Goal: Task Accomplishment & Management: Manage account settings

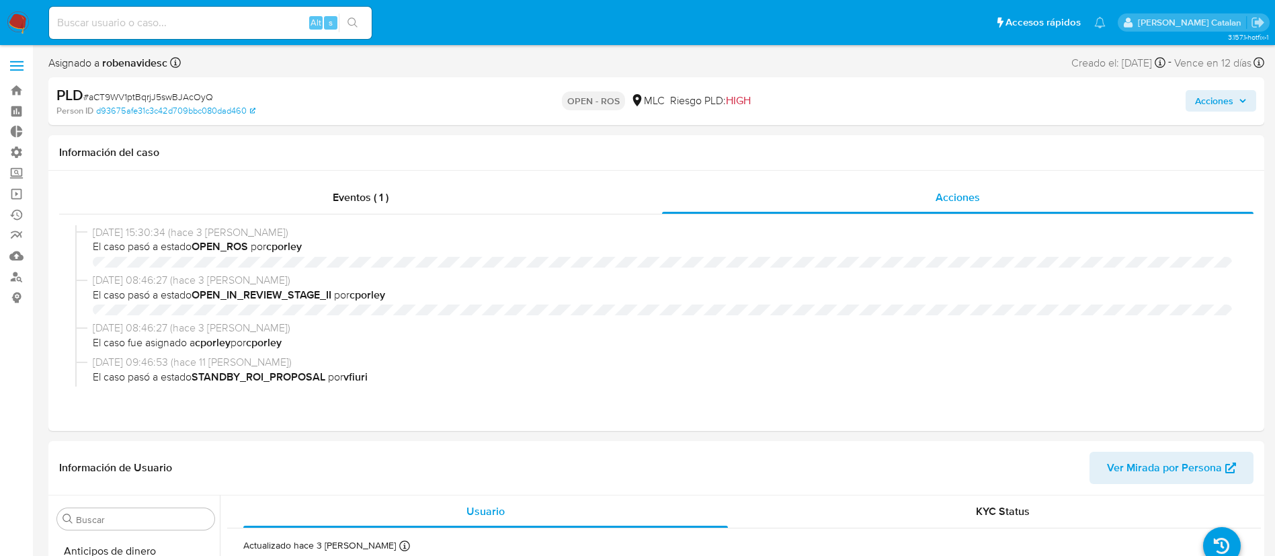
select select "10"
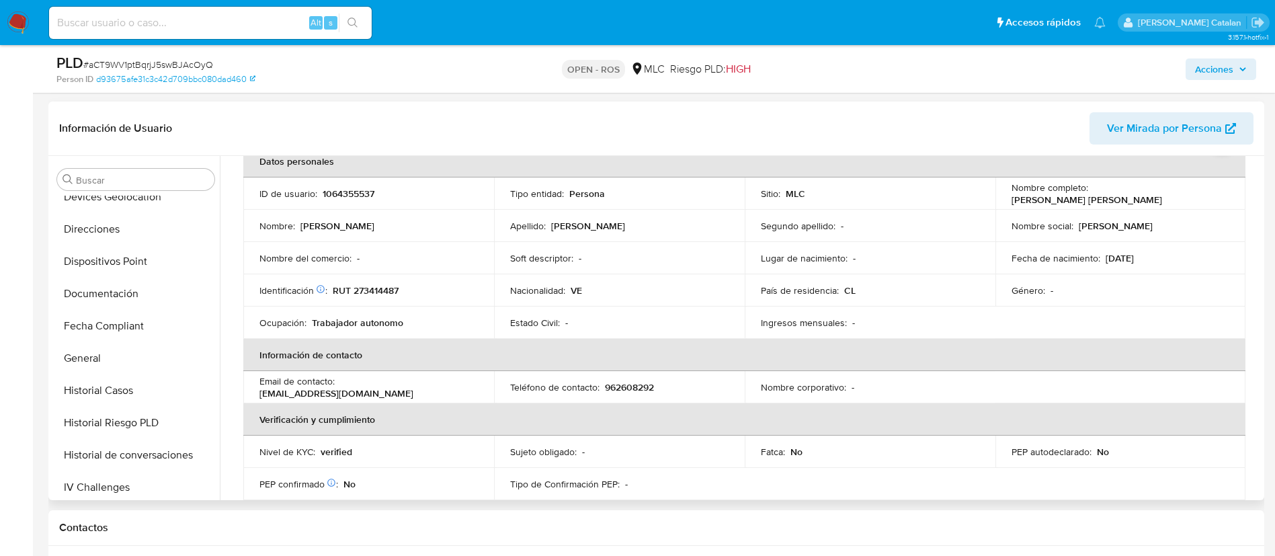
scroll to position [73, 0]
click at [100, 276] on button "Dispositivos Point" at bounding box center [130, 261] width 157 height 32
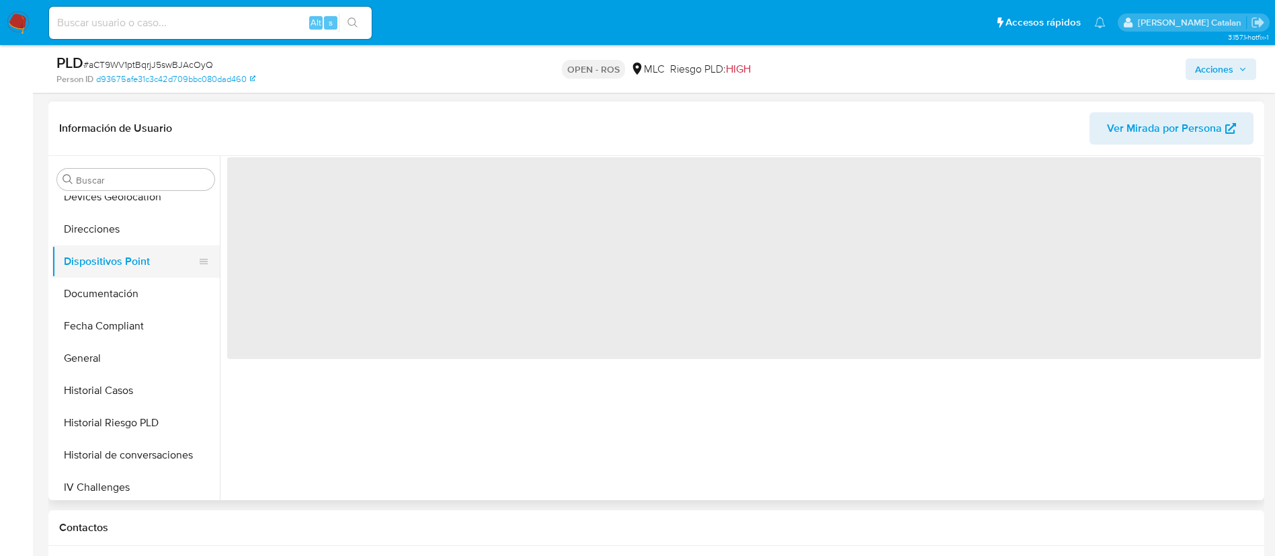
scroll to position [0, 0]
click at [99, 296] on button "Documentación" at bounding box center [130, 294] width 157 height 32
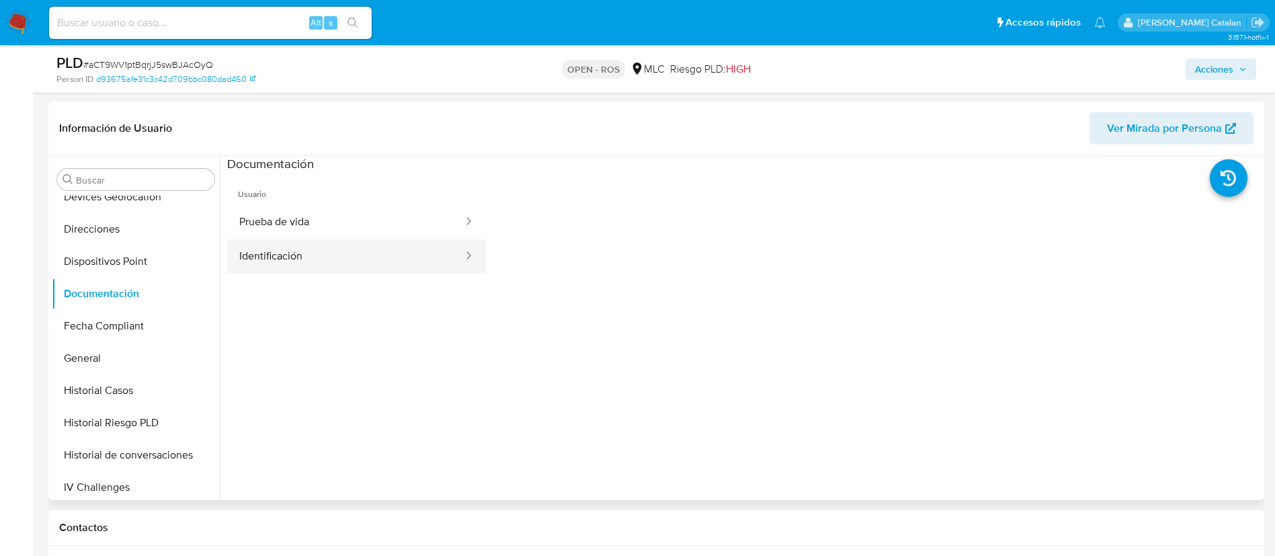
click at [355, 266] on button "Identificación" at bounding box center [345, 256] width 237 height 34
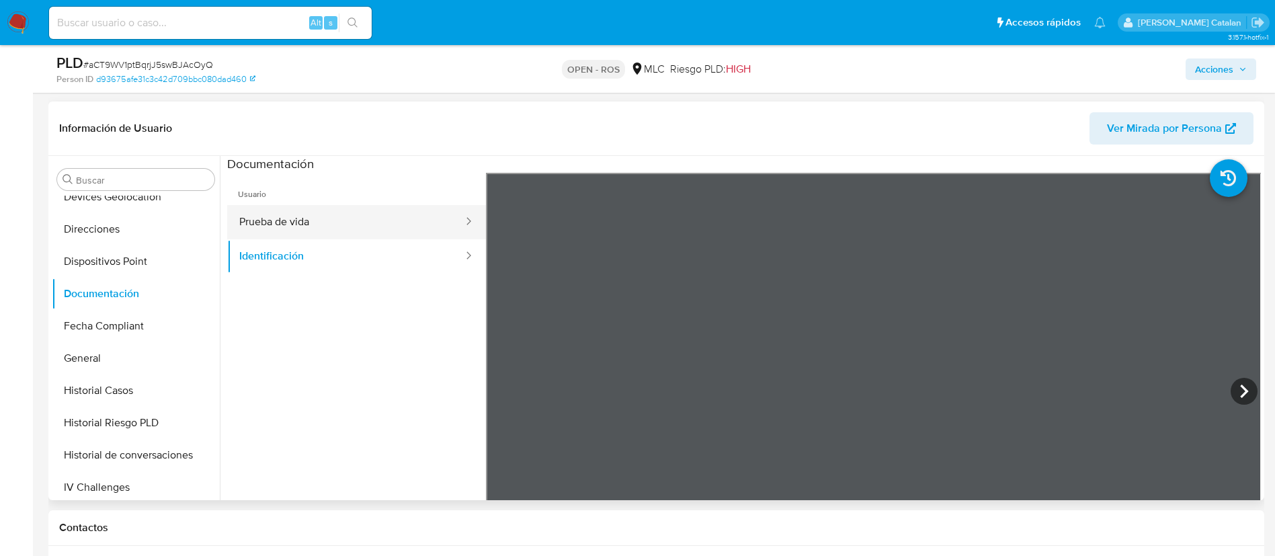
click at [316, 231] on button "Prueba de vida" at bounding box center [345, 222] width 237 height 34
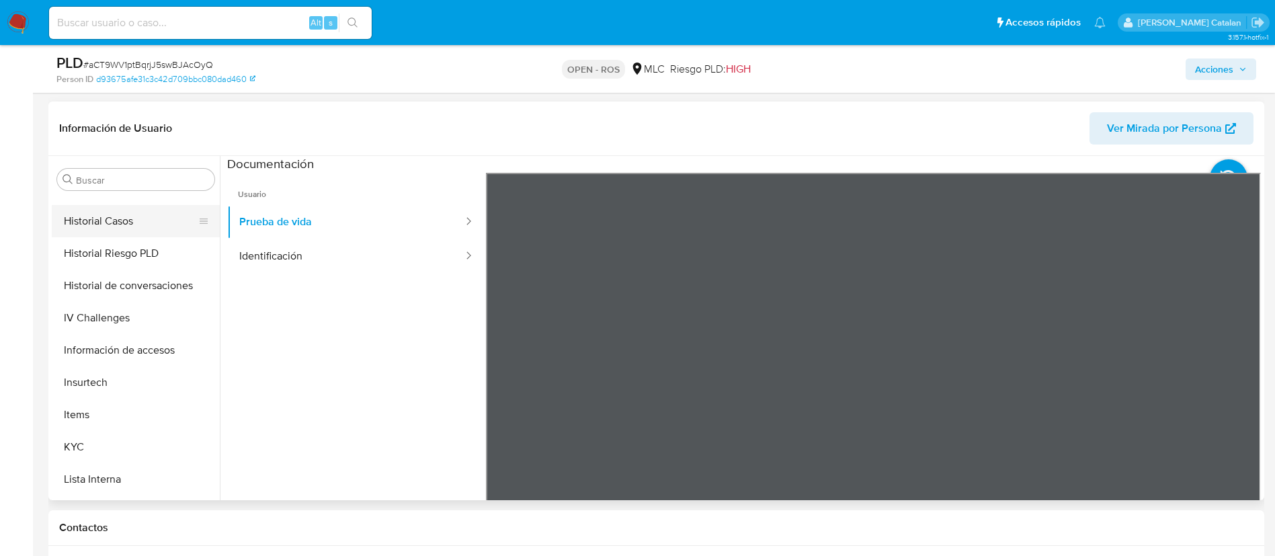
scroll to position [414, 0]
click at [63, 444] on button "KYC" at bounding box center [130, 443] width 157 height 32
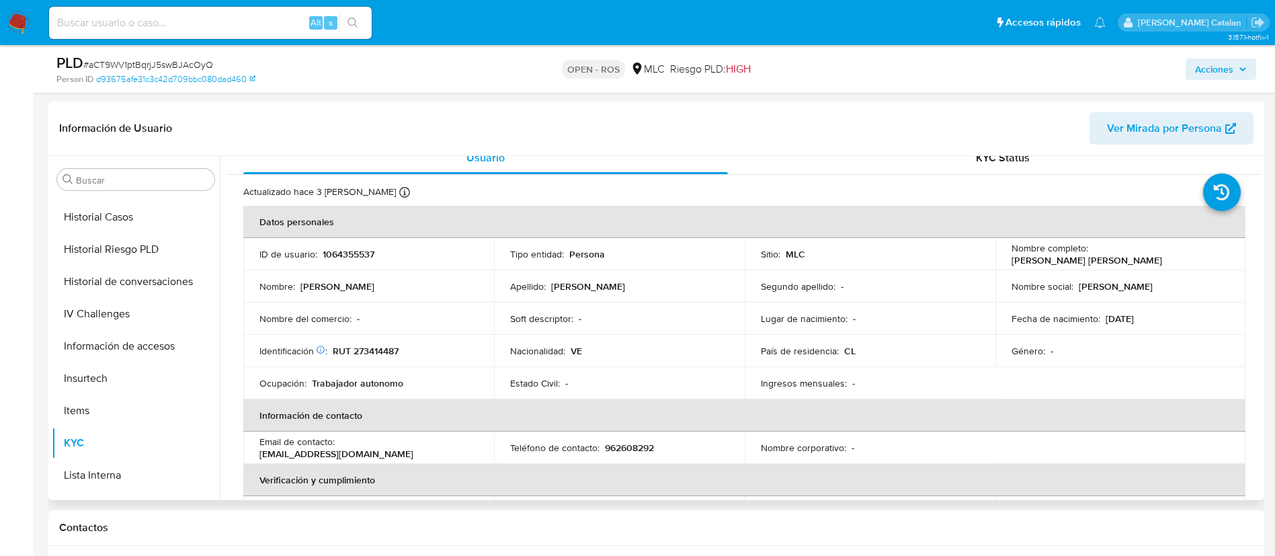
scroll to position [0, 0]
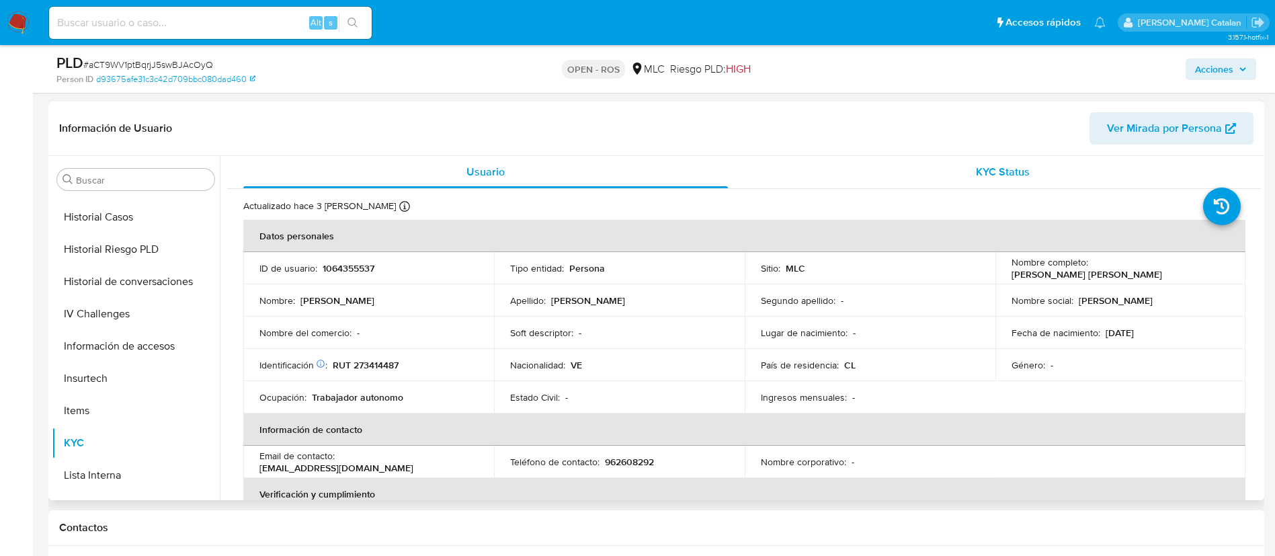
click at [989, 173] on span "KYC Status" at bounding box center [1003, 171] width 54 height 15
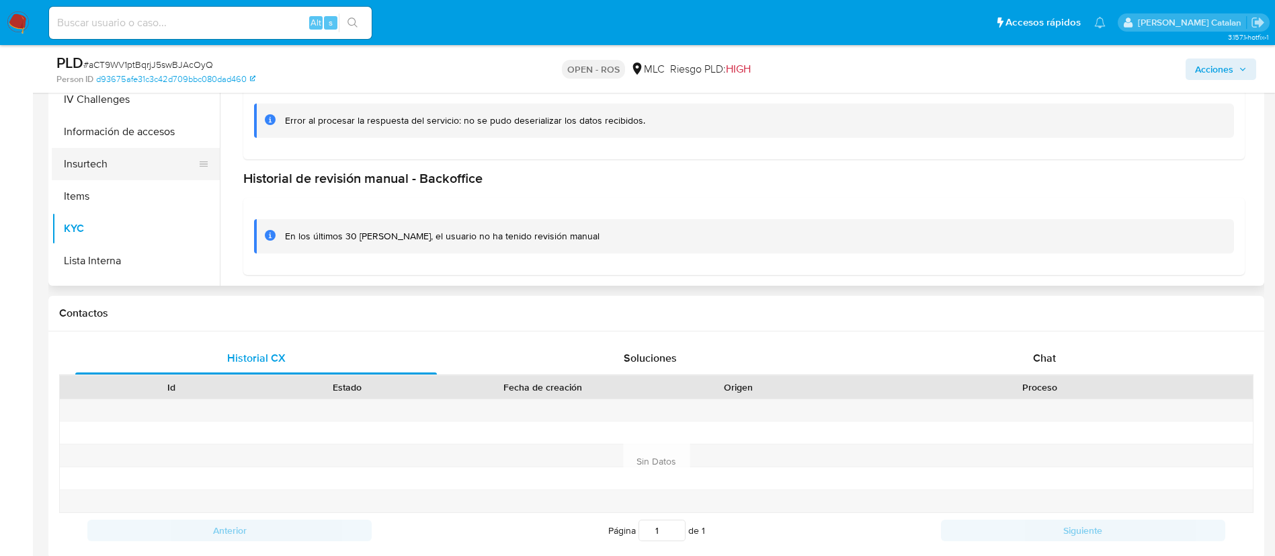
scroll to position [568, 0]
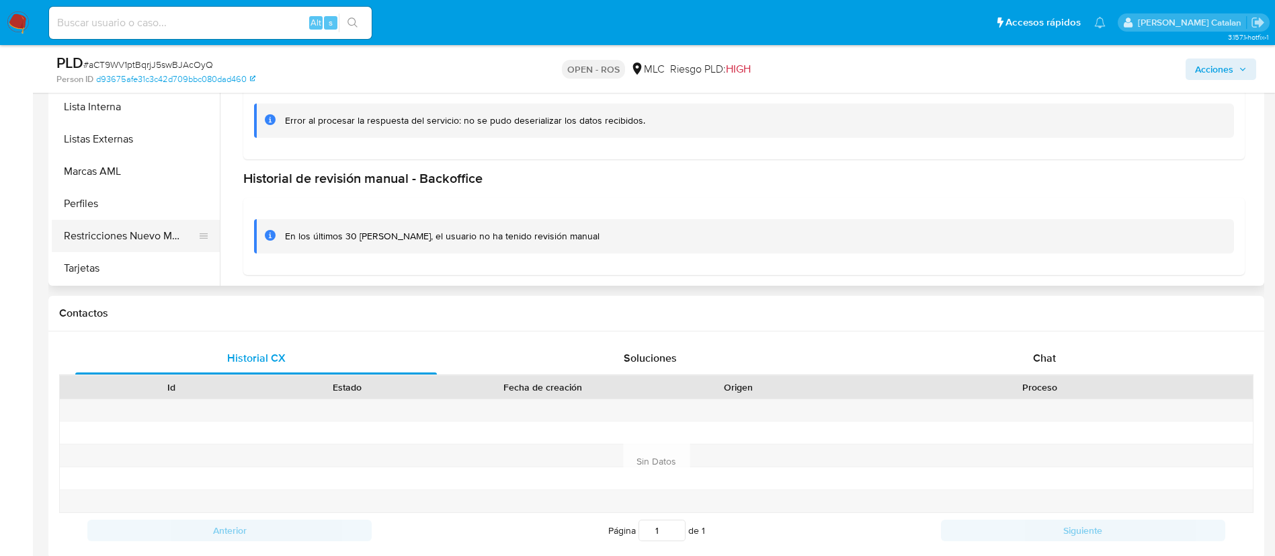
click at [118, 227] on button "Restricciones Nuevo Mundo" at bounding box center [130, 236] width 157 height 32
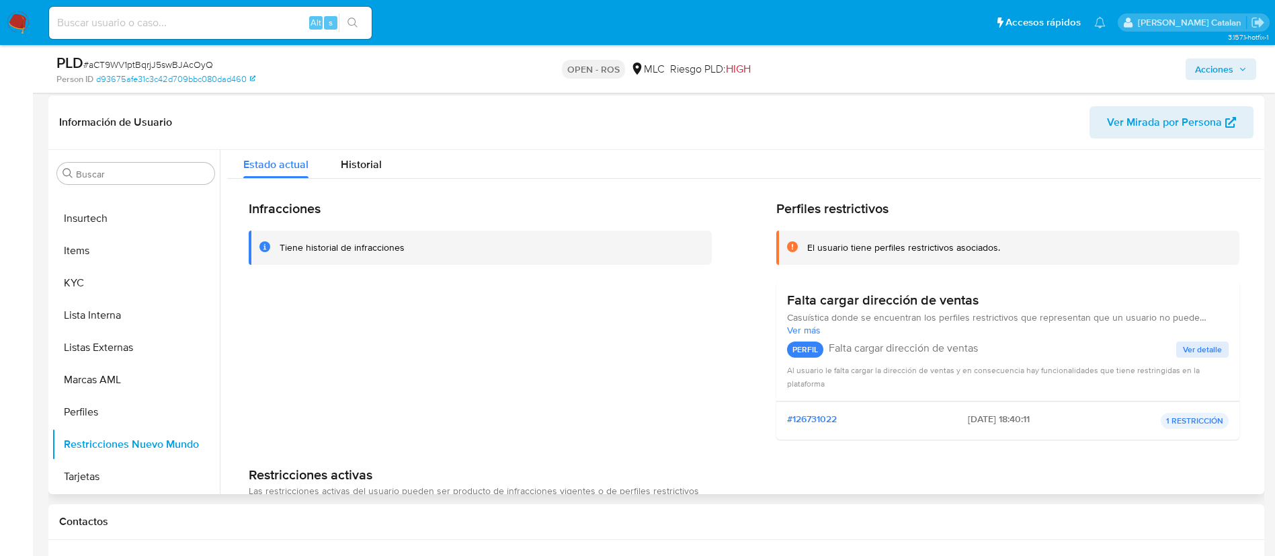
scroll to position [0, 0]
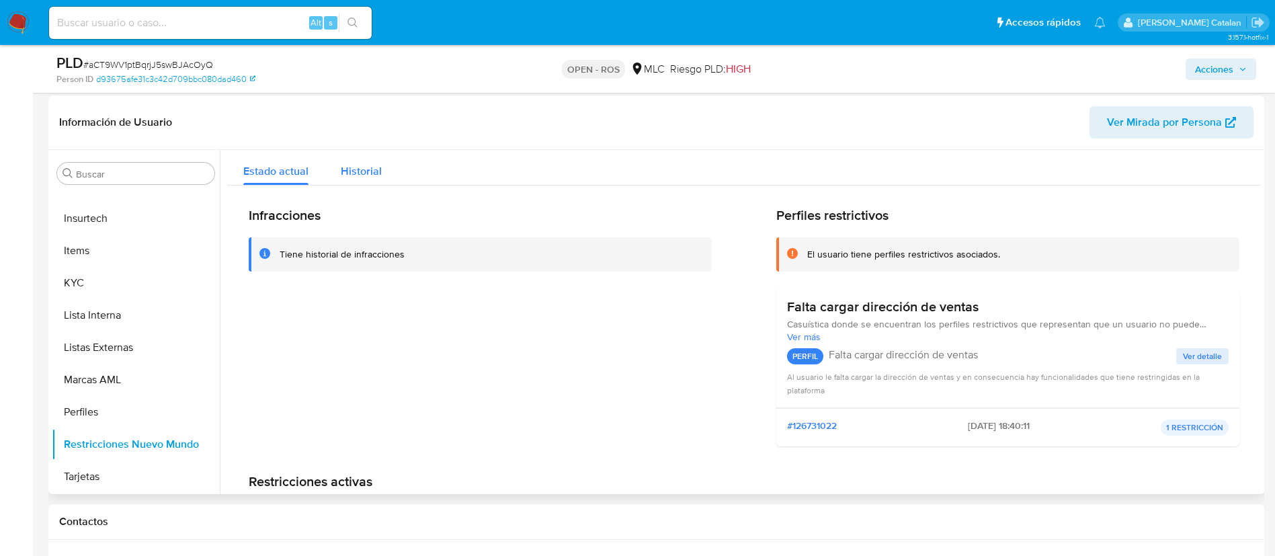
click at [367, 179] on div "Historial" at bounding box center [361, 168] width 41 height 36
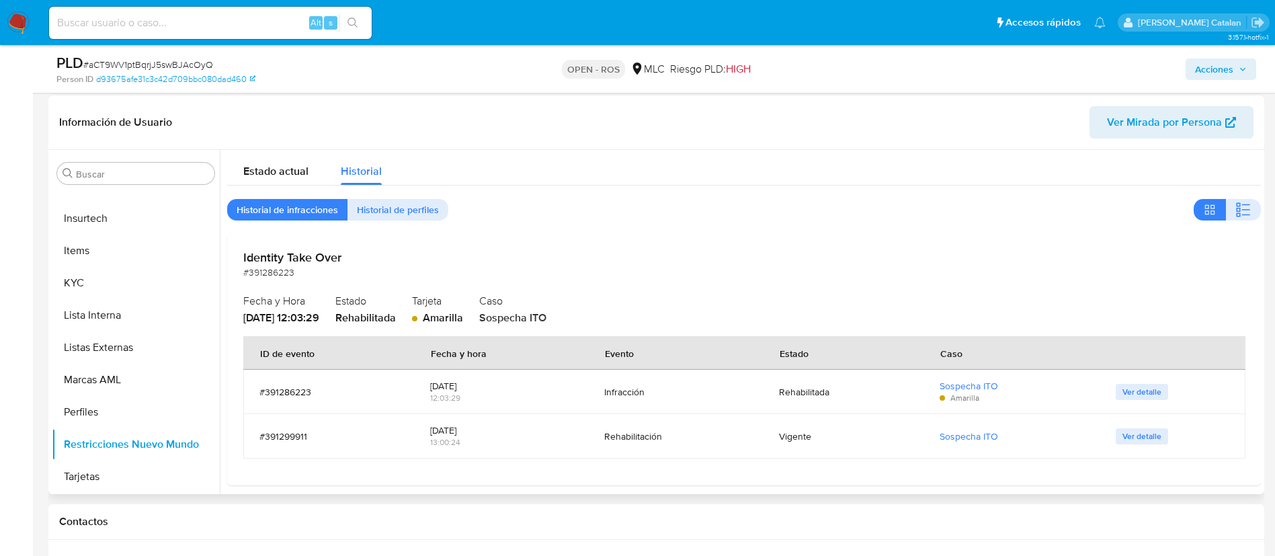
scroll to position [9, 0]
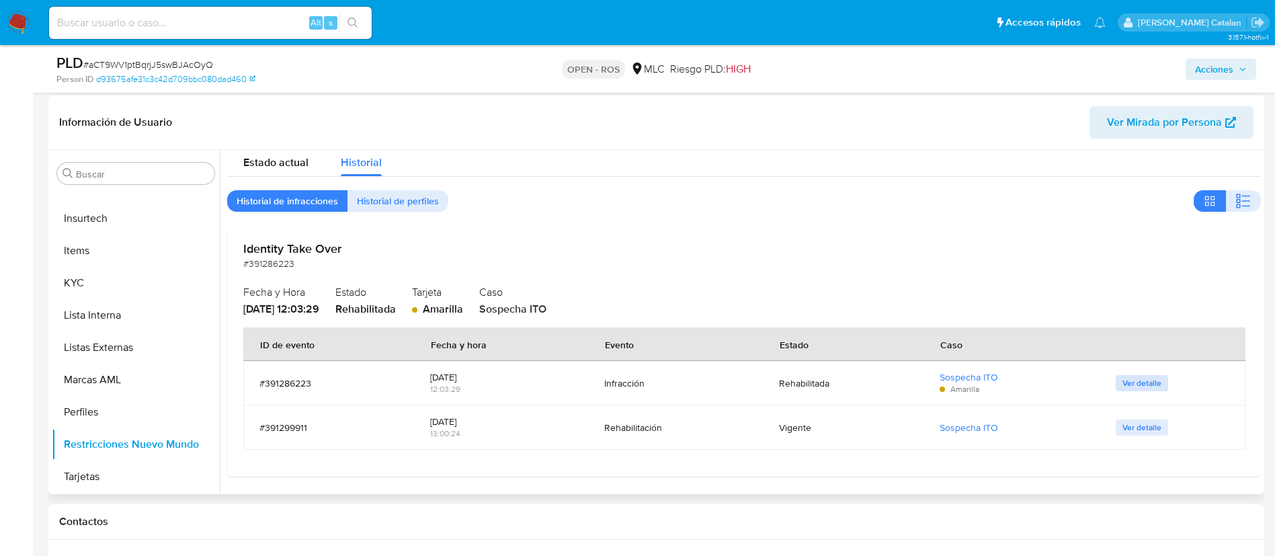
click at [1129, 383] on span "Ver detalle" at bounding box center [1142, 382] width 39 height 13
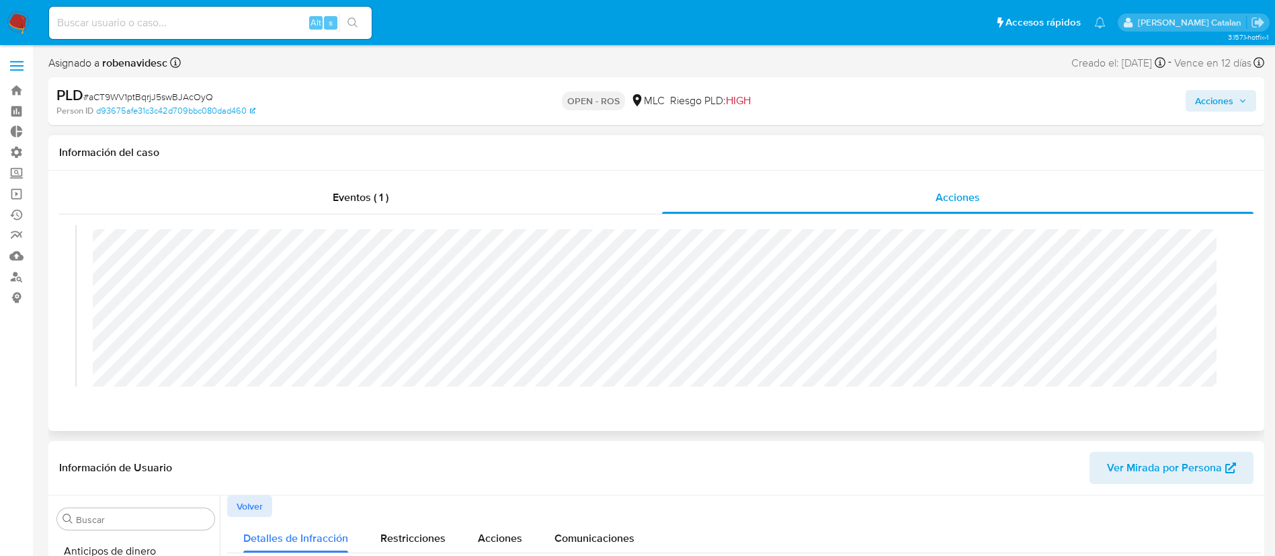
scroll to position [0, 0]
click at [1212, 104] on span "Acciones" at bounding box center [1214, 101] width 38 height 22
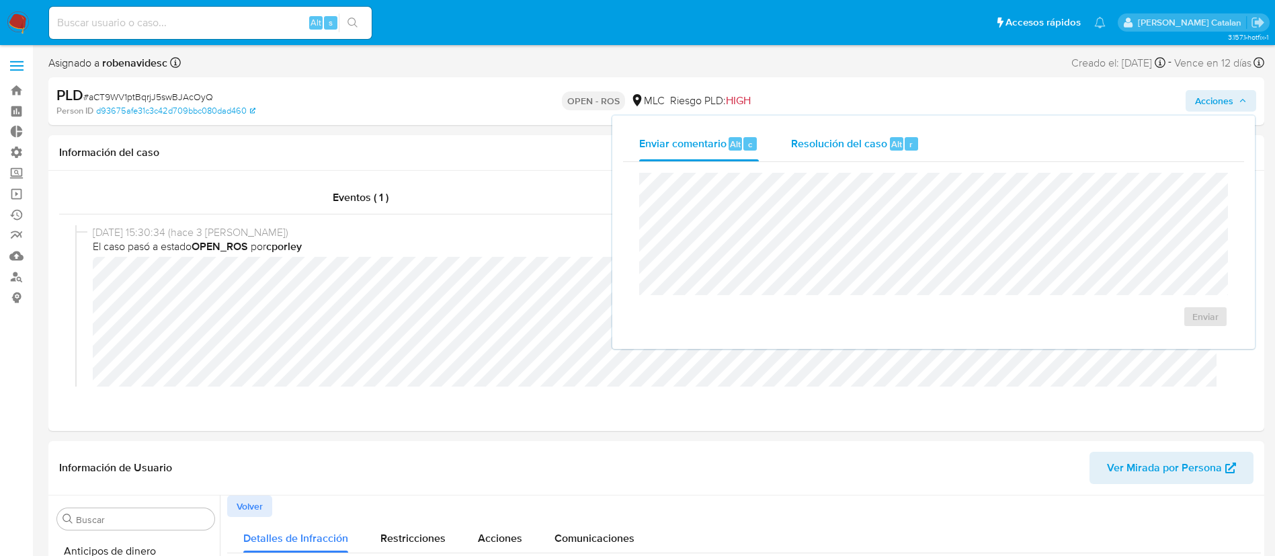
click at [873, 149] on span "Resolución del caso" at bounding box center [839, 143] width 96 height 15
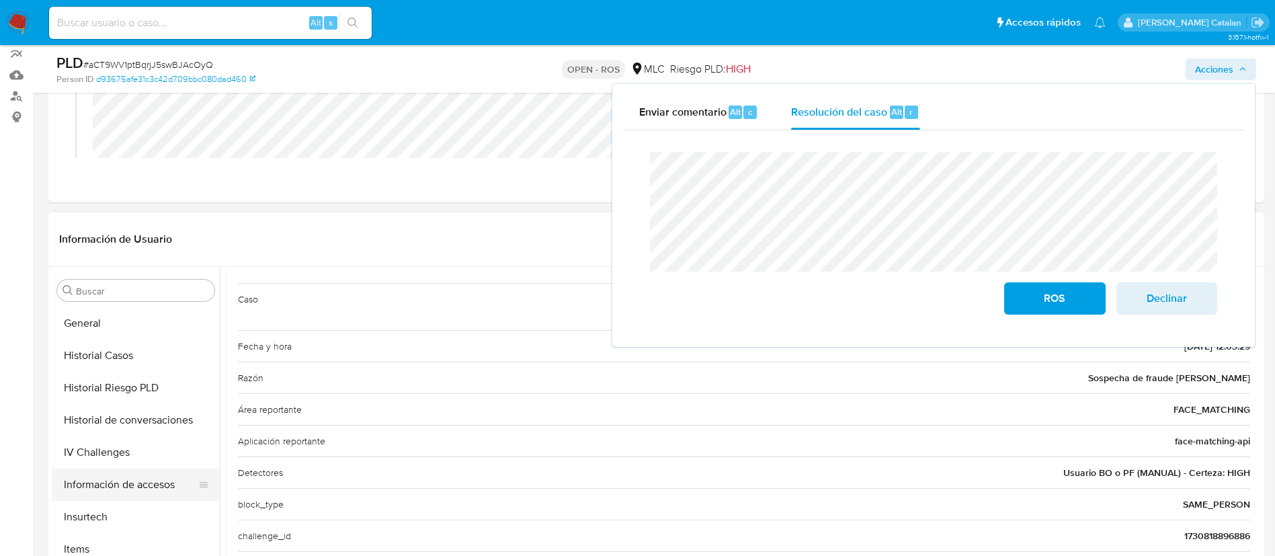
scroll to position [454, 0]
click at [88, 501] on button "KYC" at bounding box center [130, 514] width 157 height 32
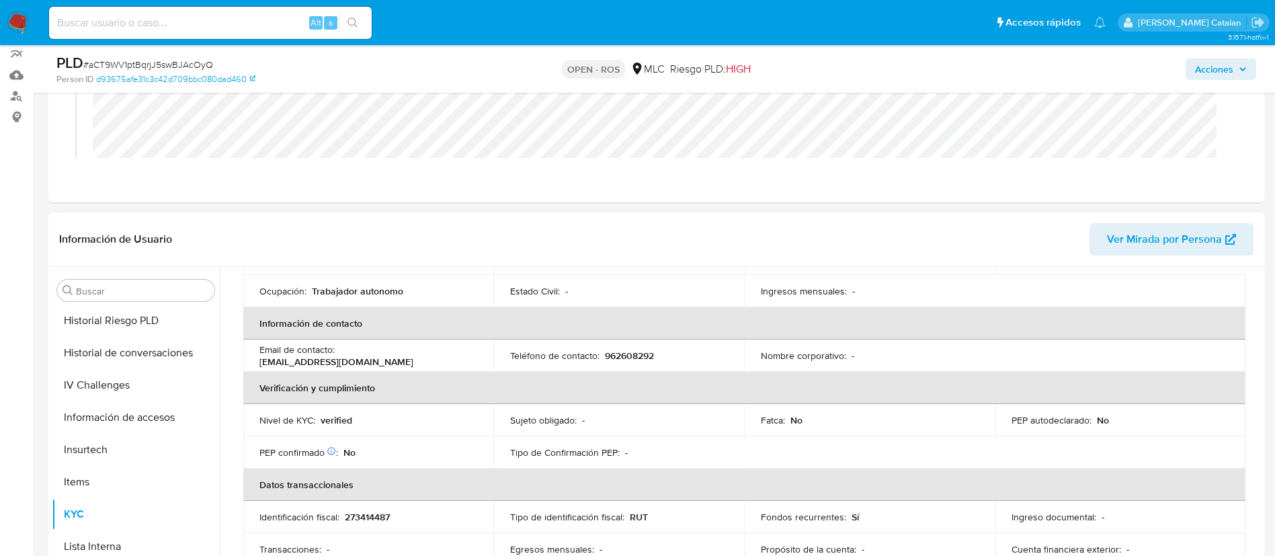
scroll to position [206, 0]
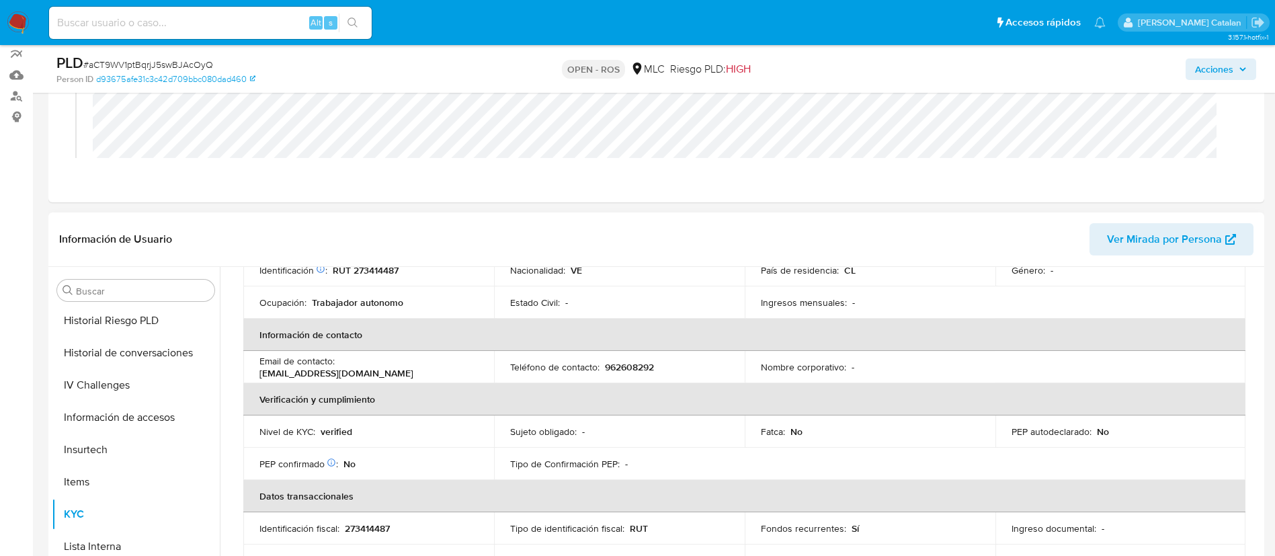
click at [413, 371] on div "Email de contacto : rodolfocampazmosquera@gmail.com" at bounding box center [368, 367] width 218 height 24
drag, startPoint x: 413, startPoint y: 371, endPoint x: 259, endPoint y: 370, distance: 154.0
click at [259, 370] on td "Email de contacto : rodolfocampazmosquera@gmail.com" at bounding box center [368, 367] width 251 height 32
copy p "rodolfocampazmosquera@gmail.com"
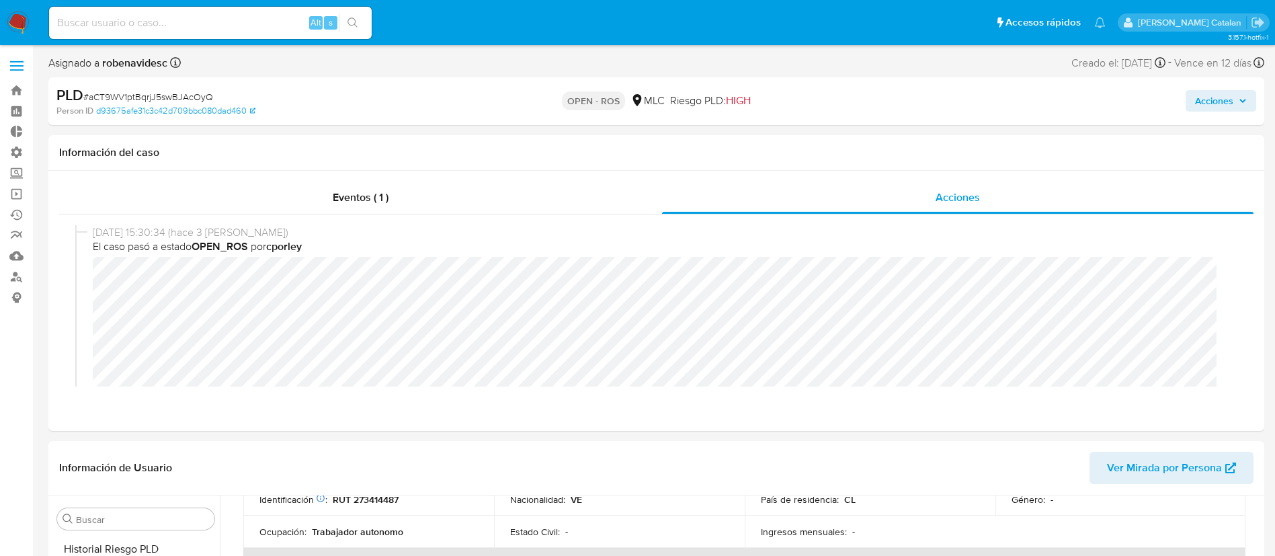
click at [1197, 93] on span "Acciones" at bounding box center [1214, 101] width 38 height 22
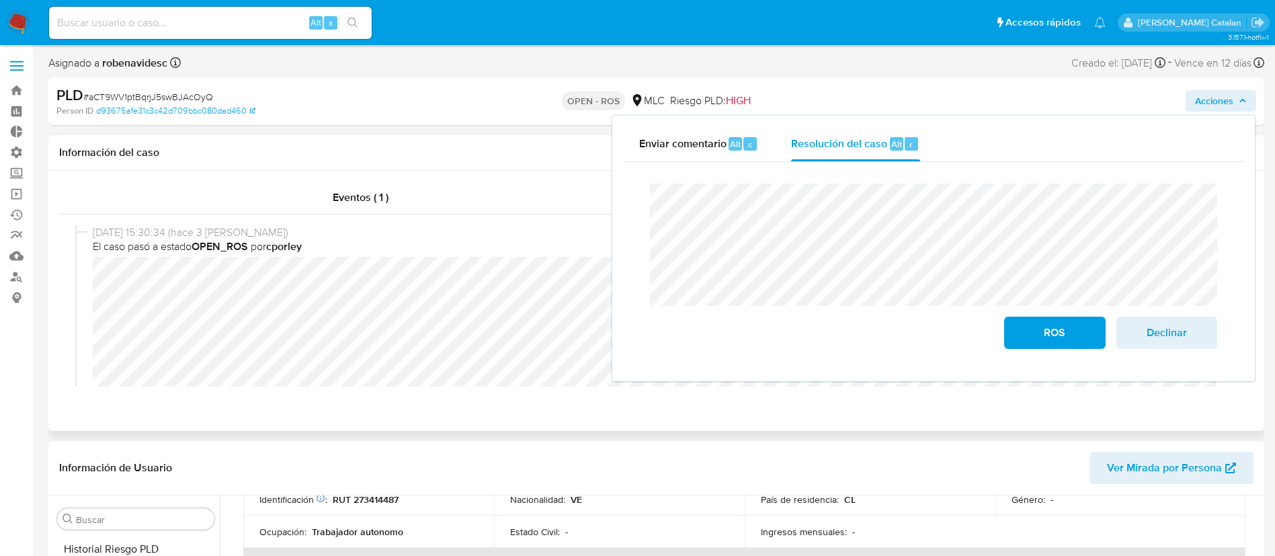
click at [674, 430] on div "Eventos ( 1 ) Acciones 26/08/2025 15:30:34 (hace 3 días) El caso pasó a estado …" at bounding box center [656, 301] width 1216 height 260
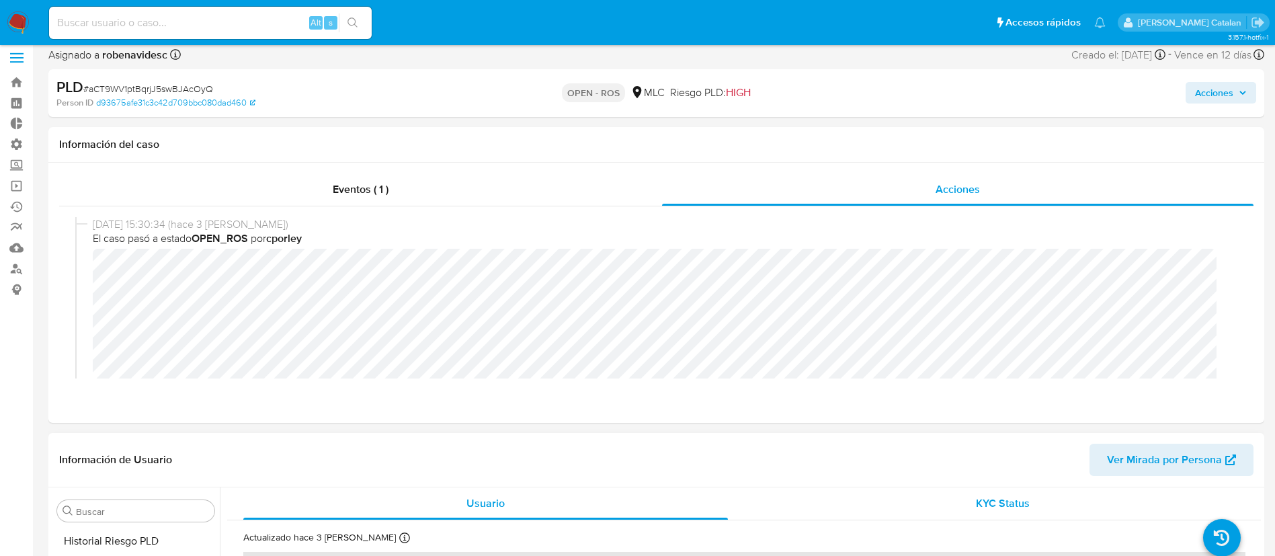
scroll to position [7, 0]
click at [975, 519] on div "KYC Status" at bounding box center [1002, 504] width 485 height 32
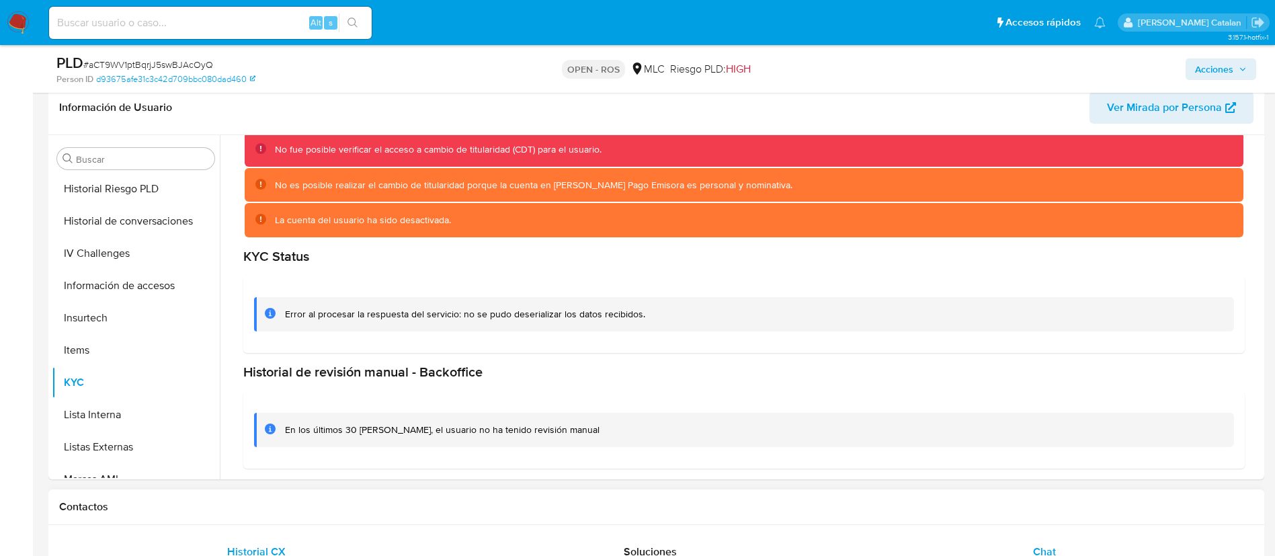
scroll to position [0, 0]
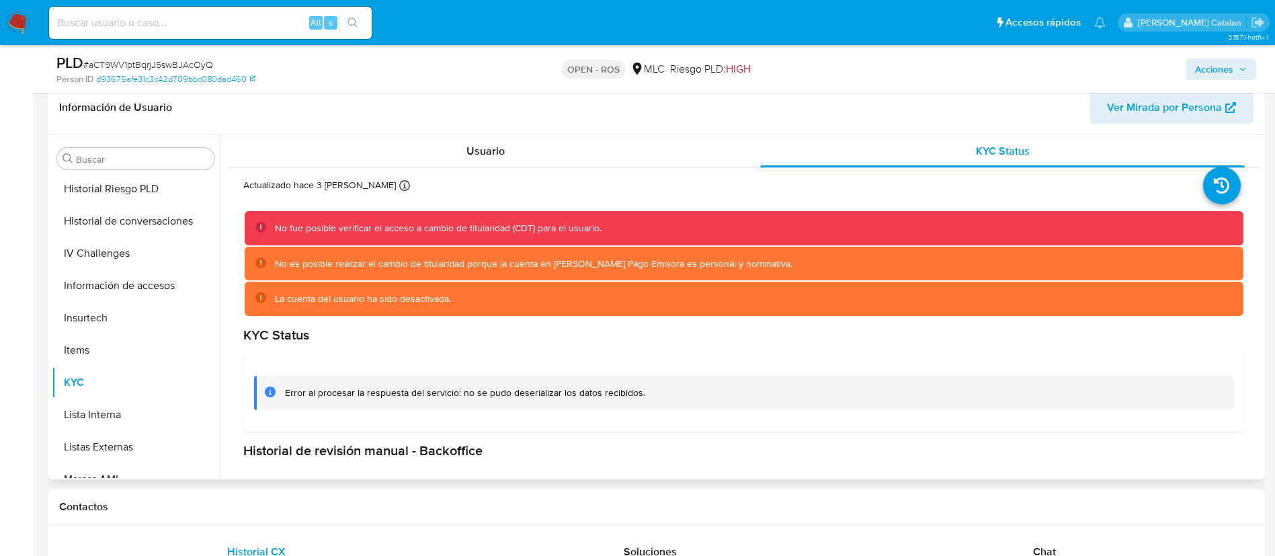
click at [446, 131] on div "Información de Usuario Ver Mirada por Persona" at bounding box center [656, 108] width 1216 height 54
click at [463, 144] on div "Usuario" at bounding box center [485, 151] width 485 height 32
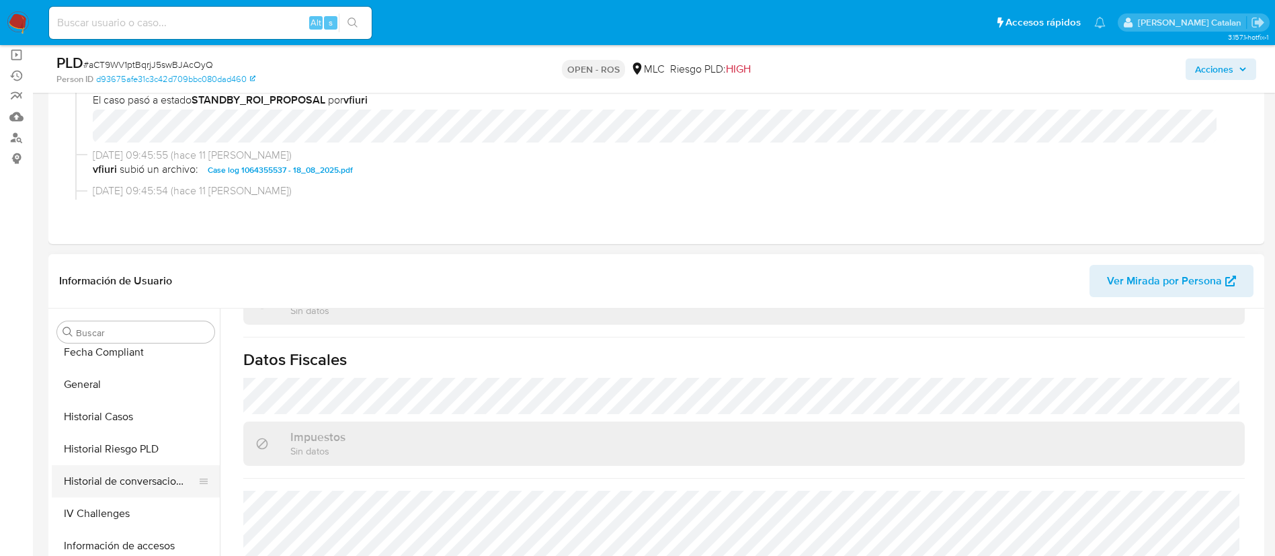
scroll to position [365, 0]
click at [104, 413] on button "Historial Casos" at bounding box center [130, 419] width 157 height 32
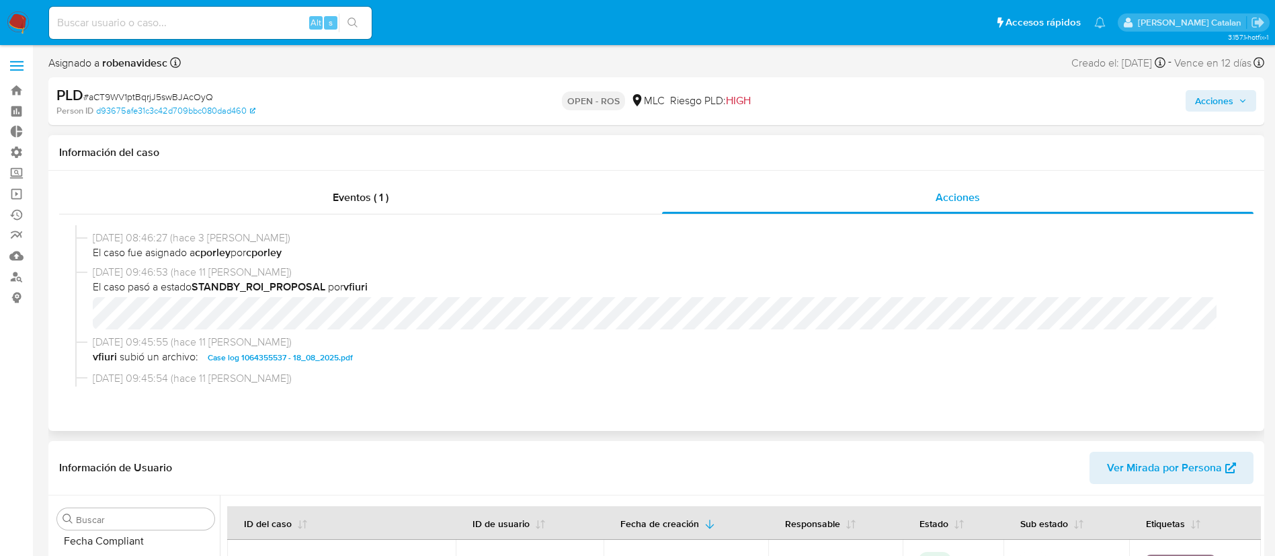
scroll to position [0, 0]
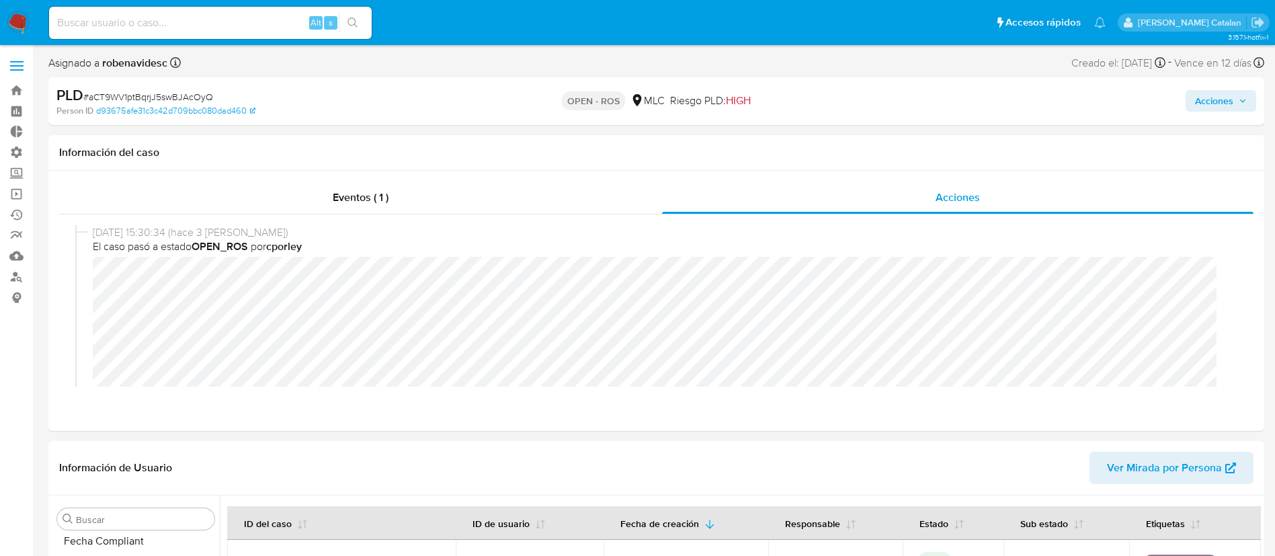
click at [1211, 89] on div "Acciones" at bounding box center [1058, 101] width 397 height 32
click at [1217, 106] on span "Acciones" at bounding box center [1214, 101] width 38 height 22
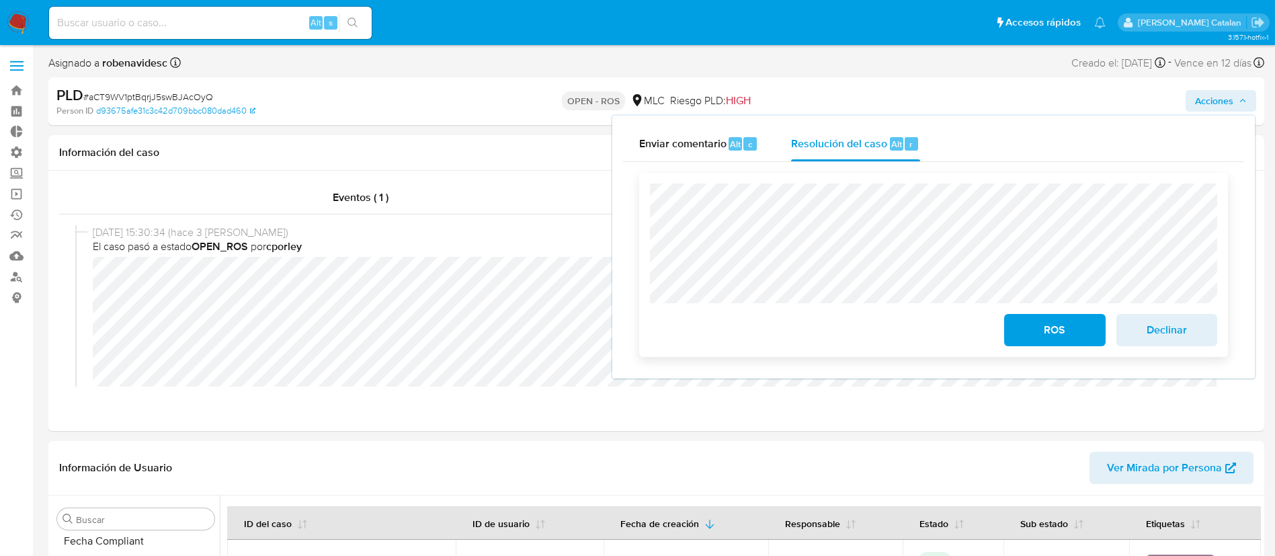
click at [1144, 318] on span "Declinar" at bounding box center [1167, 330] width 66 height 30
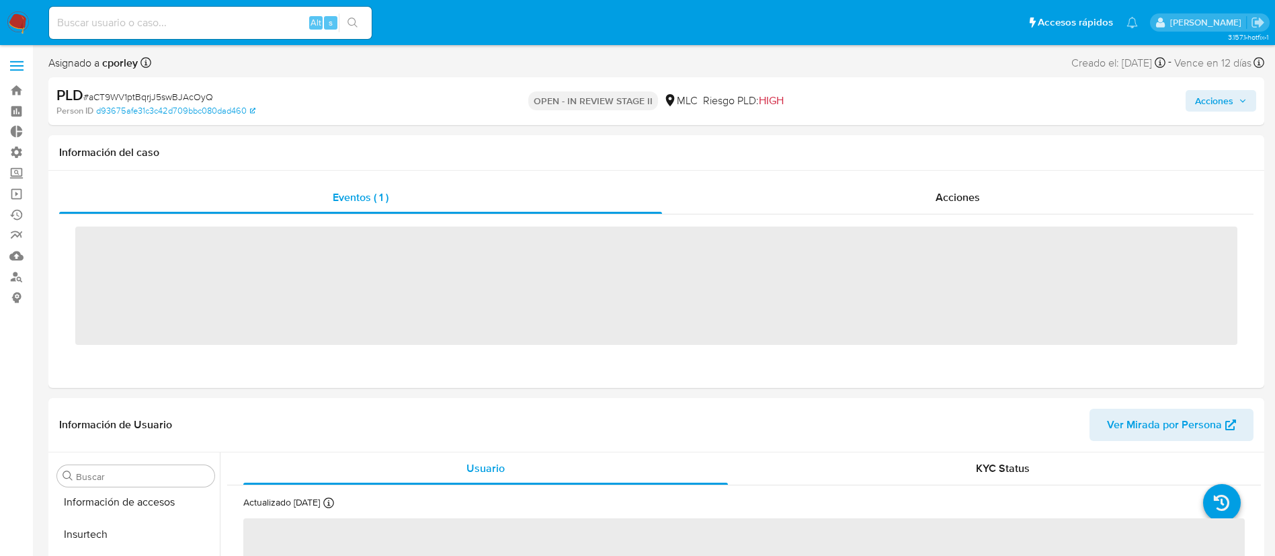
scroll to position [568, 0]
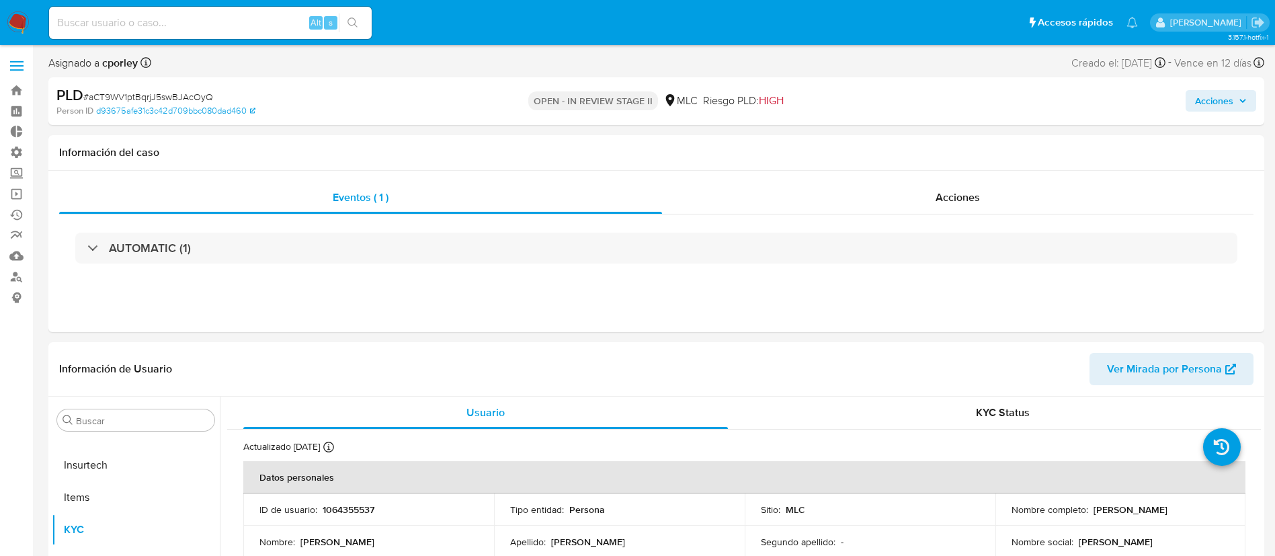
select select "10"
click at [943, 208] on div "Acciones" at bounding box center [958, 198] width 592 height 32
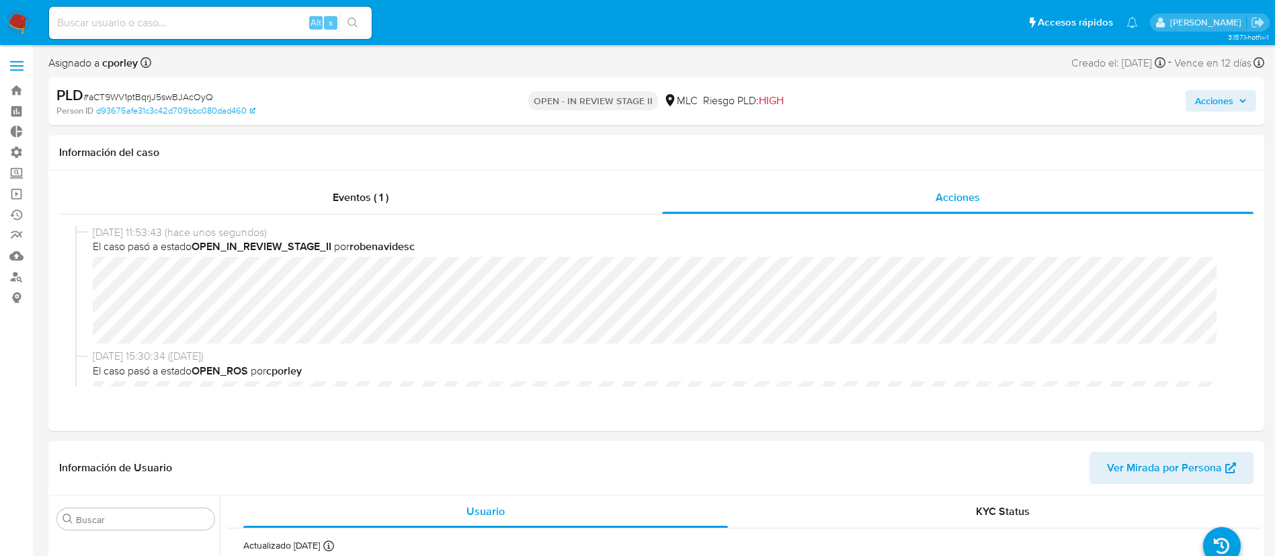
click at [1217, 105] on span "Acciones" at bounding box center [1214, 101] width 38 height 22
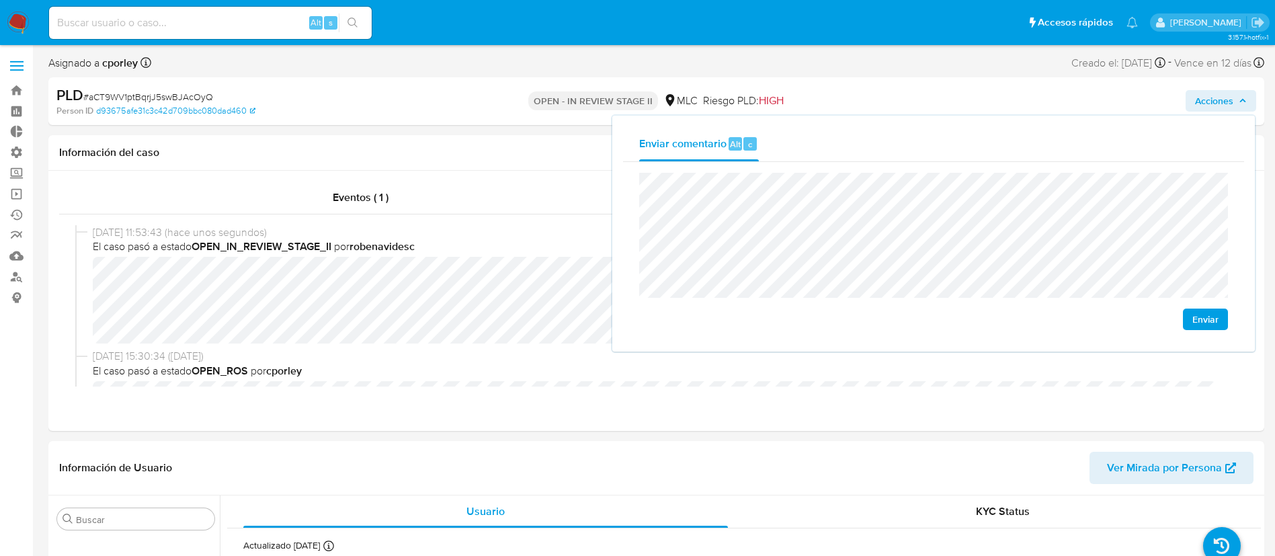
click at [1203, 321] on span "Enviar" at bounding box center [1206, 319] width 26 height 19
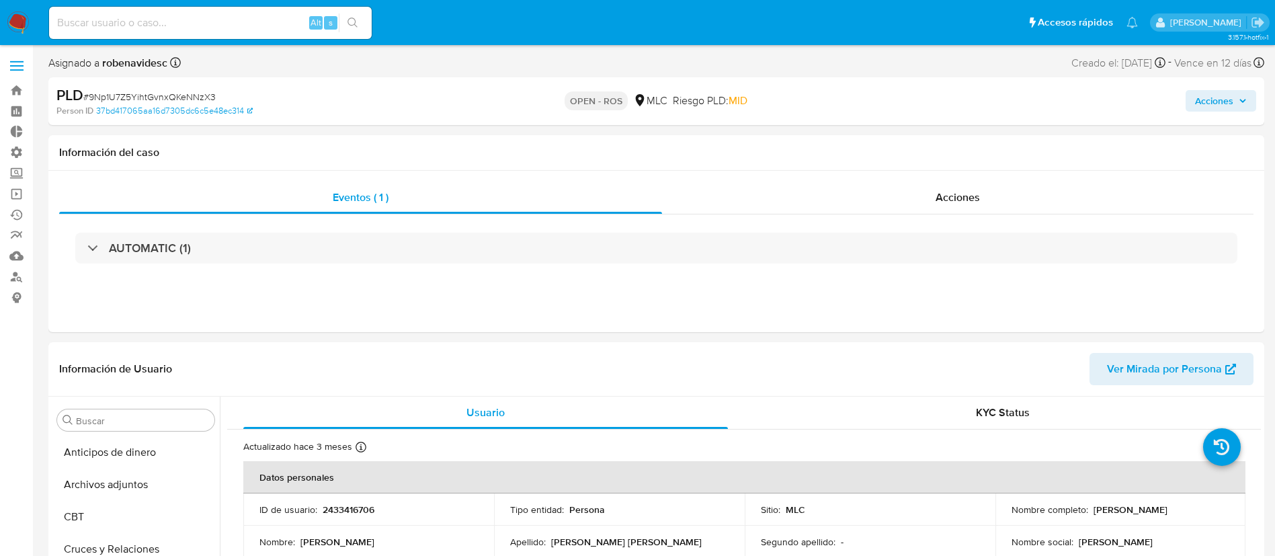
select select "10"
click at [961, 212] on div "Acciones" at bounding box center [958, 198] width 592 height 32
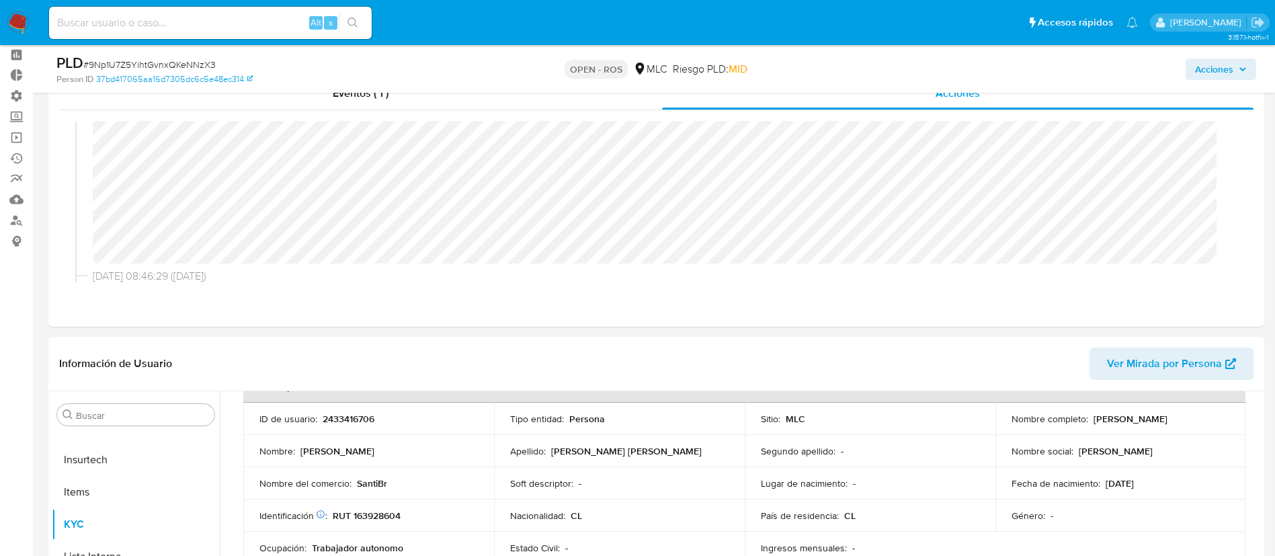
scroll to position [86, 0]
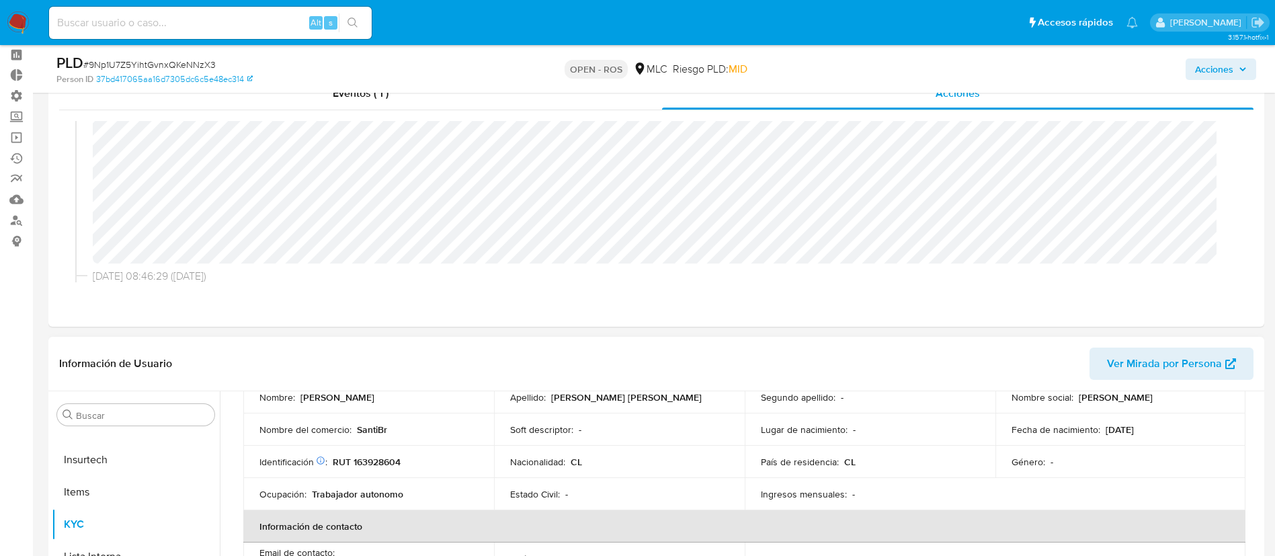
click at [608, 450] on td "Nacionalidad : CL" at bounding box center [619, 462] width 251 height 32
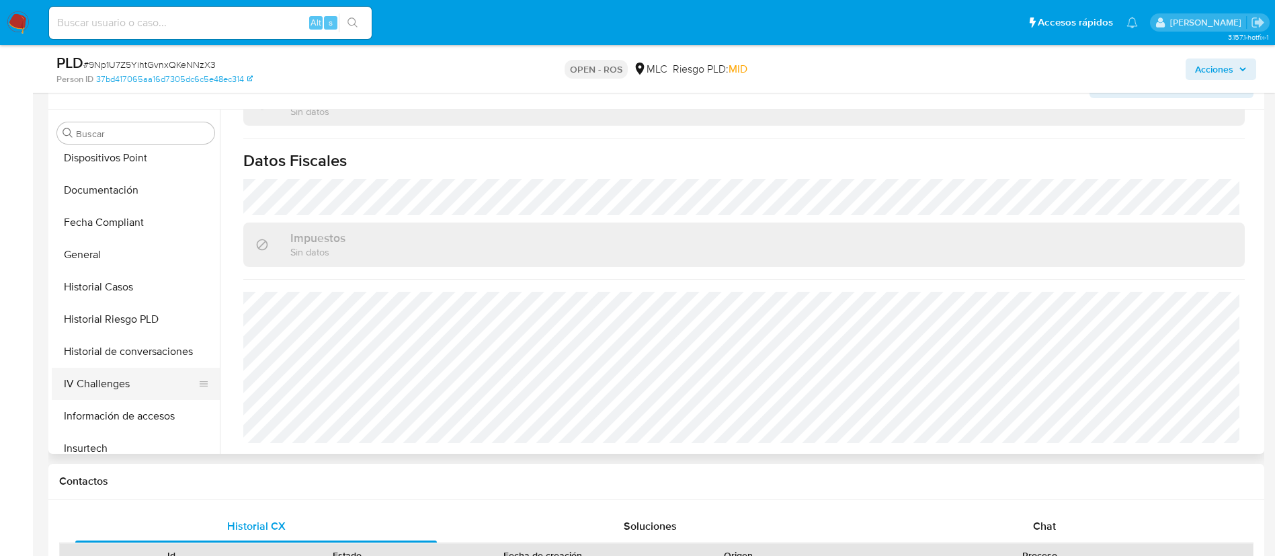
scroll to position [307, 0]
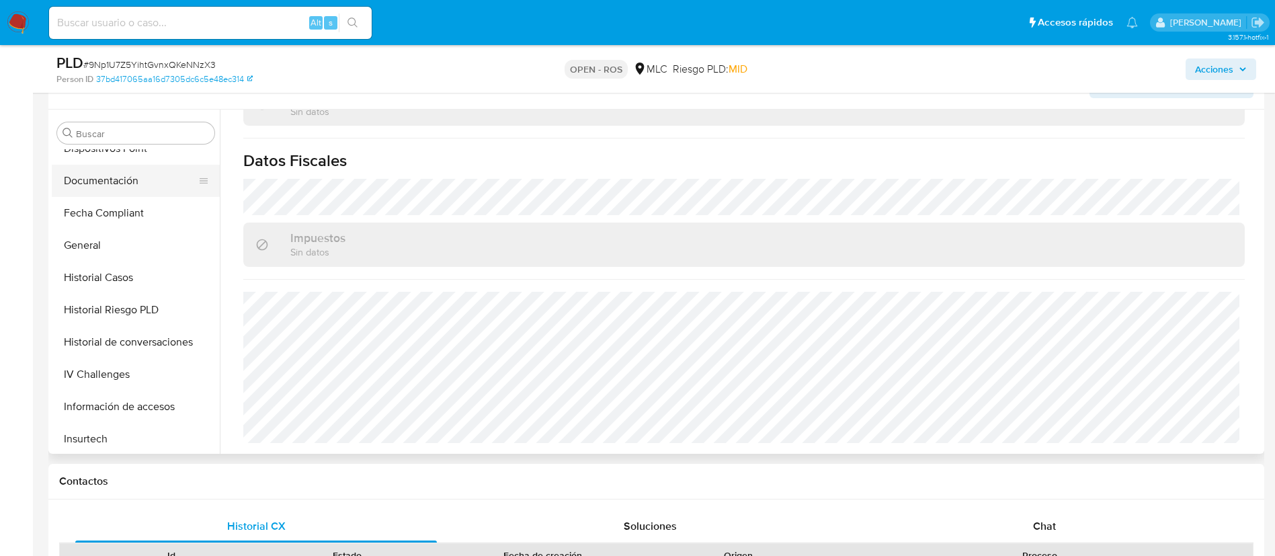
click at [132, 175] on button "Documentación" at bounding box center [130, 181] width 157 height 32
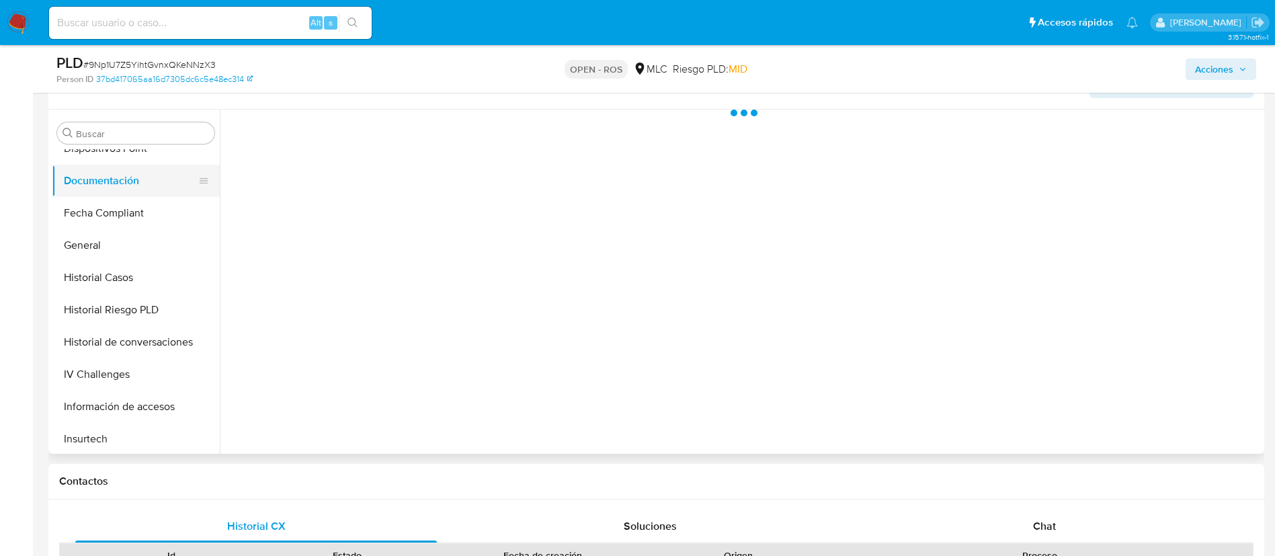
scroll to position [0, 0]
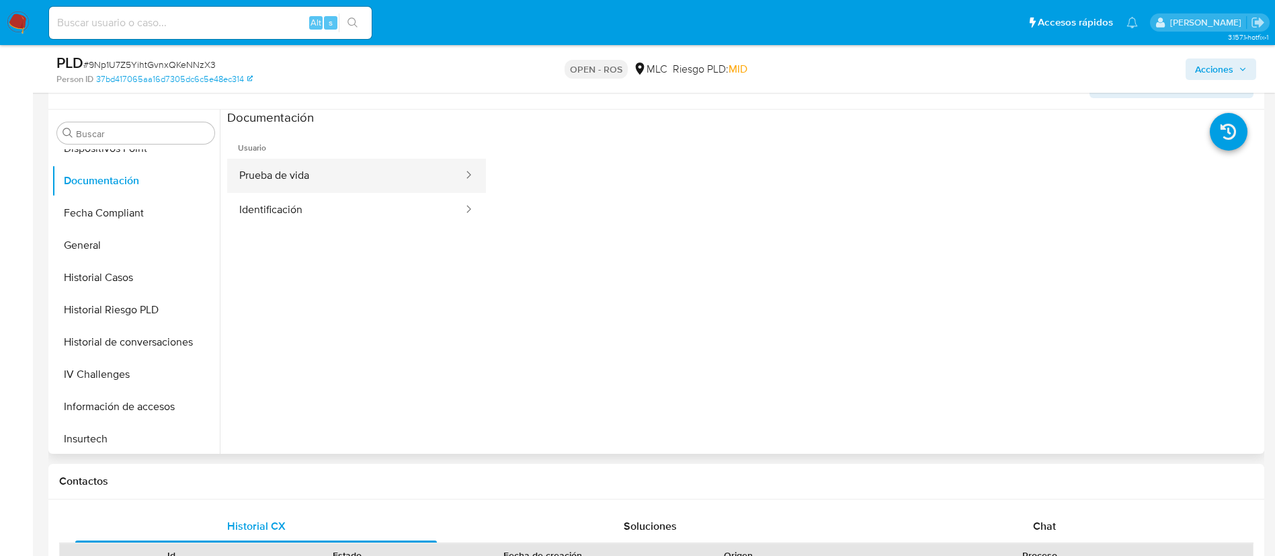
click at [257, 174] on button "Prueba de vida" at bounding box center [345, 176] width 237 height 34
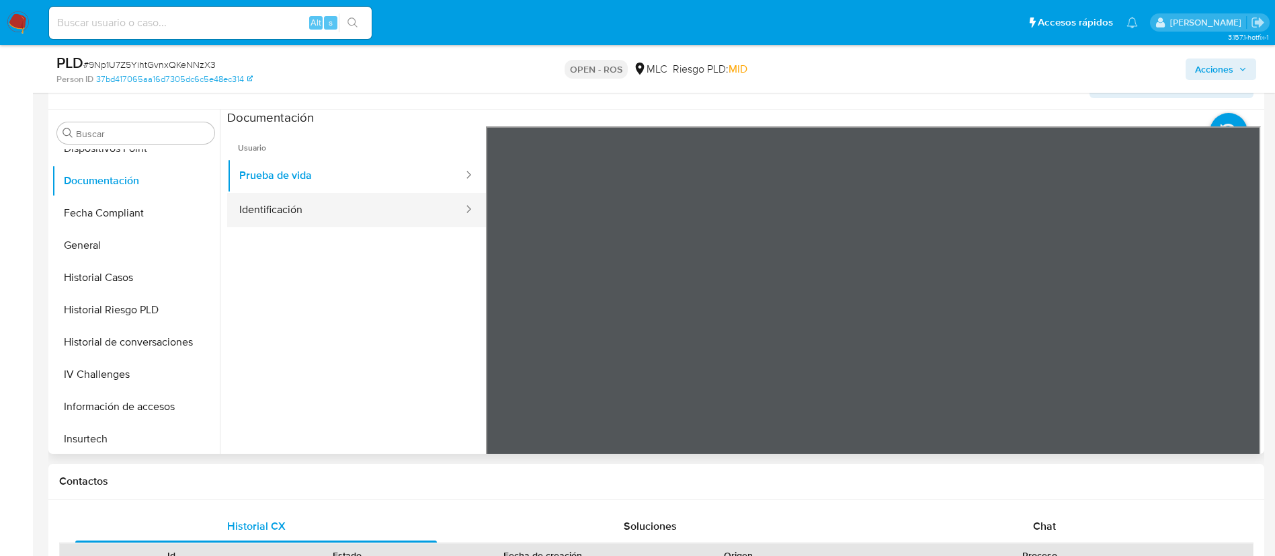
click at [292, 218] on button "Identificación" at bounding box center [345, 210] width 237 height 34
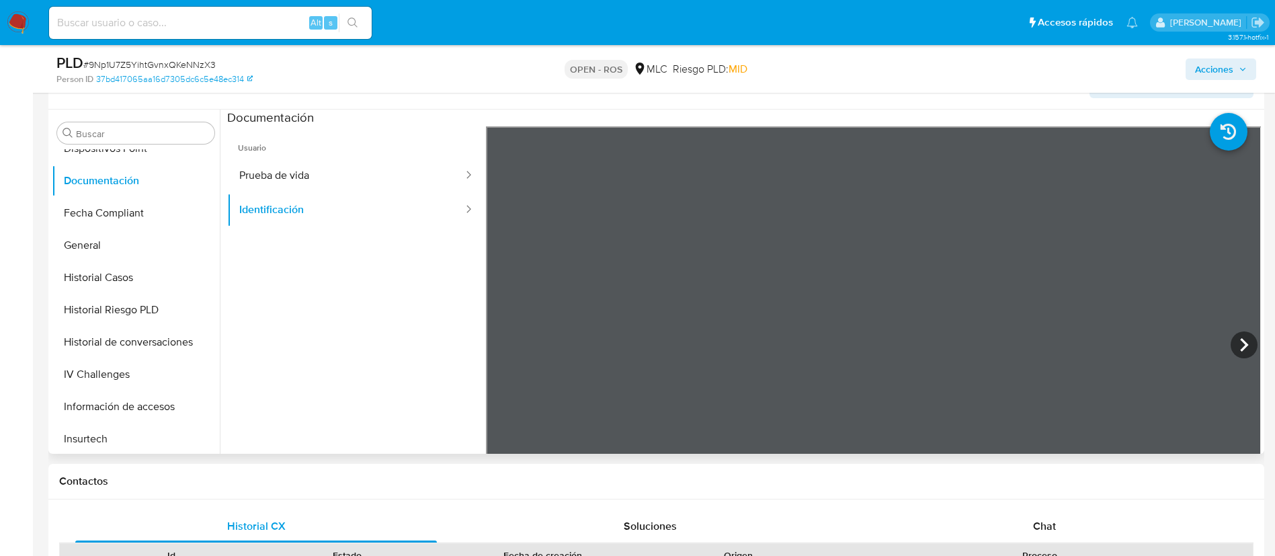
click at [567, 241] on div "Usuario Prueba de vida Identificación" at bounding box center [744, 341] width 1034 height 430
click at [338, 177] on button "Prueba de vida" at bounding box center [345, 176] width 237 height 34
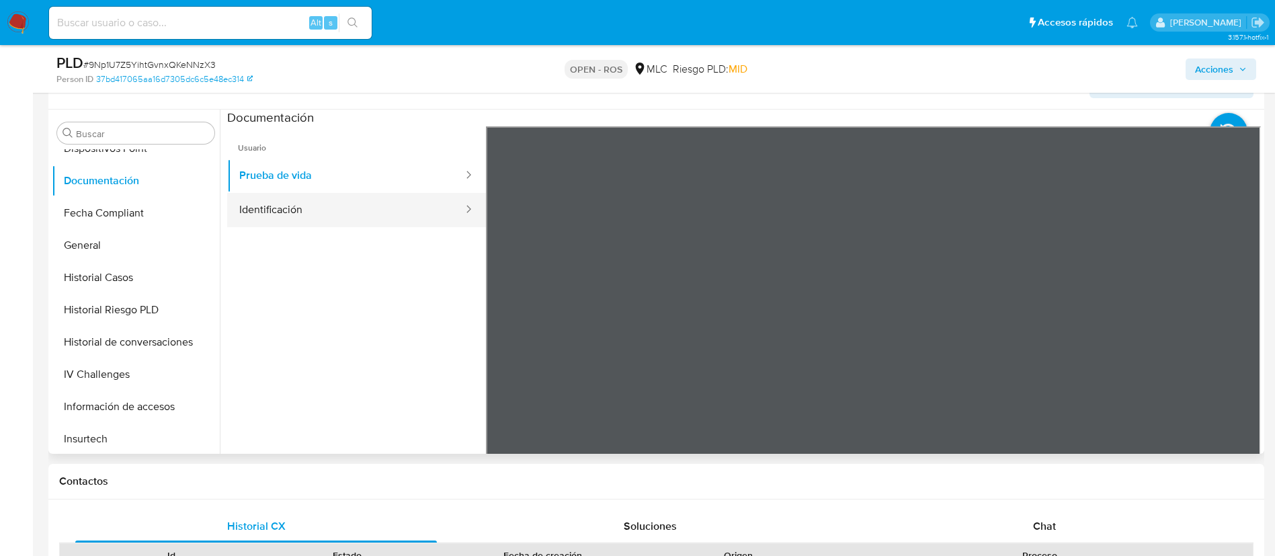
click at [276, 213] on button "Identificación" at bounding box center [345, 210] width 237 height 34
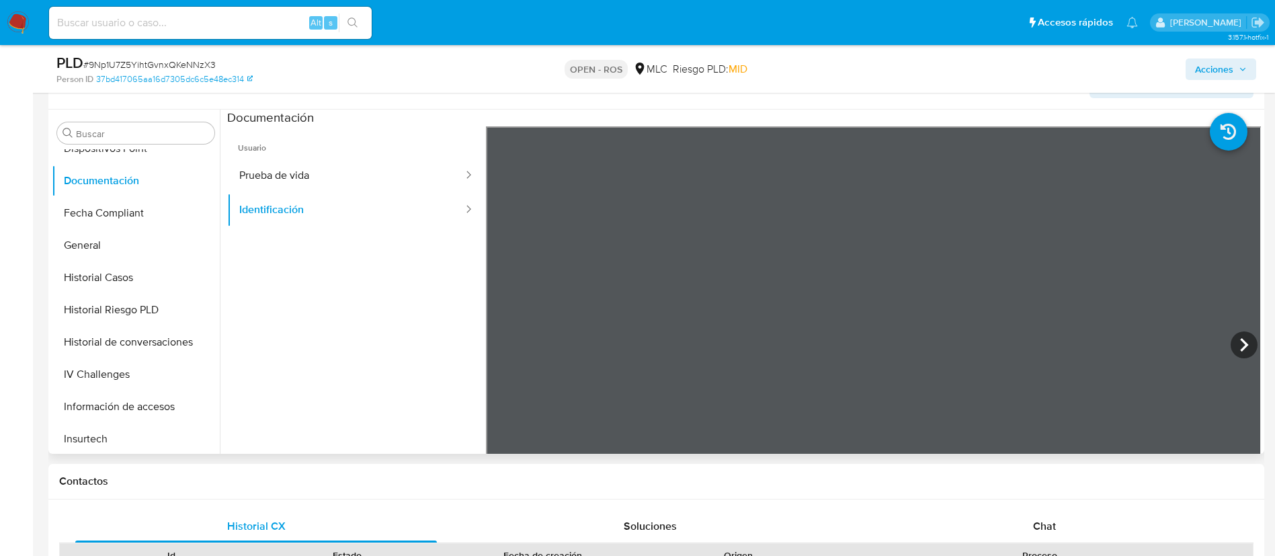
click at [575, 255] on div "Usuario Prueba de vida Identificación" at bounding box center [744, 341] width 1034 height 430
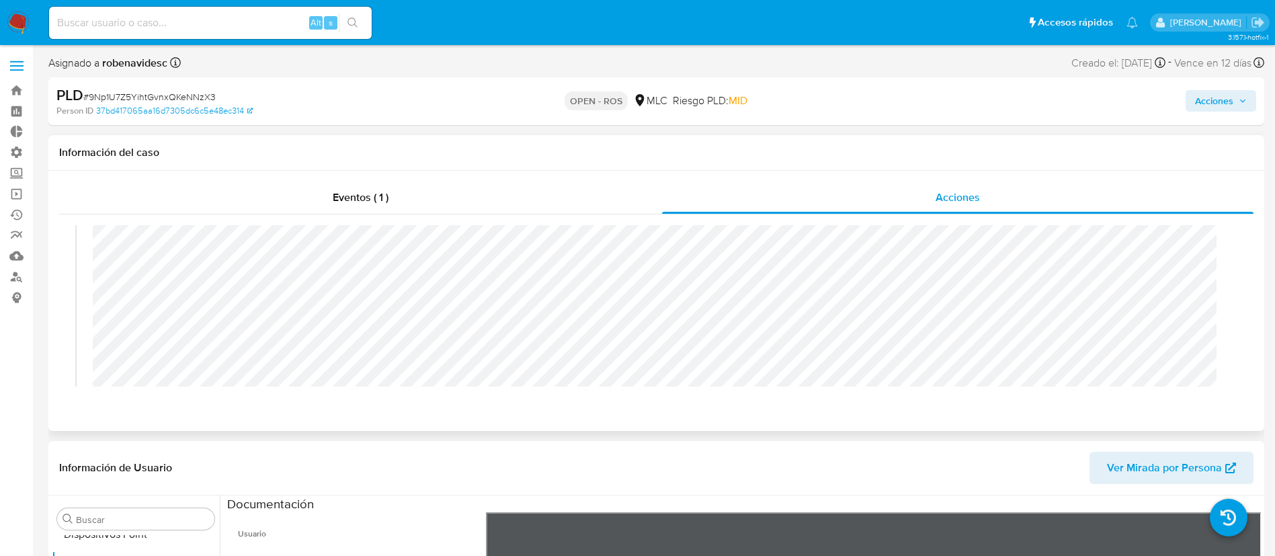
scroll to position [52, 0]
click at [1217, 109] on span "Acciones" at bounding box center [1214, 101] width 38 height 22
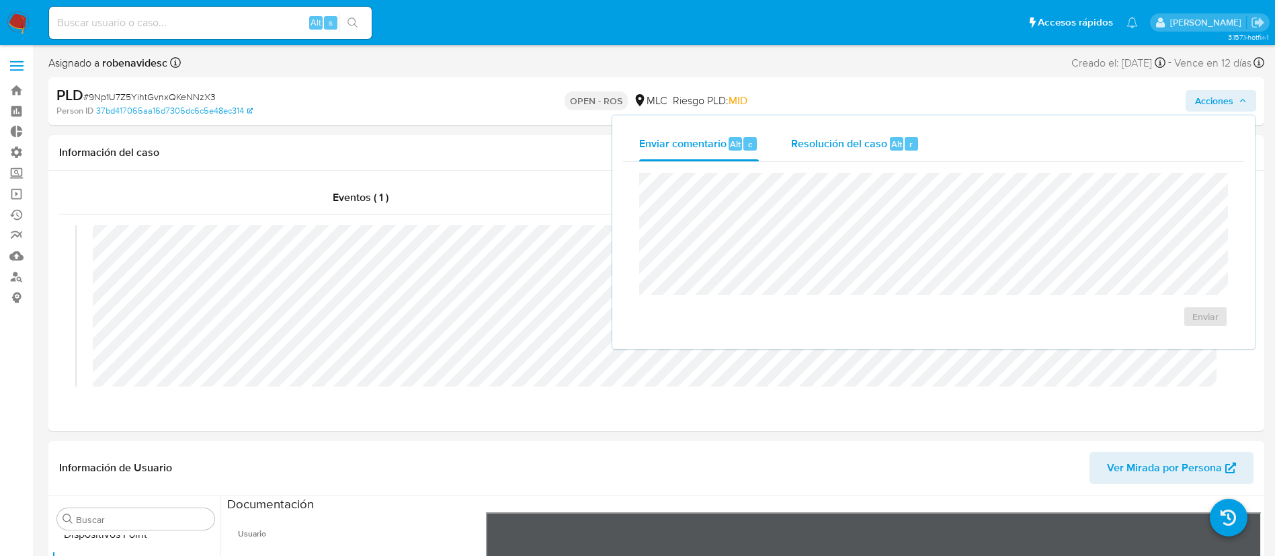
click at [924, 130] on button "Resolución del caso Alt r" at bounding box center [855, 143] width 161 height 35
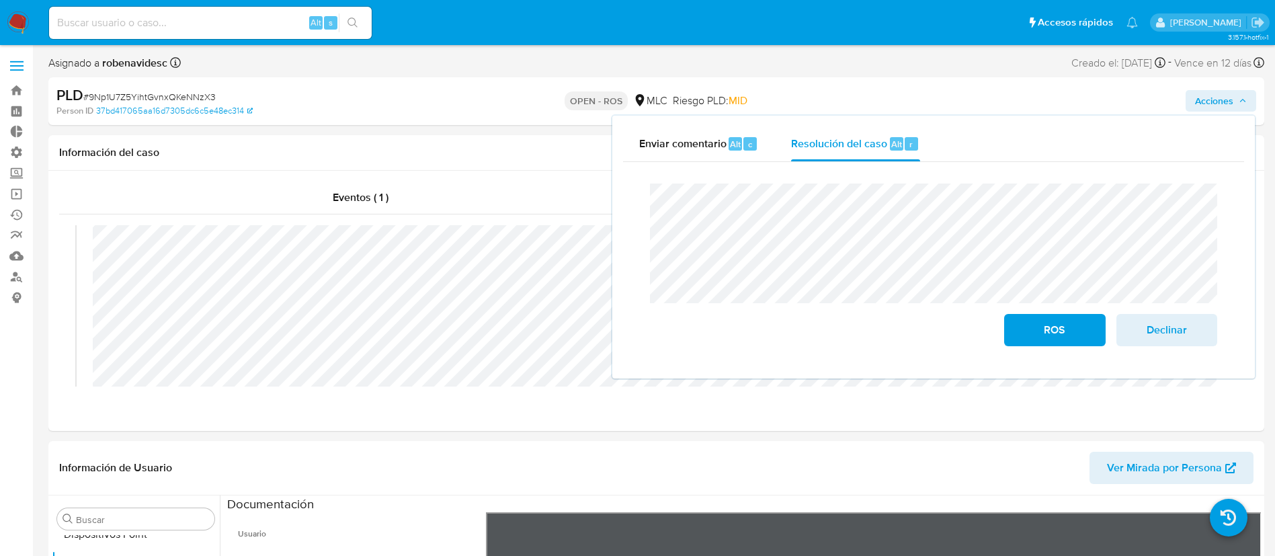
click at [612, 200] on div "Enviar comentario Alt c Resolución del caso Alt r Cierre de caso ROS Declinar" at bounding box center [933, 247] width 643 height 263
click at [940, 138] on div "Enviar comentario Alt c Resolución del caso Alt r Cierre de caso ROS Declinar" at bounding box center [933, 246] width 621 height 241
click at [1043, 339] on div "ROS Declinar" at bounding box center [933, 265] width 567 height 163
click at [1228, 241] on div "Cierre de caso ROS Declinar" at bounding box center [933, 265] width 621 height 206
click at [961, 319] on div "ROS Declinar" at bounding box center [933, 265] width 567 height 163
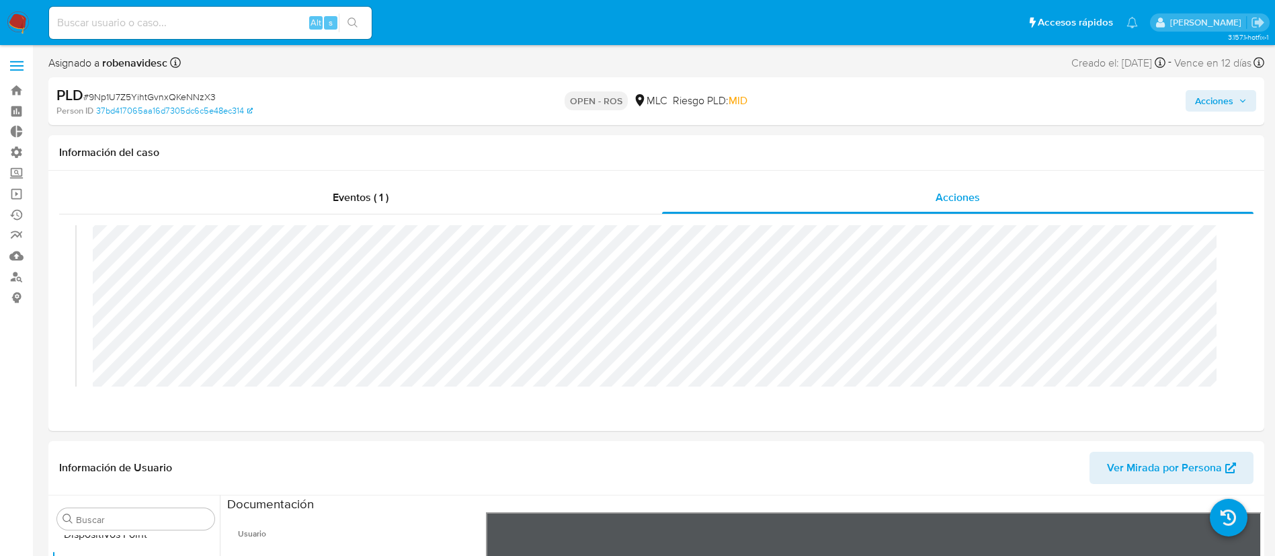
click at [1223, 105] on span "Acciones" at bounding box center [1214, 101] width 38 height 22
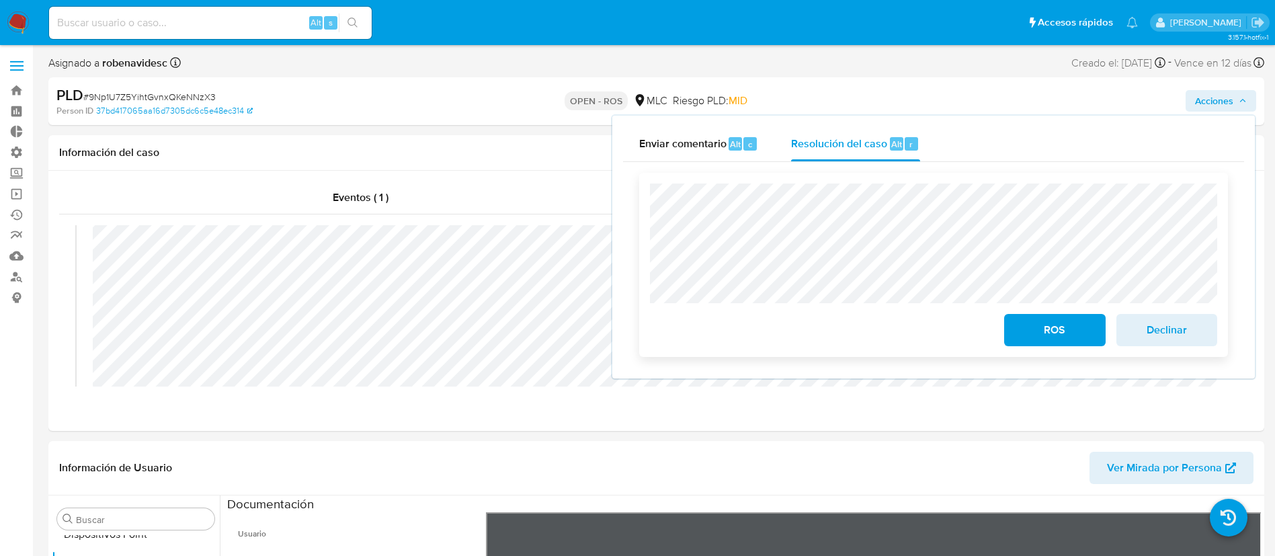
click at [997, 354] on div "ROS Declinar" at bounding box center [933, 265] width 589 height 184
click at [1032, 330] on span "ROS" at bounding box center [1055, 330] width 66 height 30
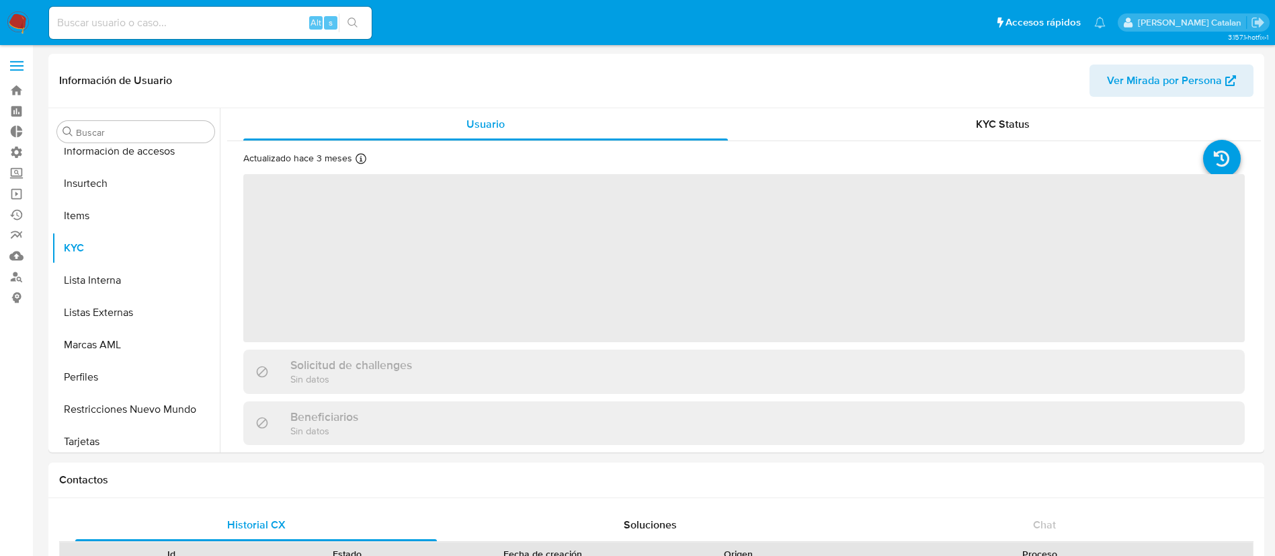
scroll to position [568, 0]
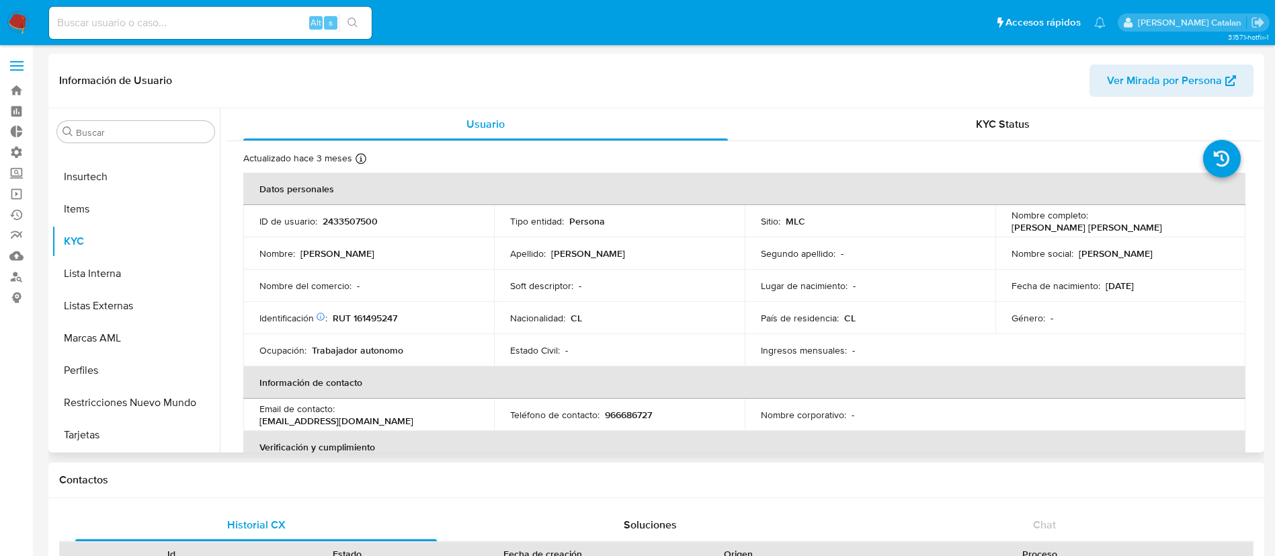
select select "10"
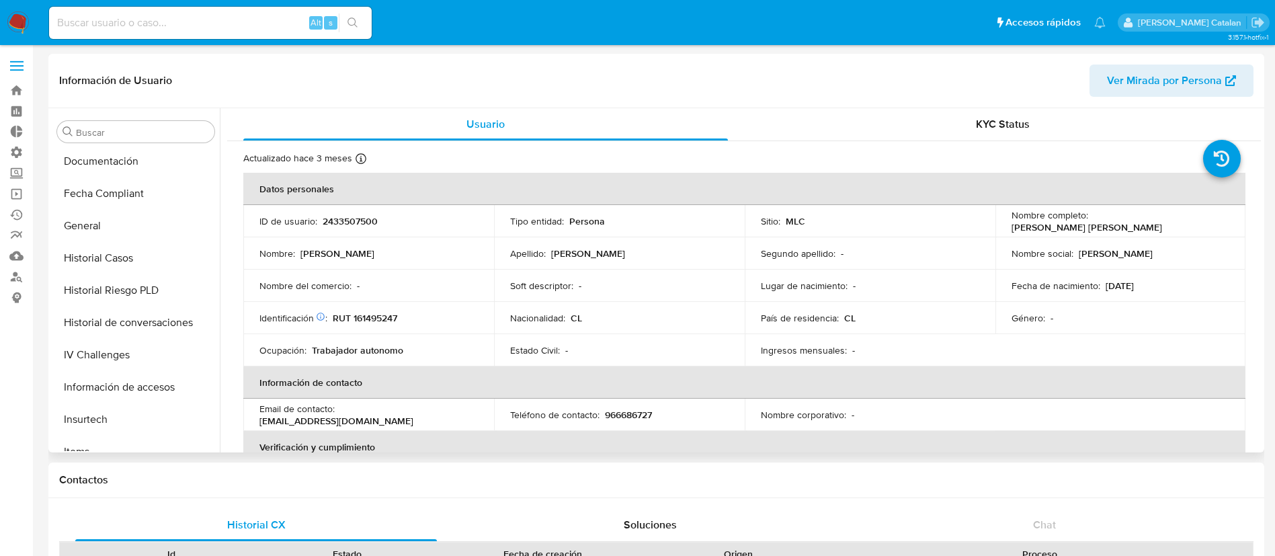
scroll to position [324, 0]
click at [123, 162] on button "Documentación" at bounding box center [130, 163] width 157 height 32
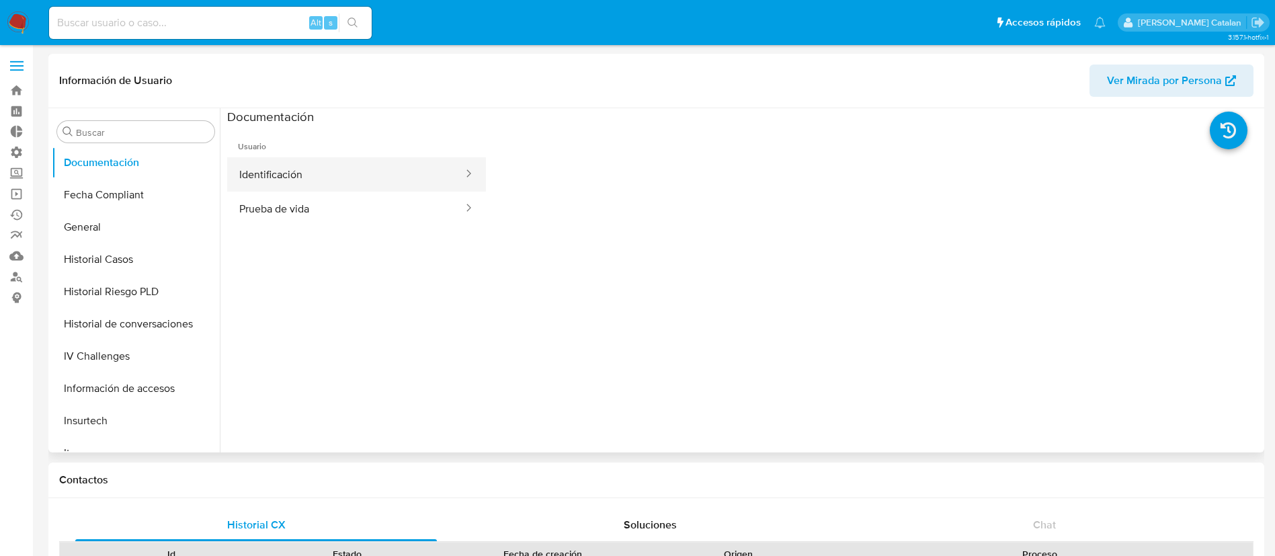
click at [314, 182] on button "Identificación" at bounding box center [345, 174] width 237 height 34
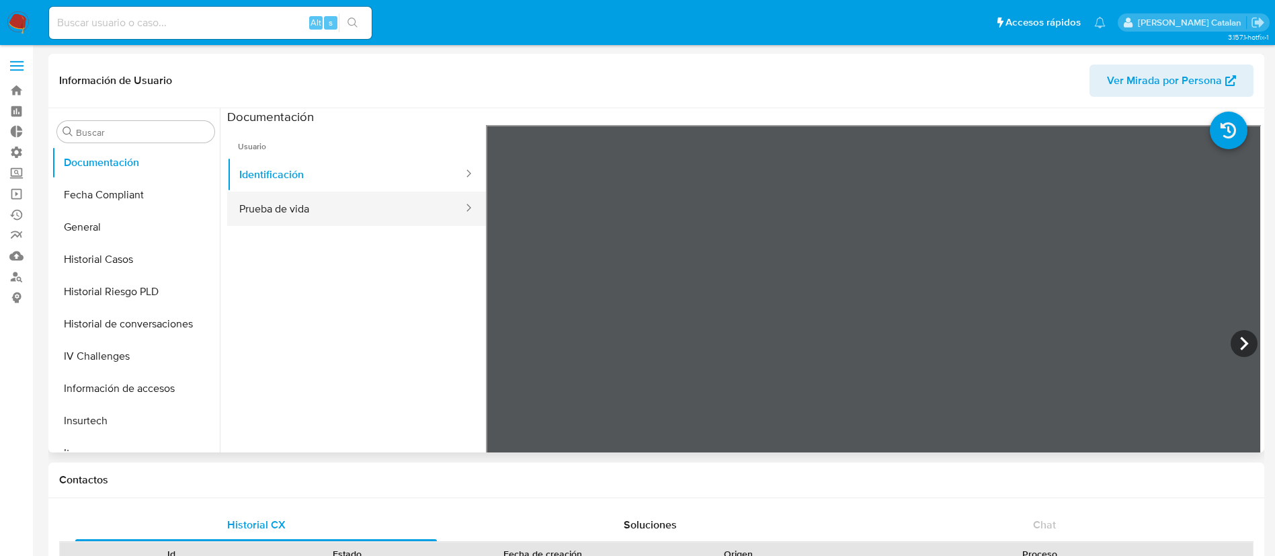
click at [299, 206] on button "Prueba de vida" at bounding box center [345, 209] width 237 height 34
click at [307, 205] on button "Prueba de vida" at bounding box center [345, 209] width 237 height 34
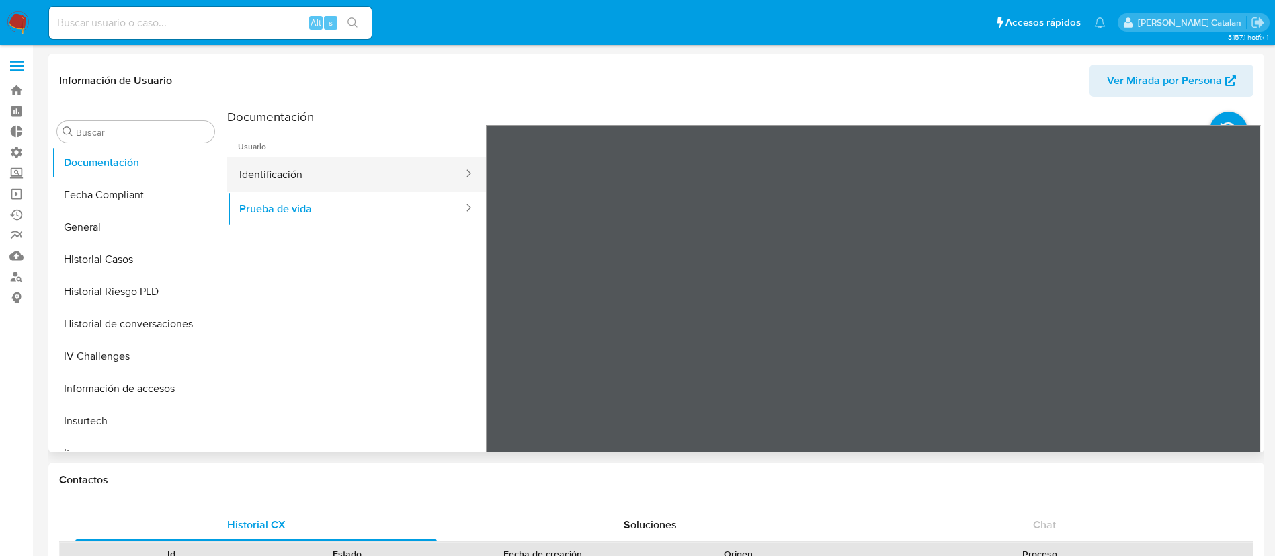
click at [336, 171] on button "Identificación" at bounding box center [345, 174] width 237 height 34
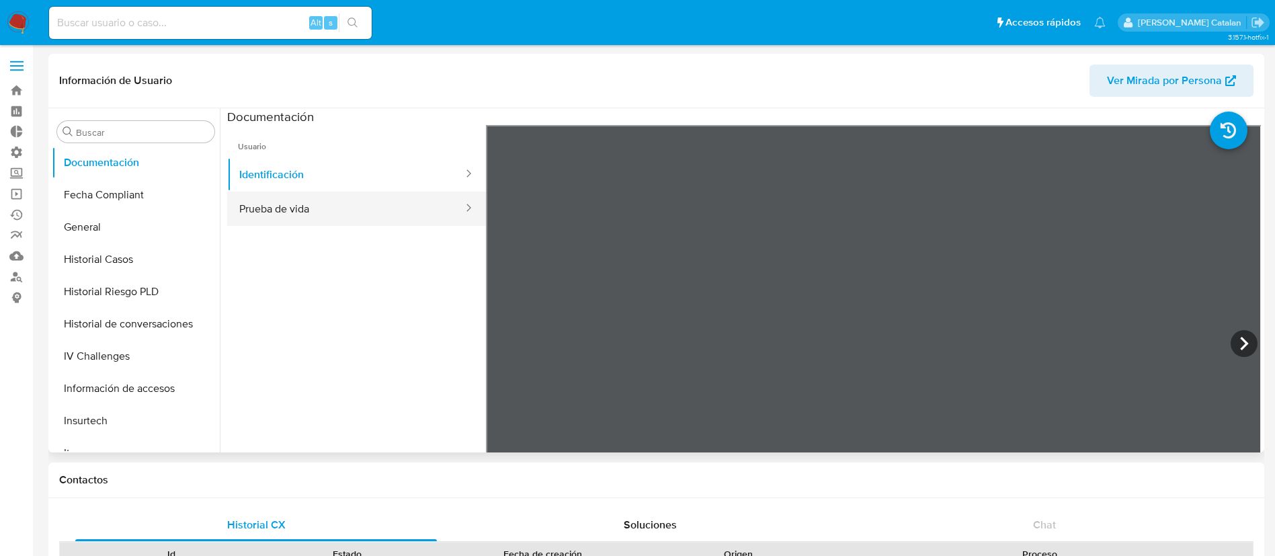
click at [288, 208] on button "Prueba de vida" at bounding box center [345, 209] width 237 height 34
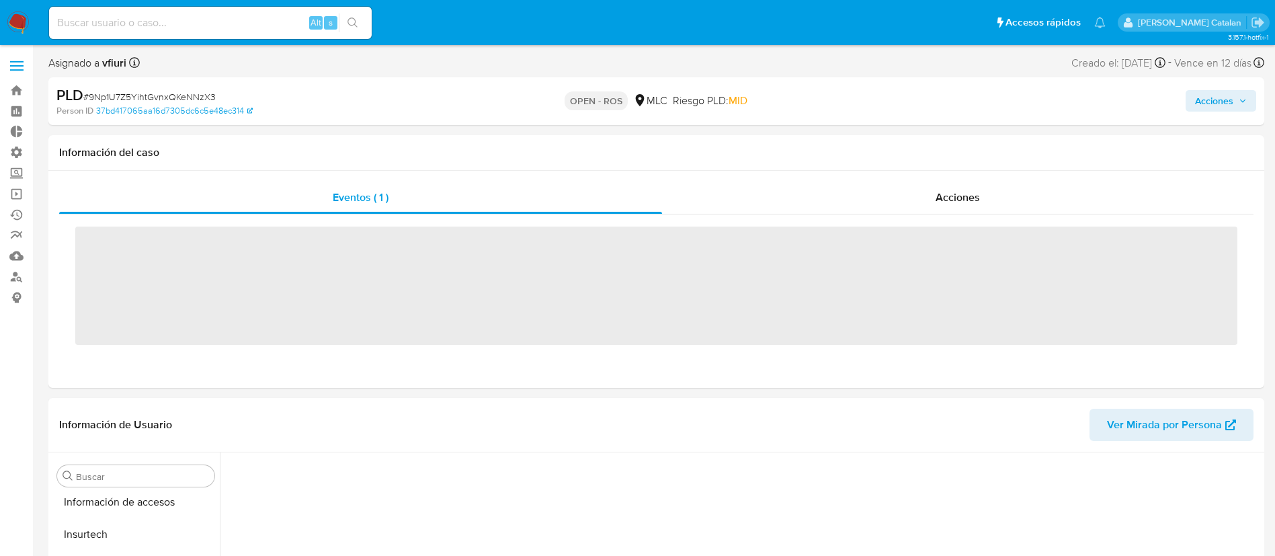
scroll to position [568, 0]
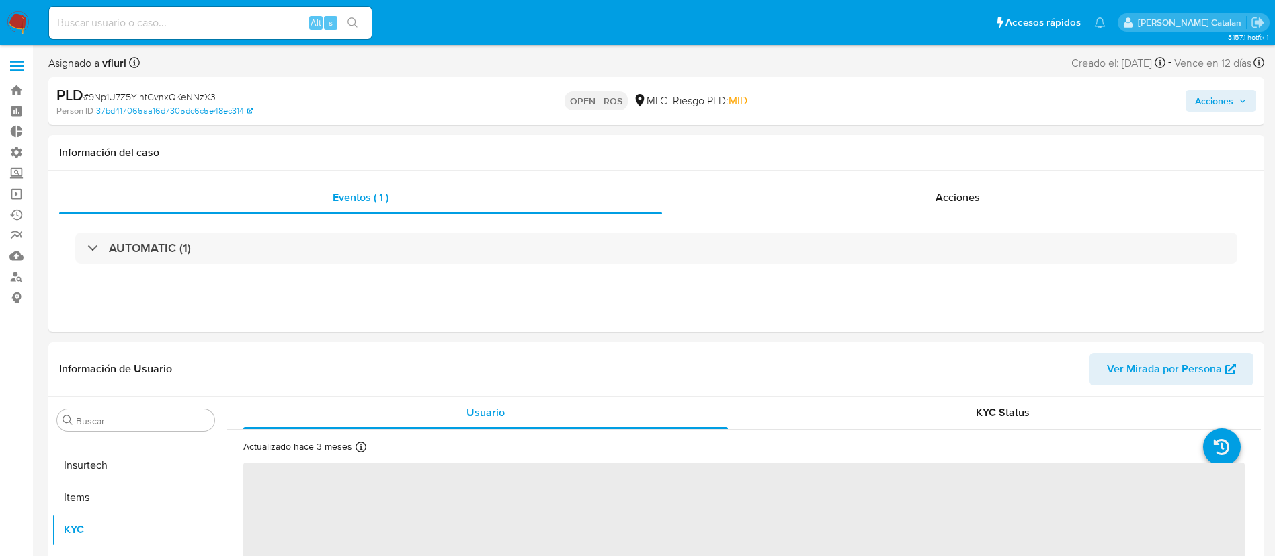
select select "10"
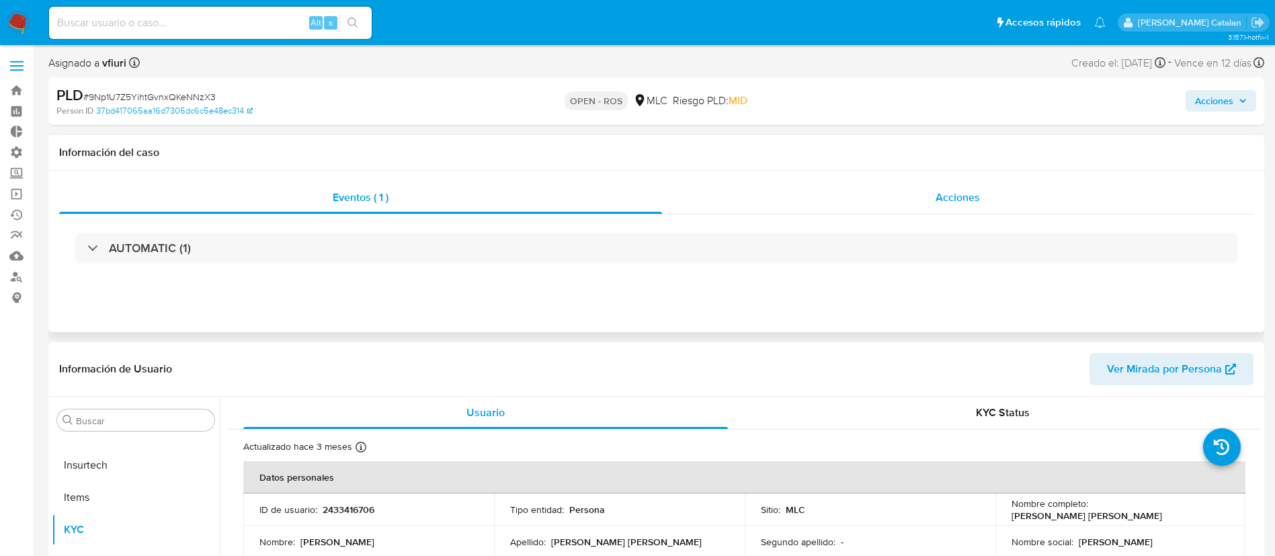
click at [891, 206] on div "Acciones" at bounding box center [958, 198] width 592 height 32
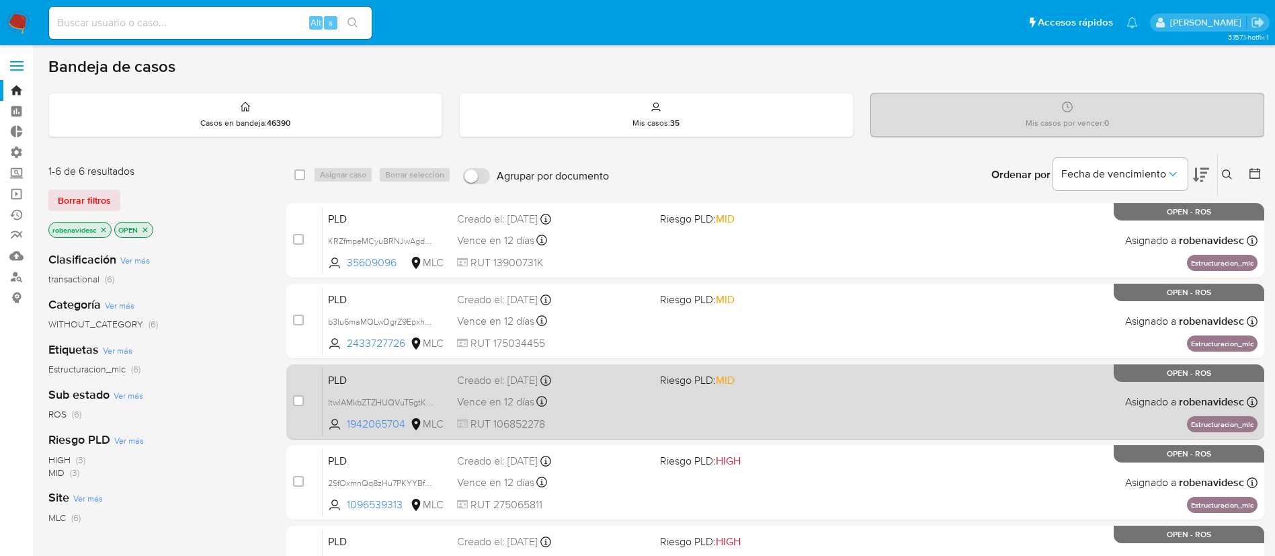
scroll to position [214, 0]
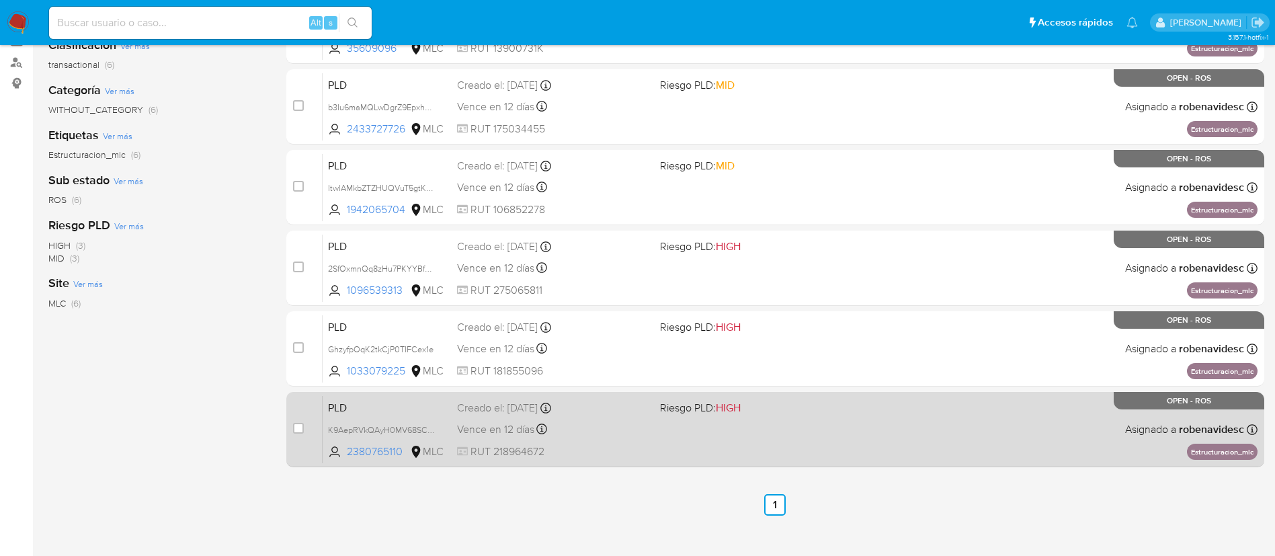
click at [855, 453] on div "PLD K9AepRVkQAyH0MV68SCIRedJ 2380765110 MLC Riesgo PLD: HIGH Creado el: [DATE] …" at bounding box center [790, 429] width 935 height 68
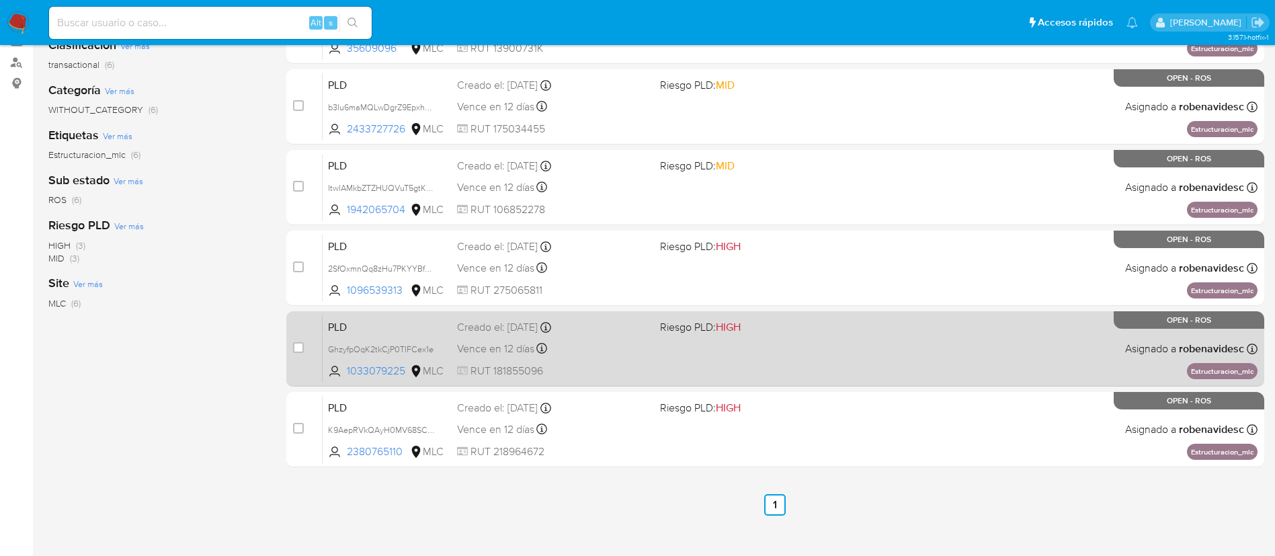
click at [750, 374] on div "PLD GhzyfpOqK2tkCjP0TIFCex1e 1033079225 MLC Riesgo PLD: HIGH Creado el: [DATE] …" at bounding box center [790, 349] width 935 height 68
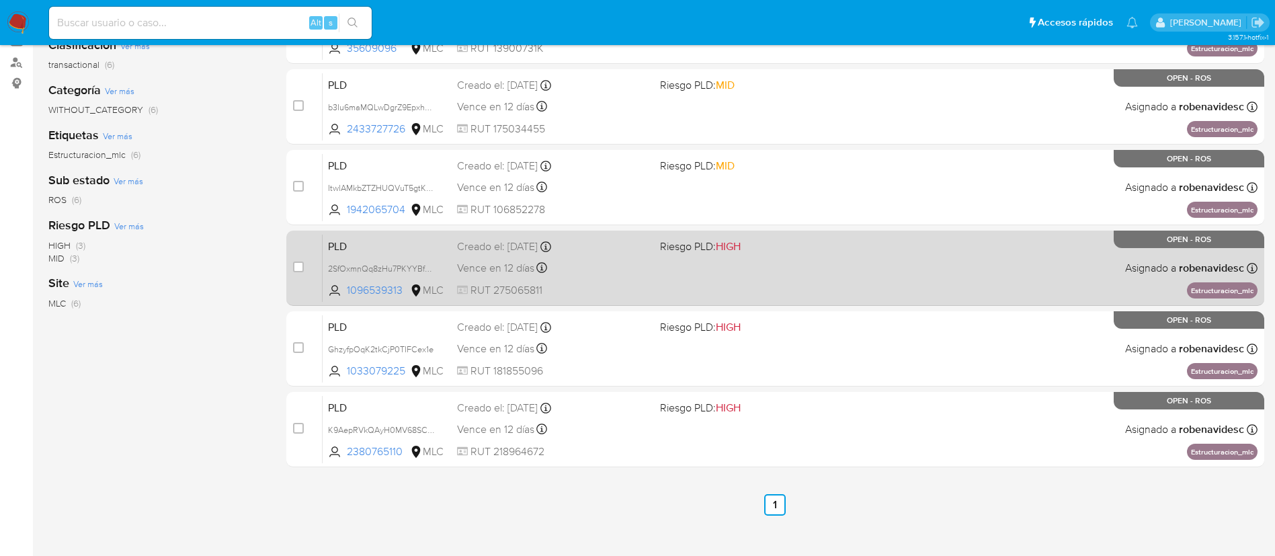
click at [824, 280] on div "PLD 2SfOxmnQq8zHu7PKYYBfexB7 1096539313 MLC Riesgo PLD: HIGH Creado el: [DATE] …" at bounding box center [790, 268] width 935 height 68
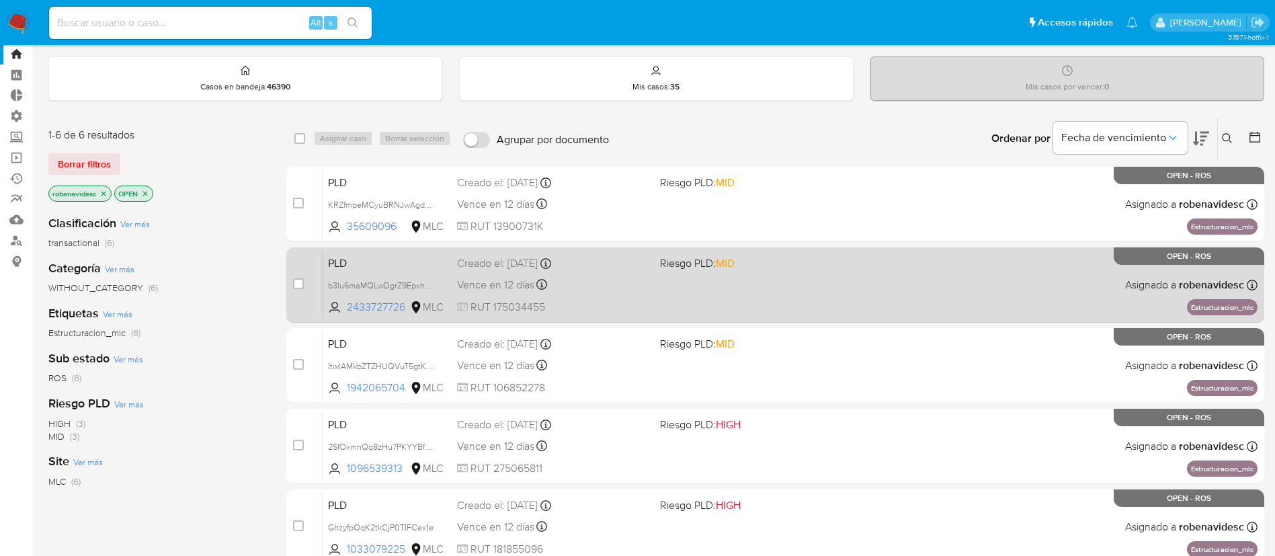
scroll to position [0, 0]
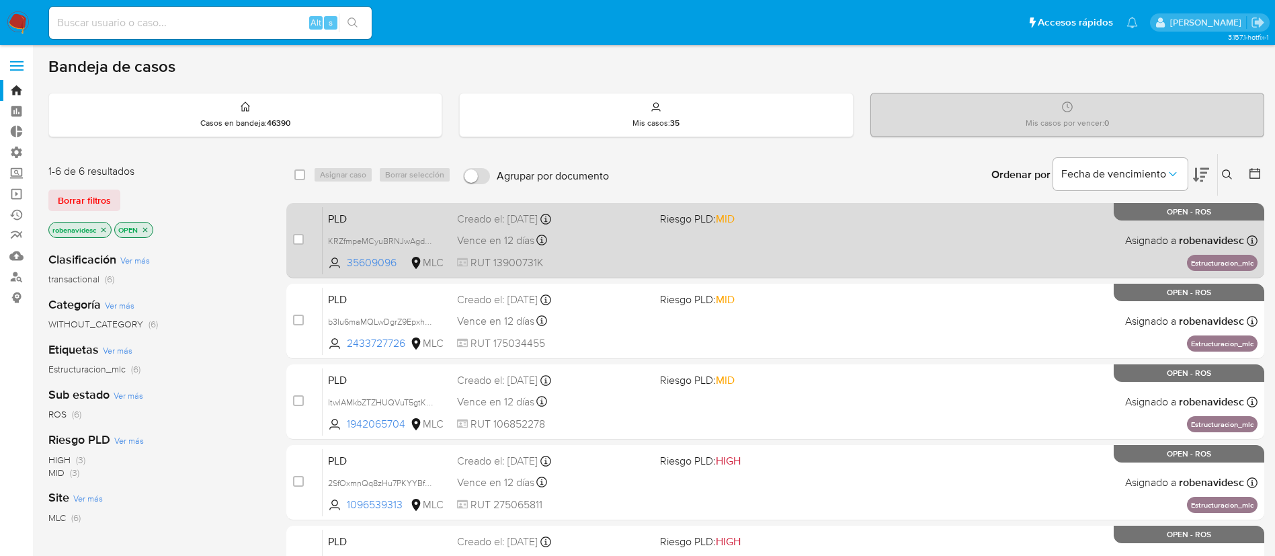
click at [857, 266] on div "PLD KRZfmpeMCyuBRNJwAgdOcQMq 35609096 MLC Riesgo PLD: MID Creado el: 12/06/2025…" at bounding box center [790, 240] width 935 height 68
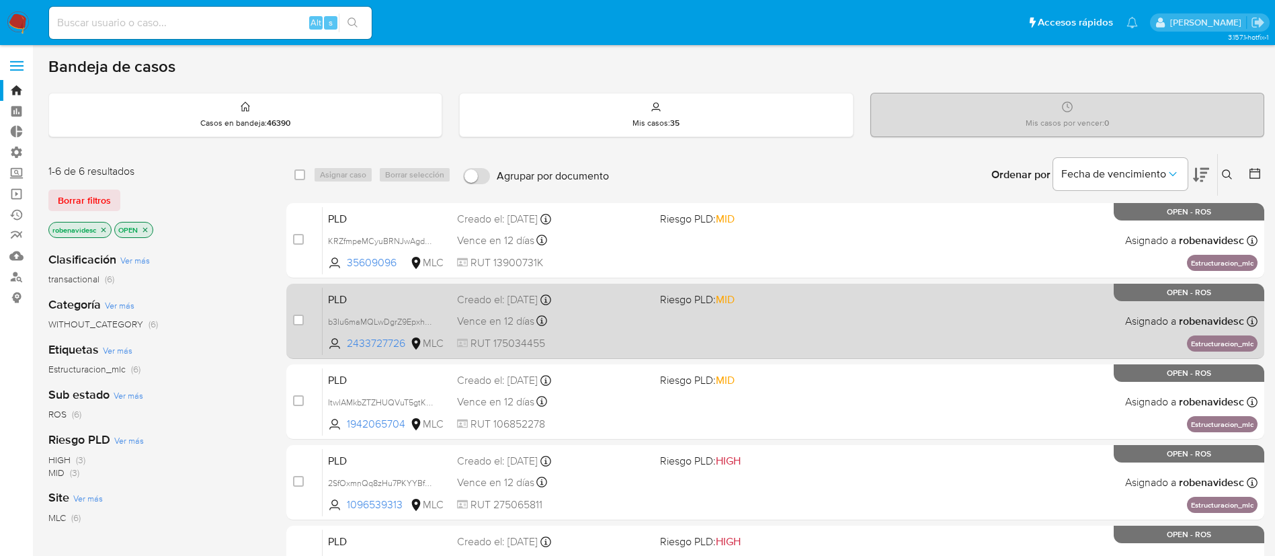
click at [797, 307] on span "Riesgo PLD: MID" at bounding box center [756, 298] width 192 height 17
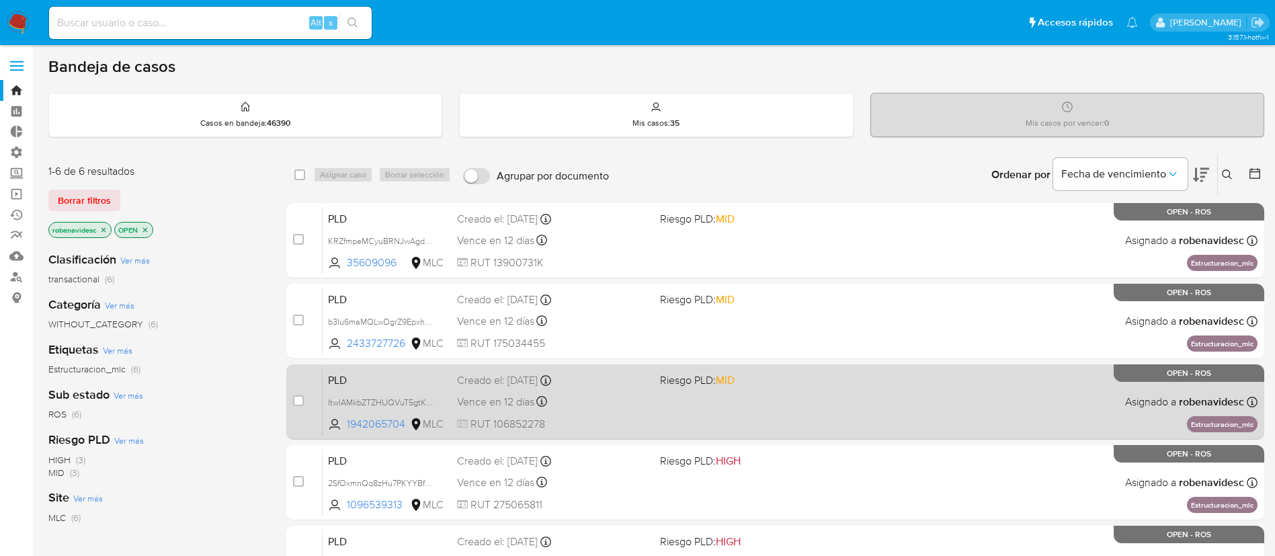
click at [770, 397] on div "PLD ItwlAMkbZTZHUQVuT5gtKd0C 1942065704 MLC Riesgo PLD: MID Creado el: 12/06/20…" at bounding box center [790, 402] width 935 height 68
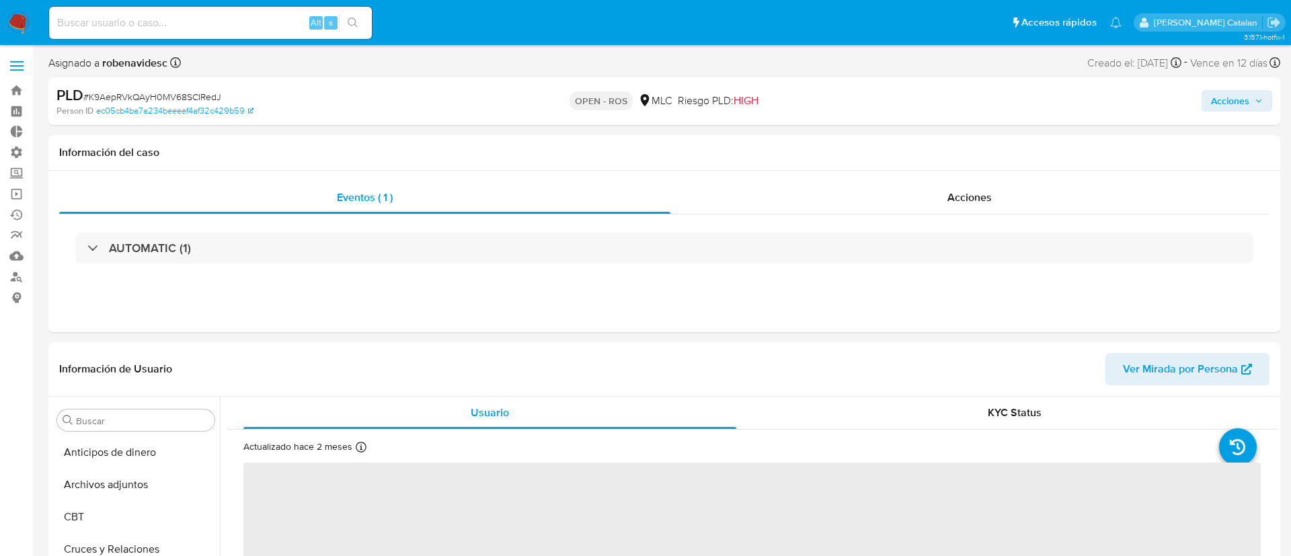
select select "10"
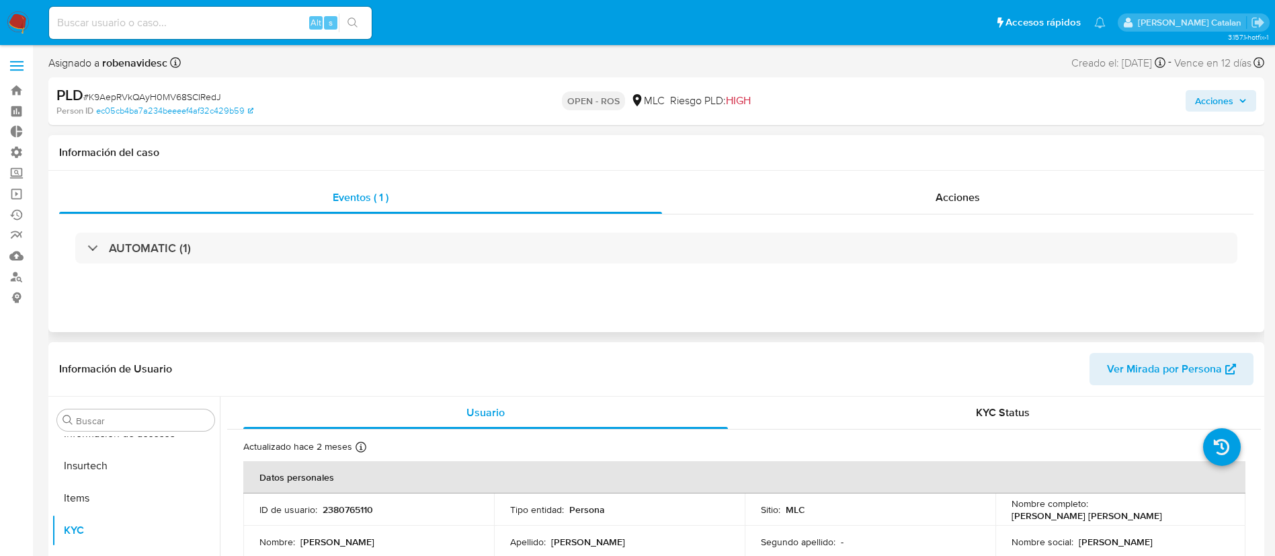
scroll to position [568, 0]
click at [928, 182] on div "Acciones" at bounding box center [958, 198] width 592 height 32
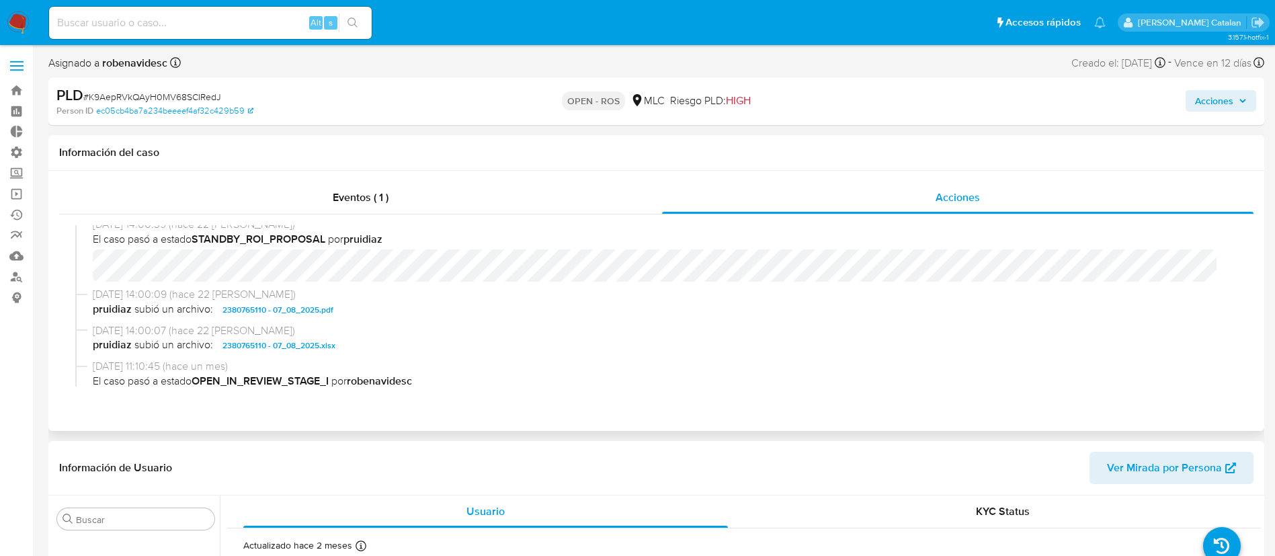
scroll to position [309, 0]
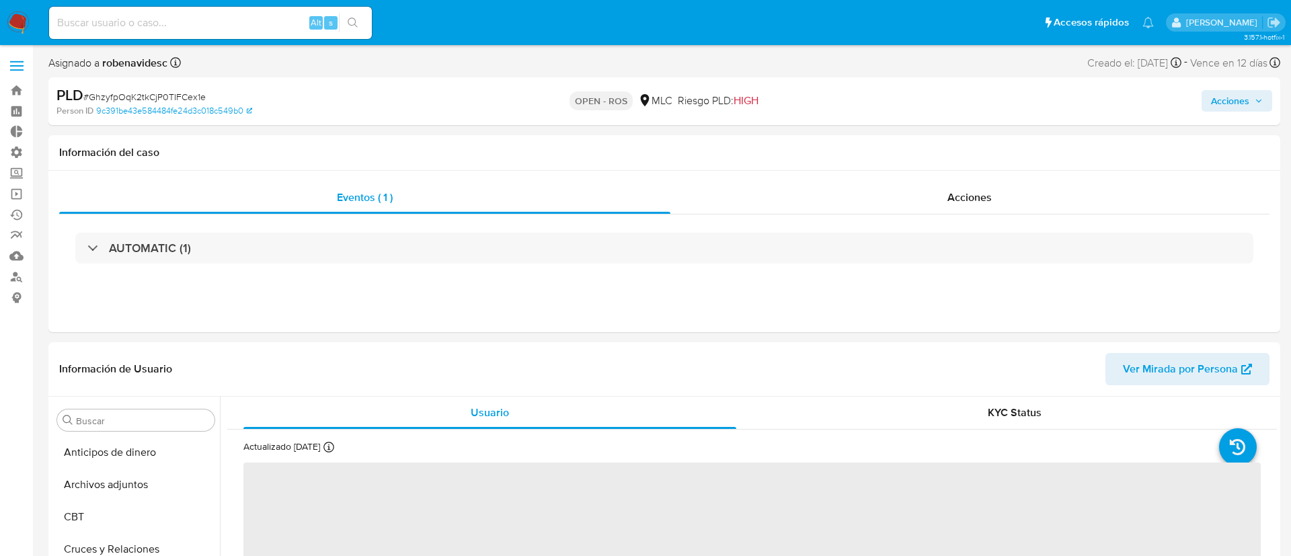
select select "10"
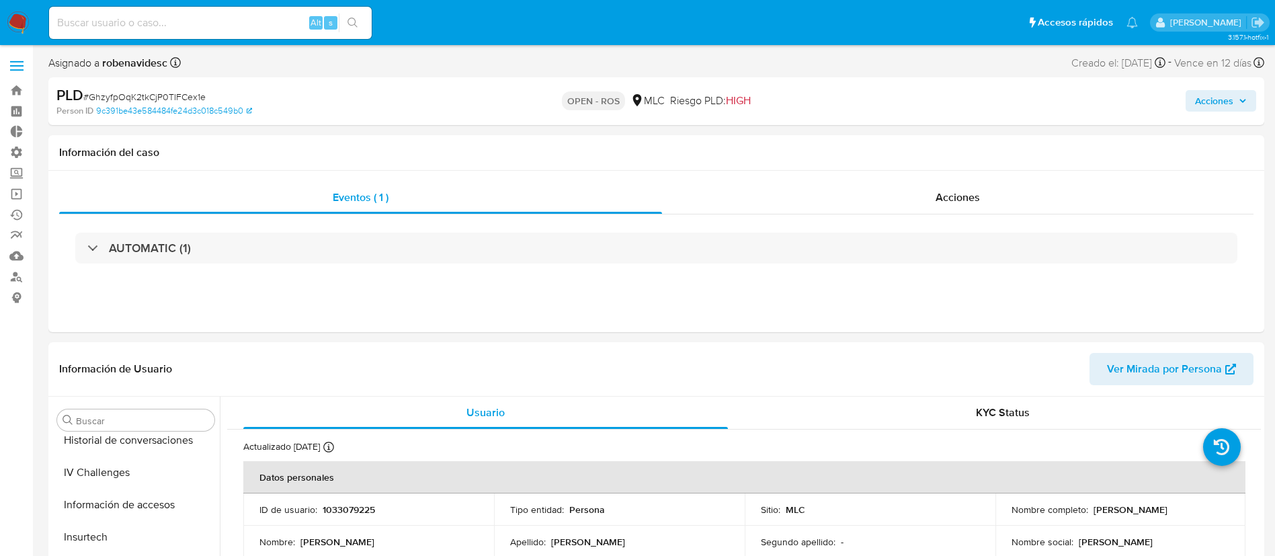
scroll to position [568, 0]
click at [977, 201] on span "Acciones" at bounding box center [958, 197] width 44 height 15
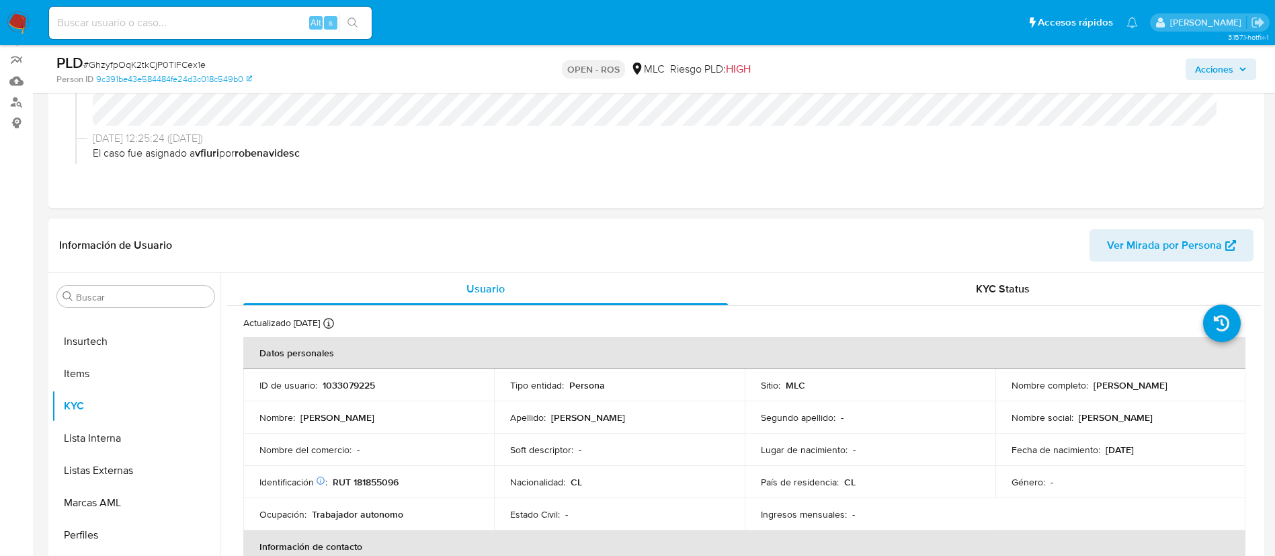
scroll to position [175, 0]
drag, startPoint x: 384, startPoint y: 387, endPoint x: 319, endPoint y: 383, distance: 65.3
click at [319, 383] on div "ID de usuario : 1033079225" at bounding box center [368, 384] width 218 height 12
copy div "1033079225"
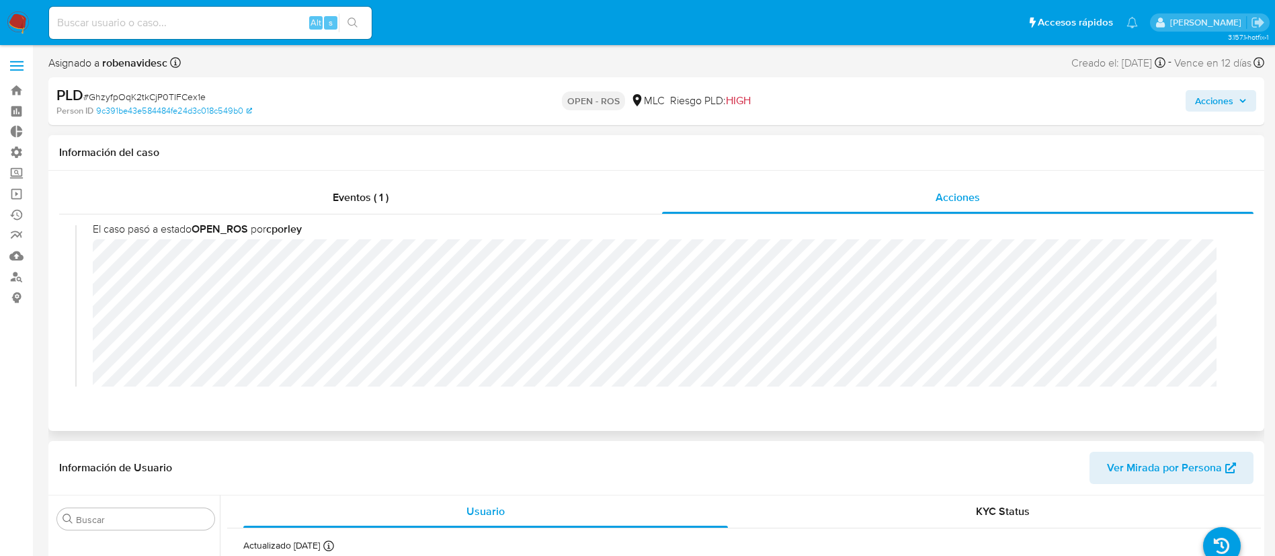
scroll to position [0, 0]
click at [1202, 97] on span "Acciones" at bounding box center [1214, 101] width 38 height 22
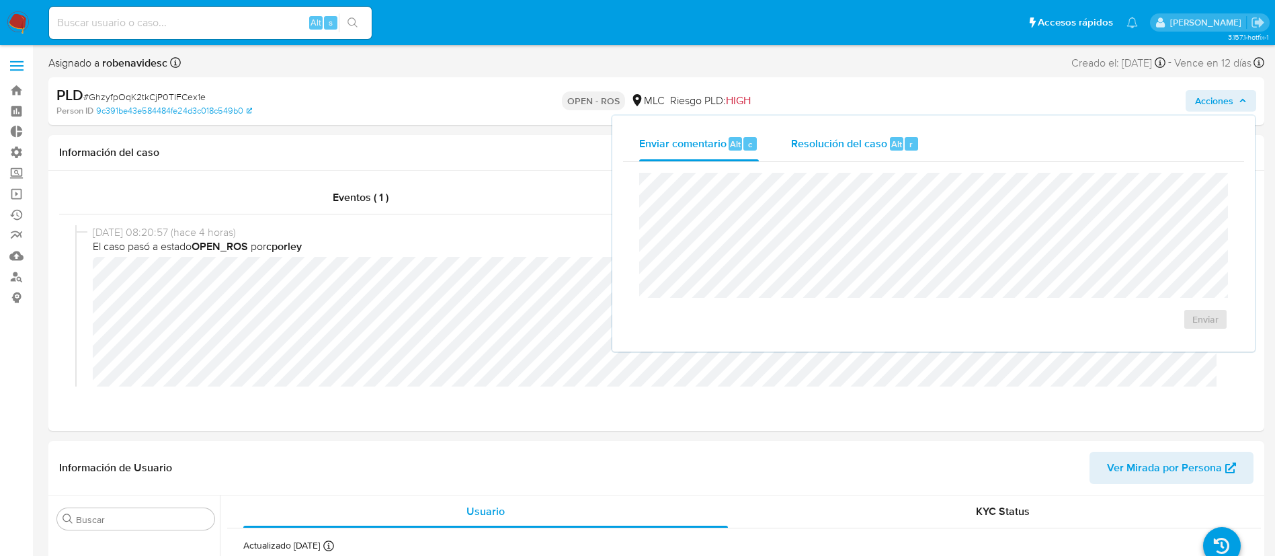
click at [843, 139] on span "Resolución del caso" at bounding box center [839, 143] width 96 height 15
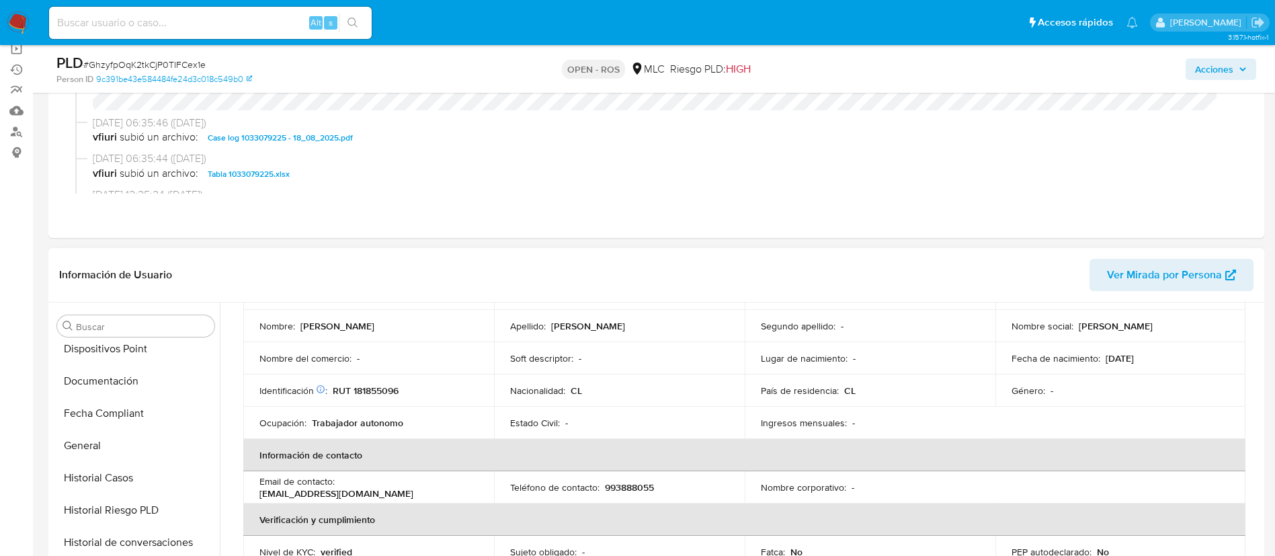
scroll to position [299, 0]
click at [102, 381] on button "Documentación" at bounding box center [130, 382] width 157 height 32
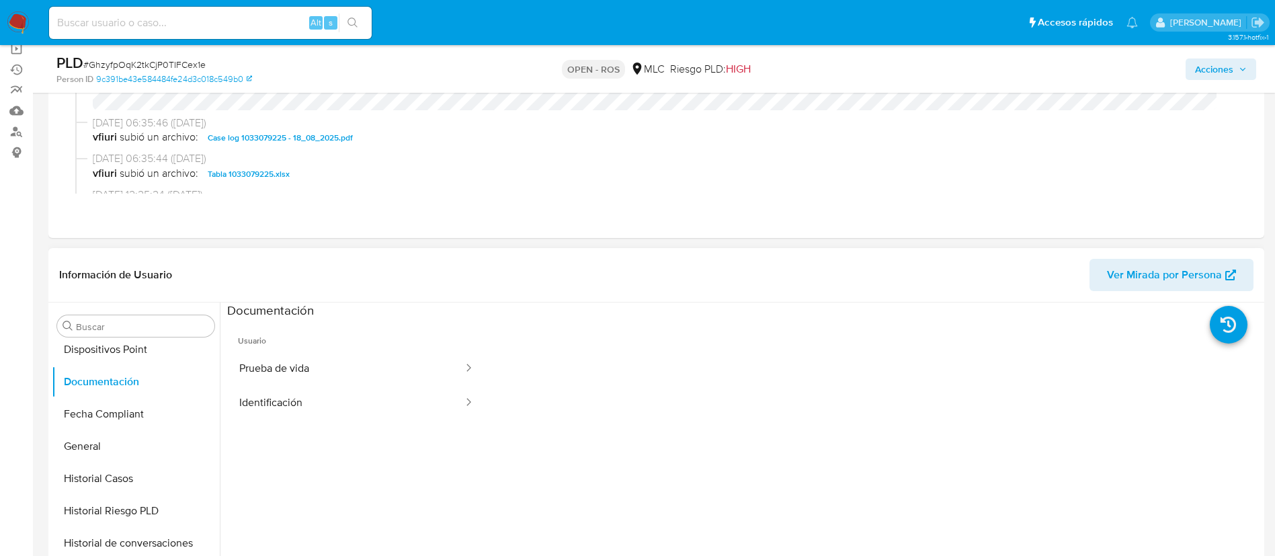
click at [743, 272] on header "Información de Usuario Ver Mirada por Persona" at bounding box center [656, 275] width 1195 height 32
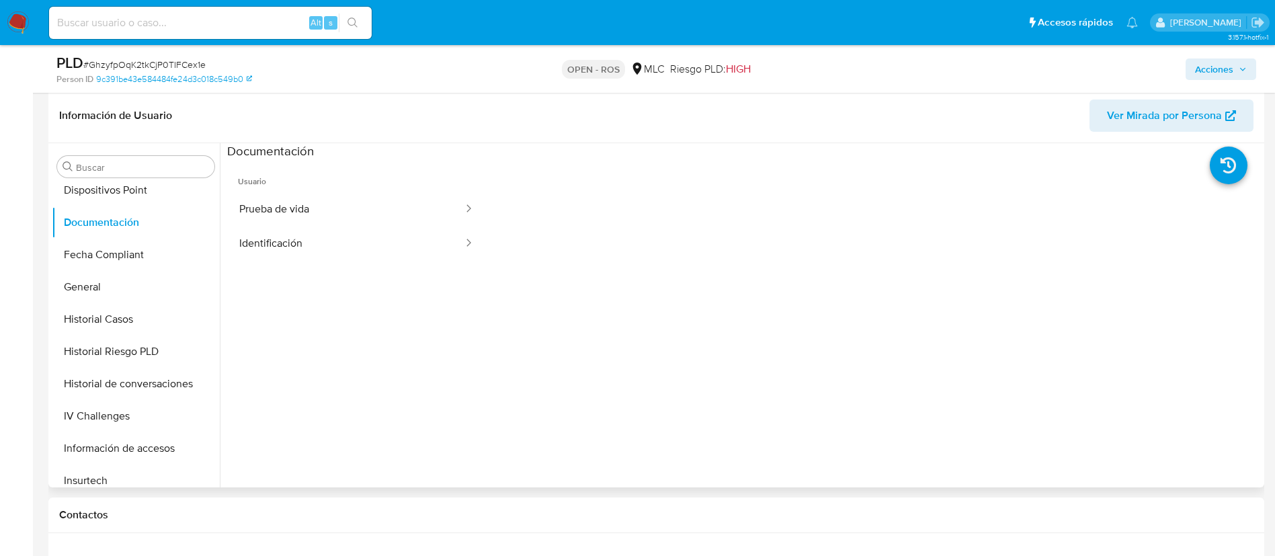
scroll to position [311, 0]
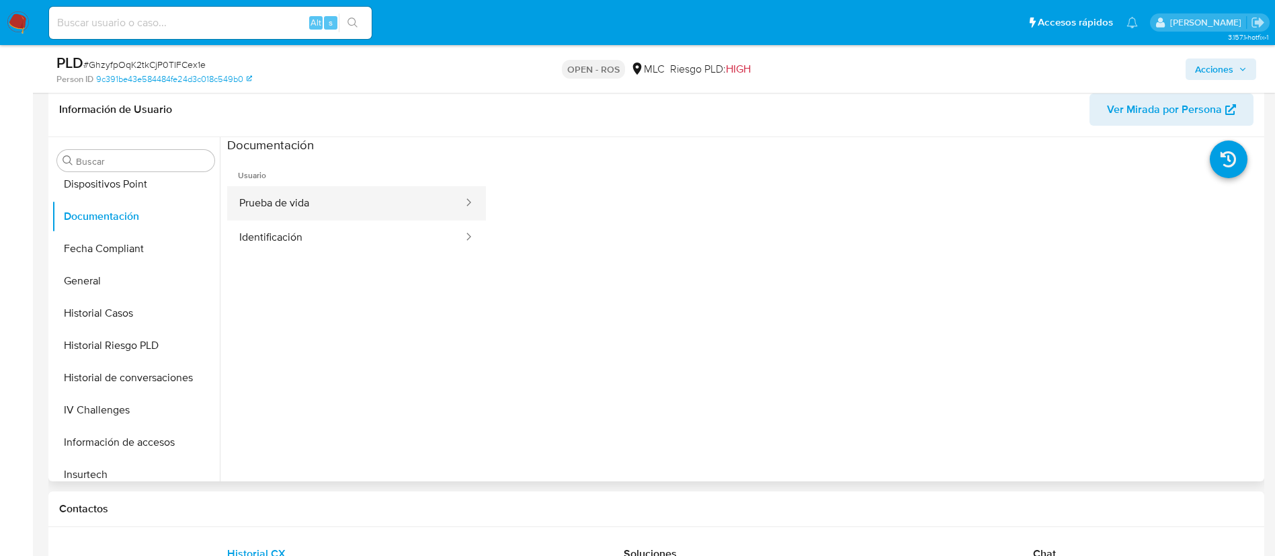
click at [393, 210] on button "Prueba de vida" at bounding box center [345, 203] width 237 height 34
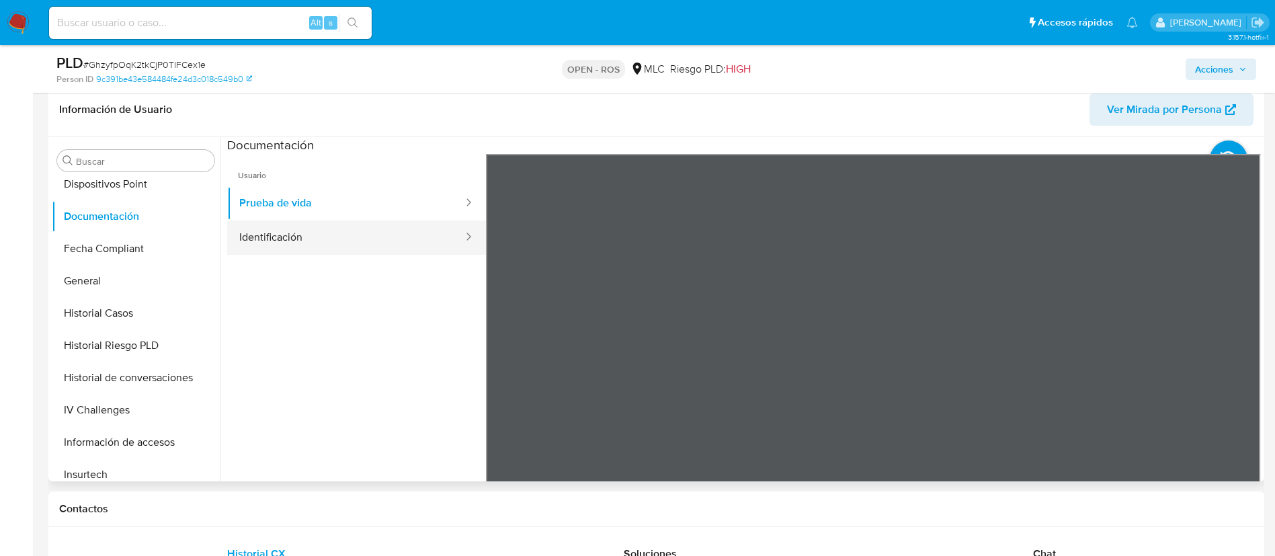
click at [337, 232] on button "Identificación" at bounding box center [345, 238] width 237 height 34
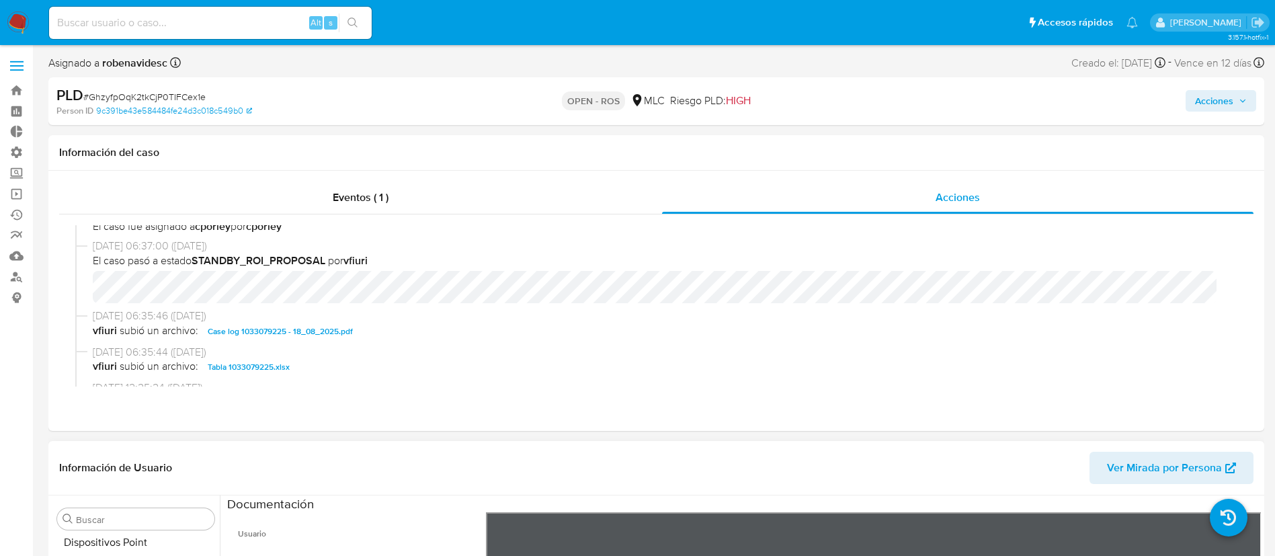
scroll to position [0, 0]
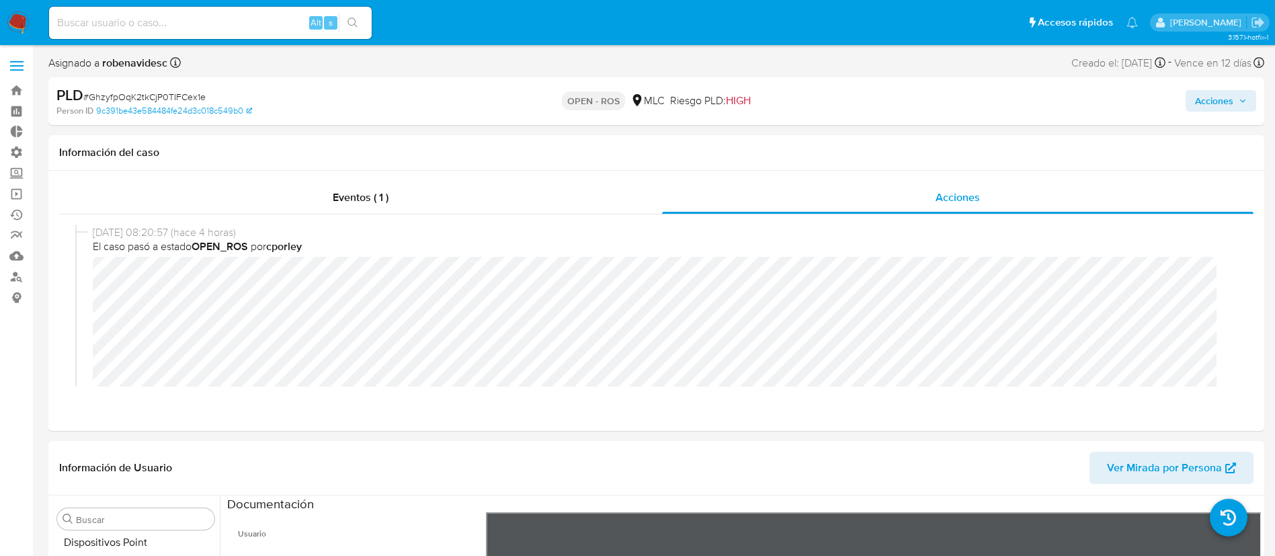
click at [1199, 99] on span "Acciones" at bounding box center [1214, 101] width 38 height 22
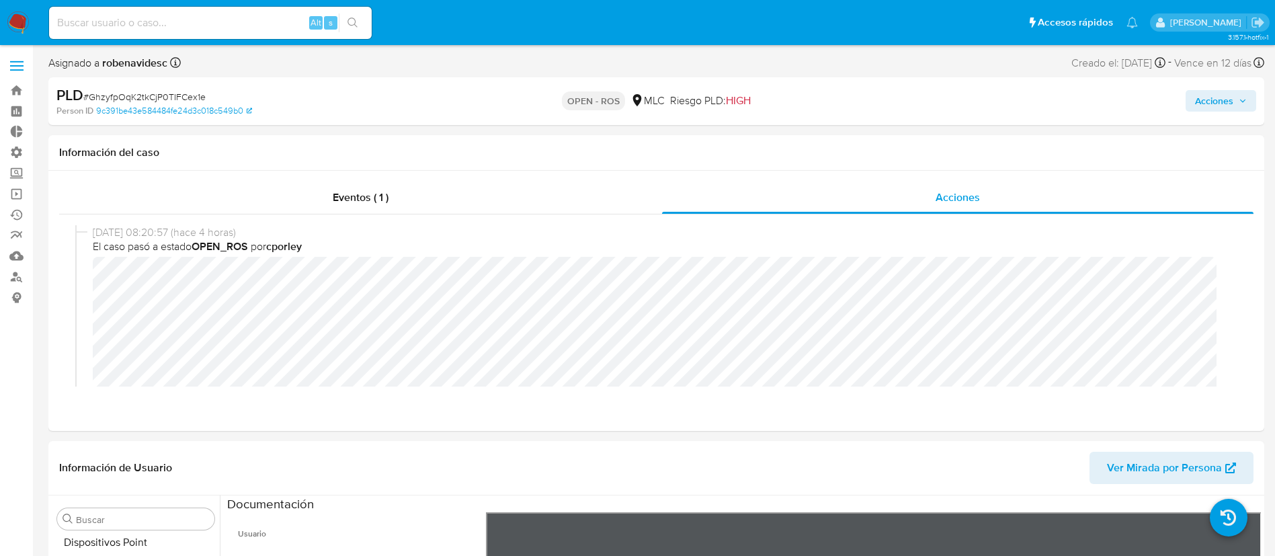
click at [1219, 114] on div "Acciones" at bounding box center [1058, 101] width 397 height 32
click at [1218, 112] on div "Acciones" at bounding box center [1058, 101] width 397 height 32
click at [1217, 110] on span "Acciones" at bounding box center [1214, 101] width 38 height 22
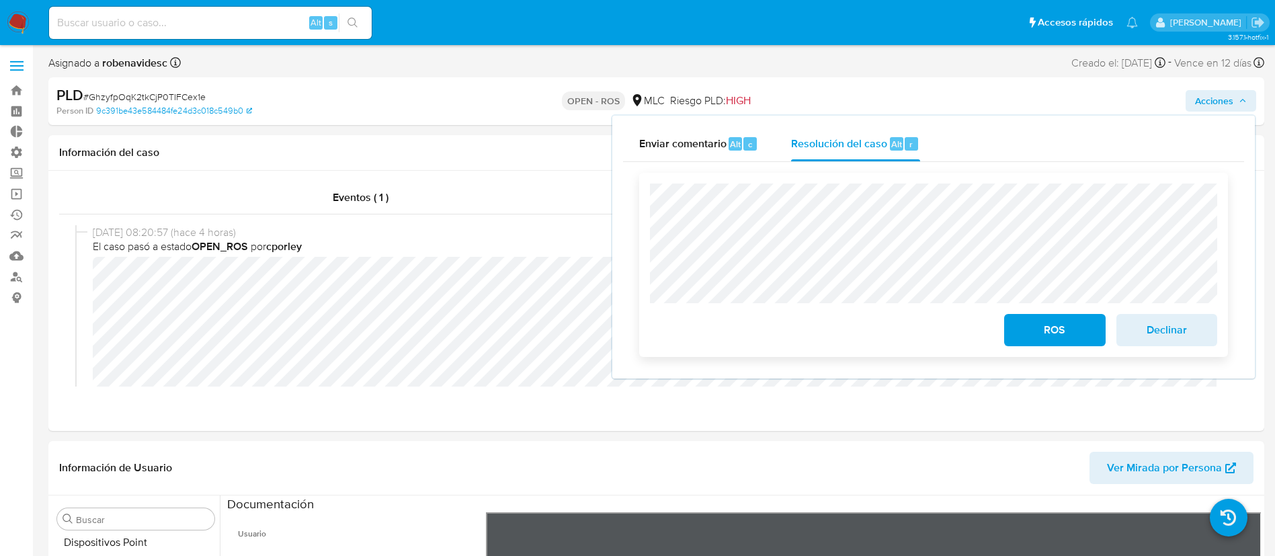
click at [649, 196] on div "ROS Declinar" at bounding box center [933, 265] width 589 height 184
click at [1164, 330] on span "Declinar" at bounding box center [1167, 330] width 66 height 30
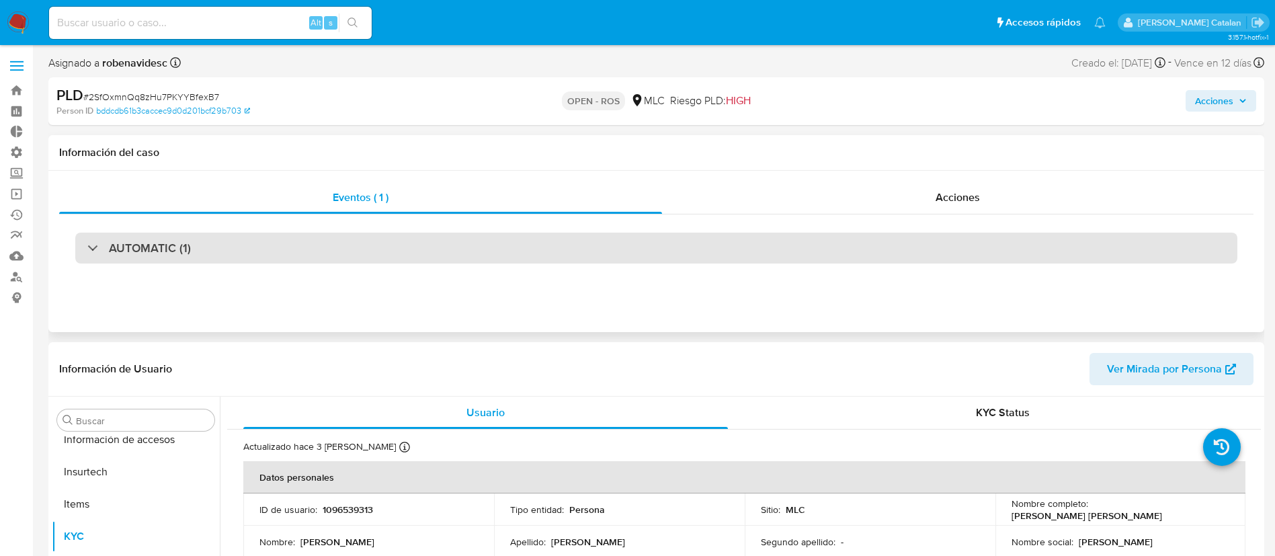
select select "10"
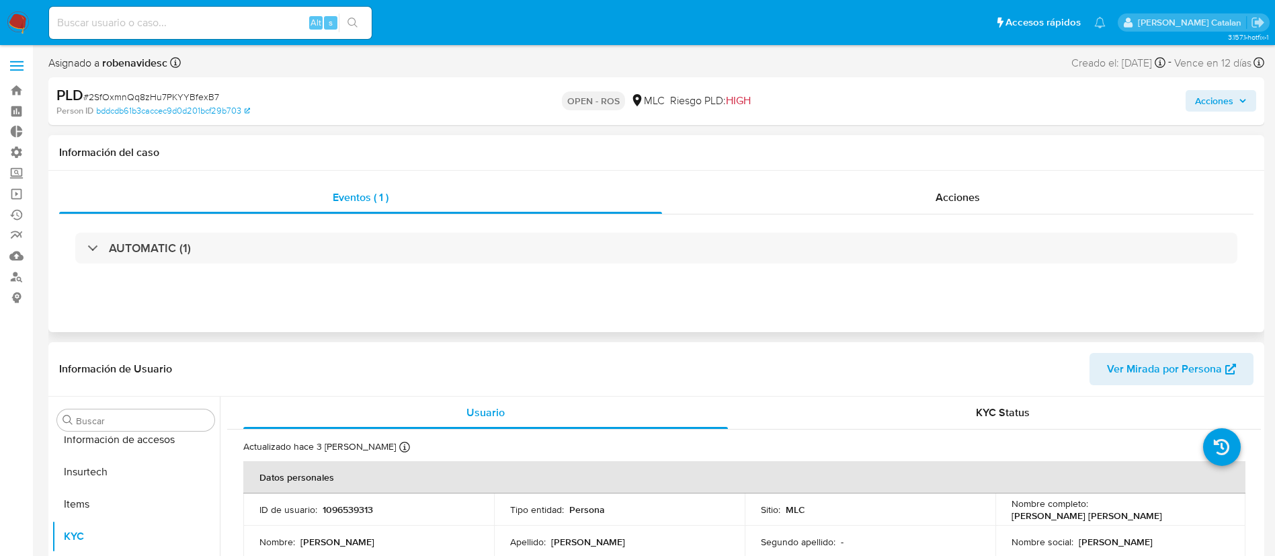
scroll to position [568, 0]
click at [921, 212] on div "Acciones" at bounding box center [958, 198] width 592 height 32
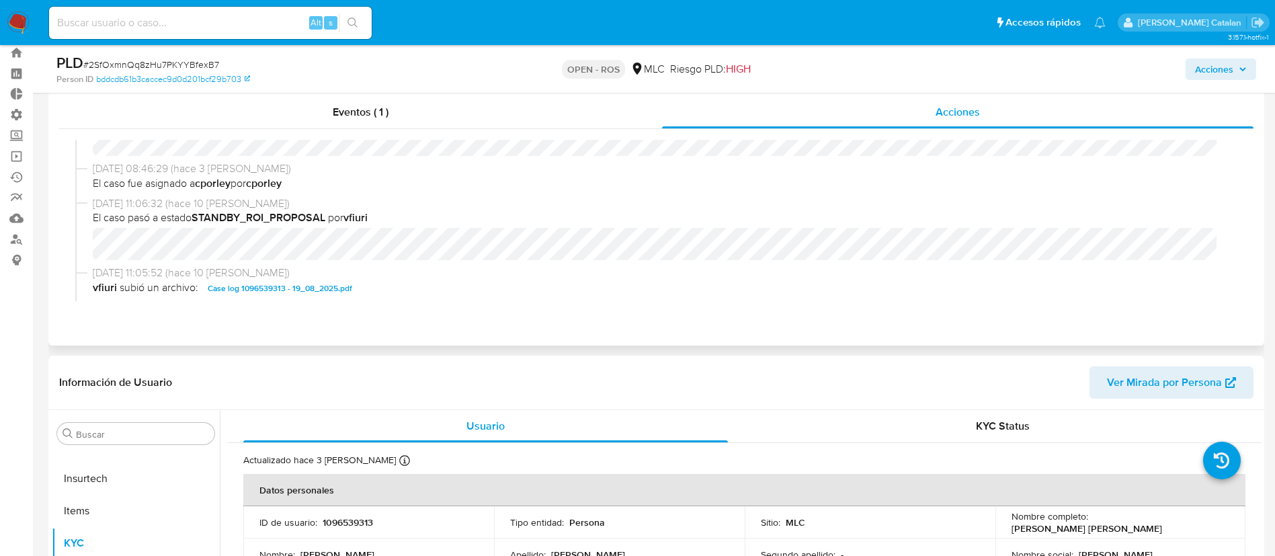
scroll to position [270, 0]
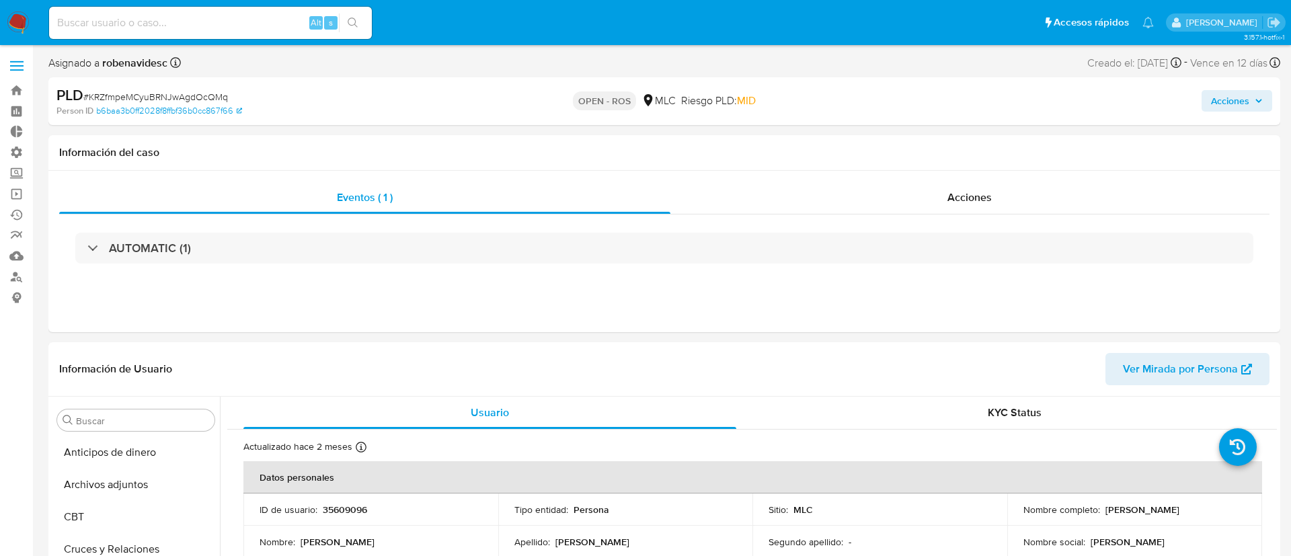
select select "10"
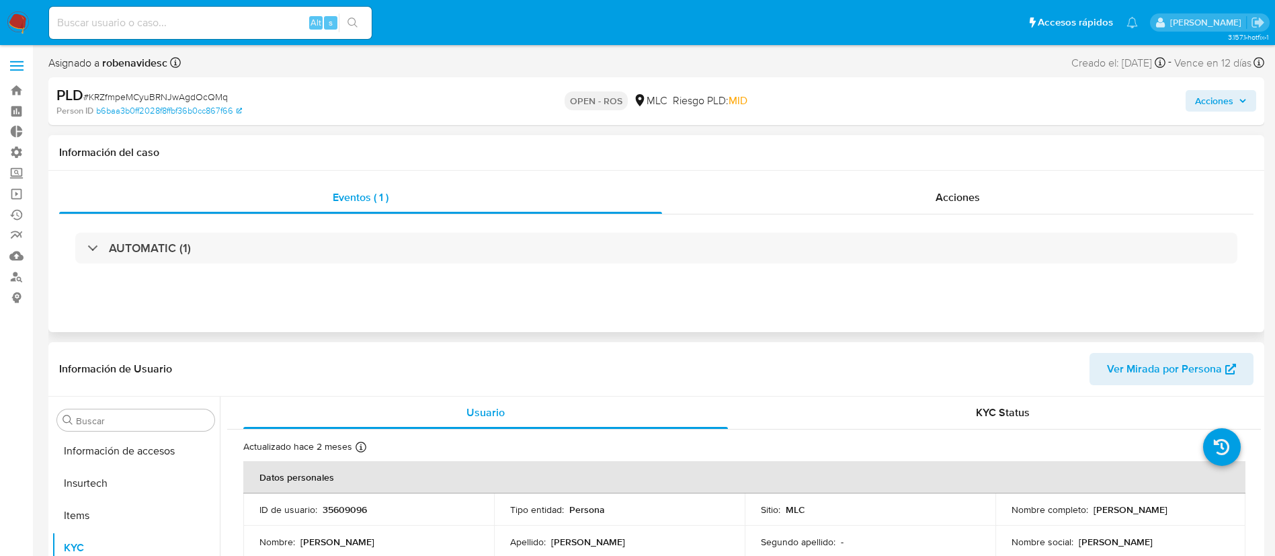
scroll to position [568, 0]
click at [877, 194] on div "Acciones" at bounding box center [958, 198] width 592 height 32
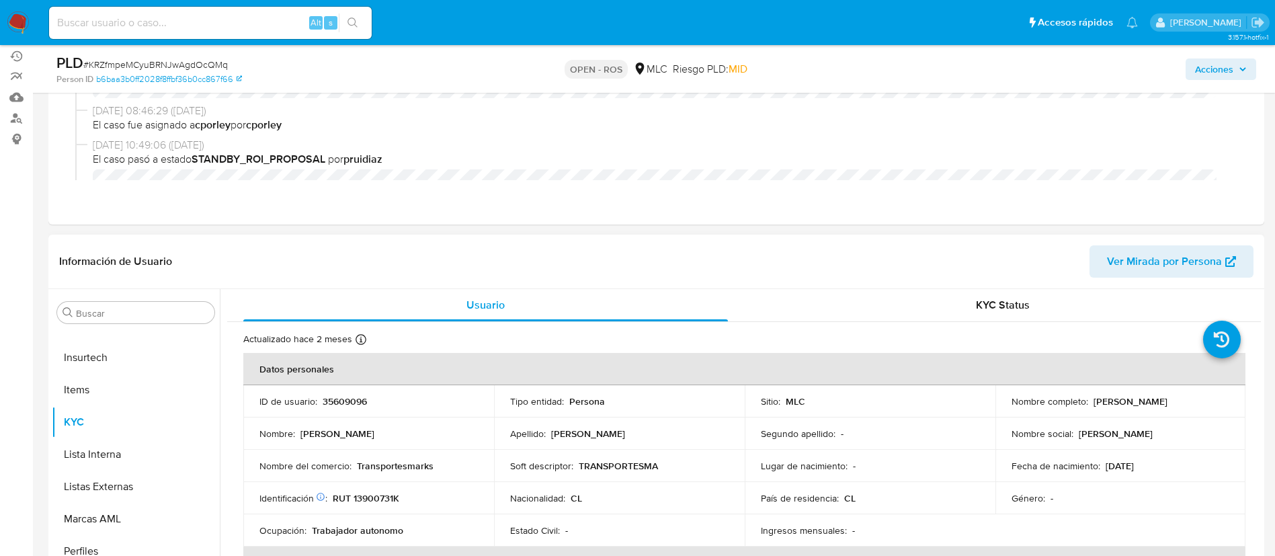
scroll to position [159, 0]
drag, startPoint x: 320, startPoint y: 400, endPoint x: 374, endPoint y: 397, distance: 54.6
click at [374, 397] on div "ID de usuario : 35609096" at bounding box center [368, 401] width 218 height 12
copy div "35609096"
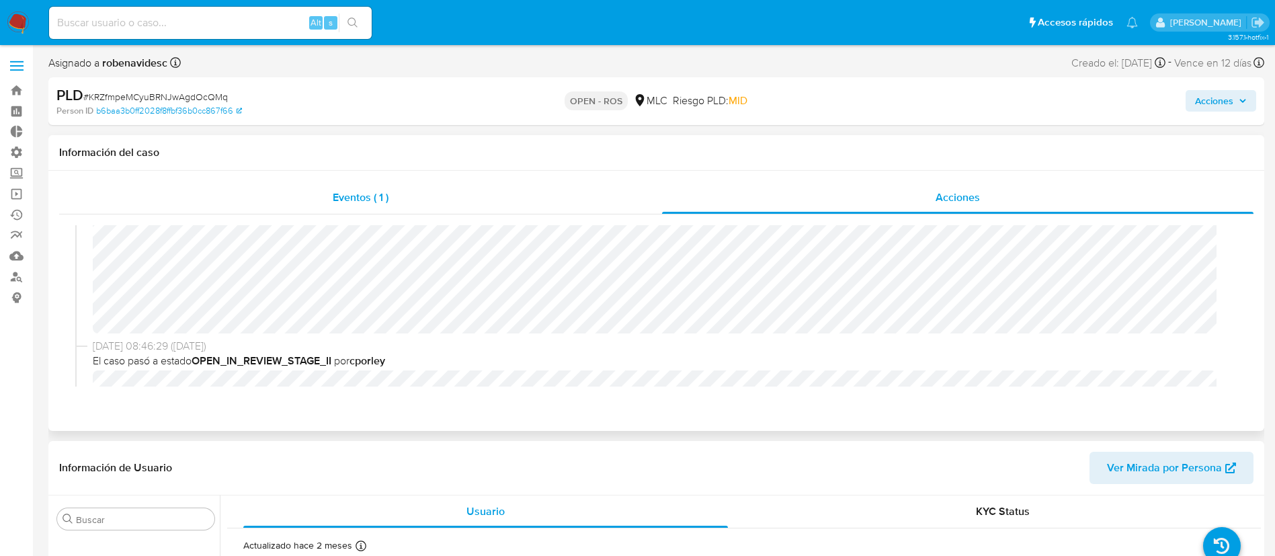
scroll to position [0, 0]
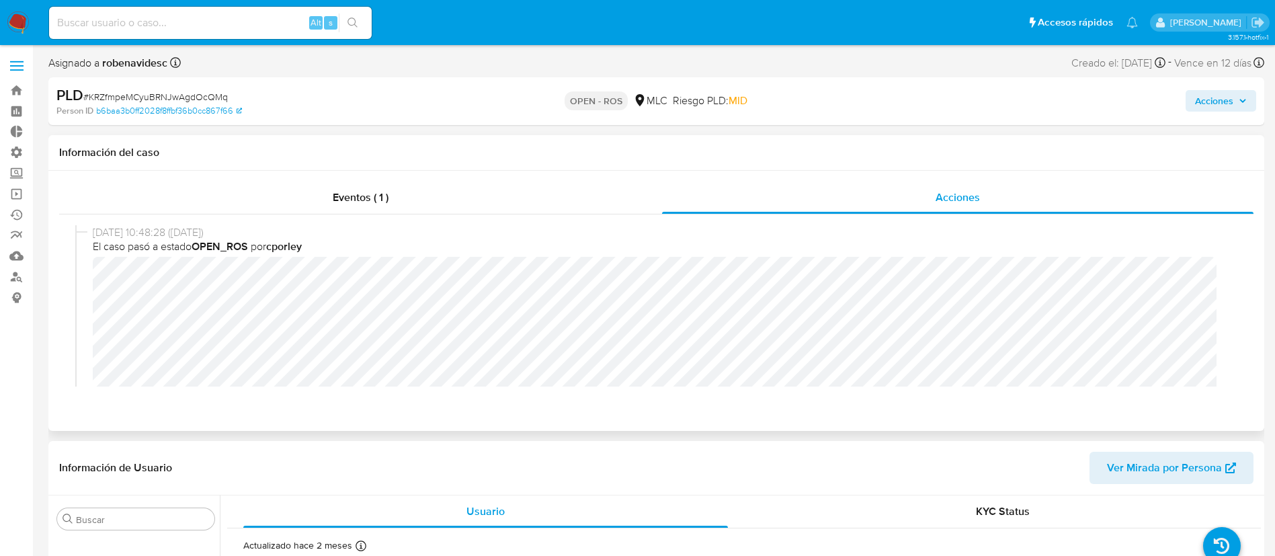
click at [87, 281] on div "[DATE] 10:48:28 ([DATE]) El caso pasó a estado OPEN_ROS por cporley" at bounding box center [656, 314] width 1162 height 178
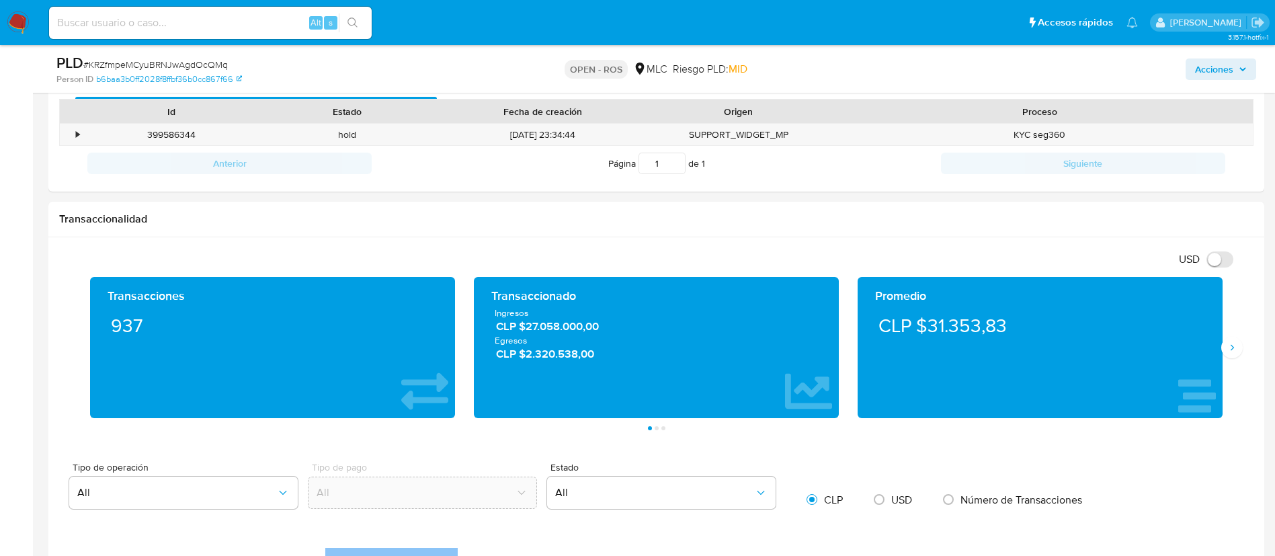
scroll to position [791, 0]
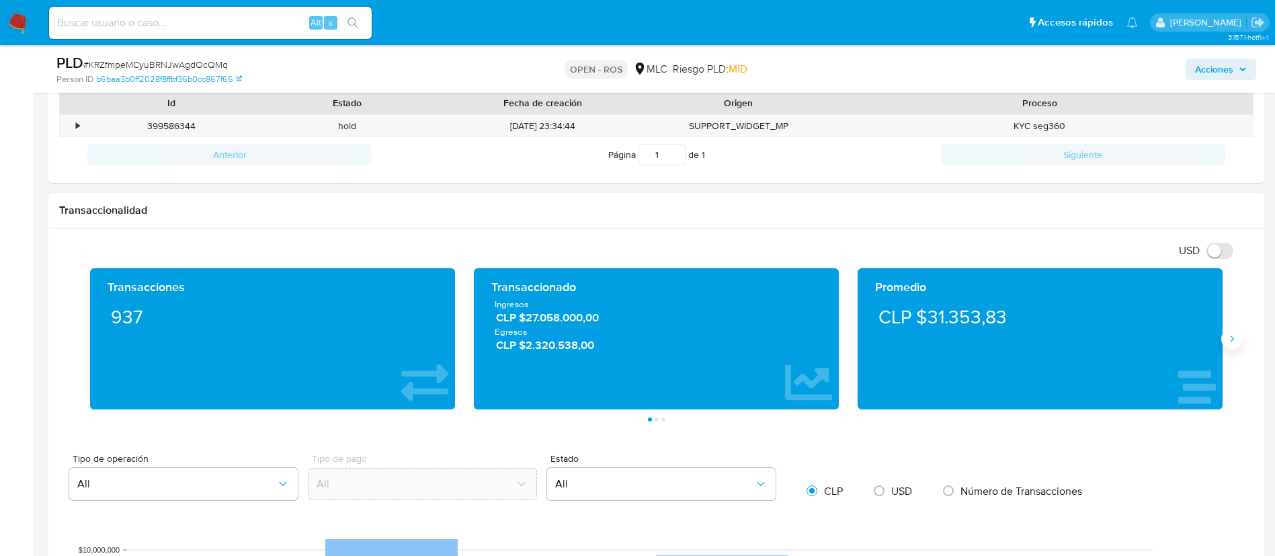
click at [1239, 345] on button "Siguiente" at bounding box center [1233, 339] width 22 height 22
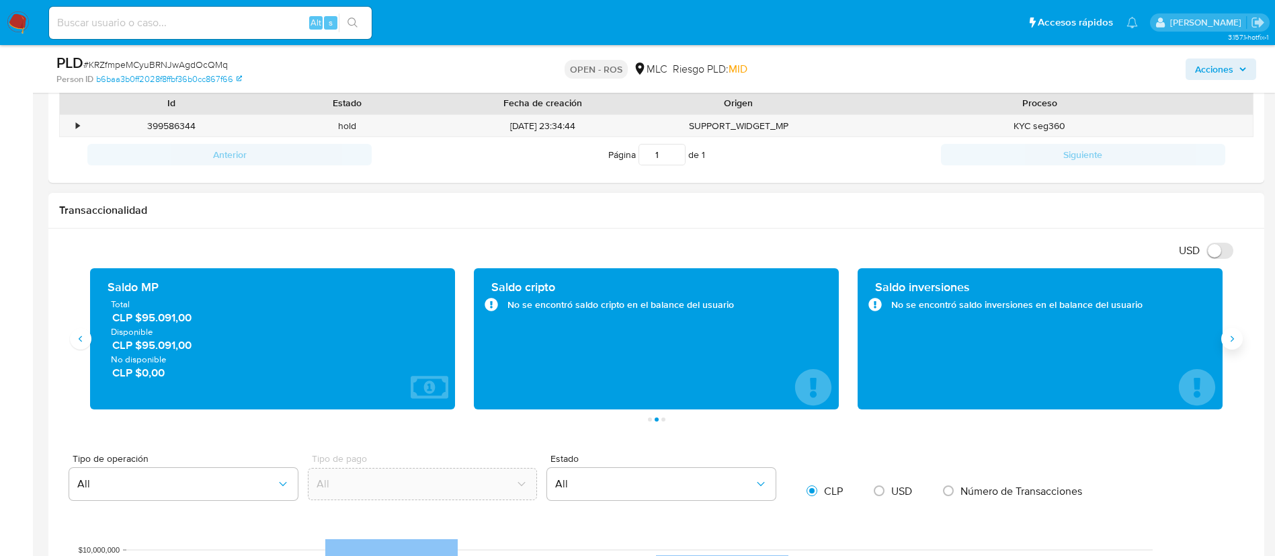
click at [1239, 345] on button "Siguiente" at bounding box center [1233, 339] width 22 height 22
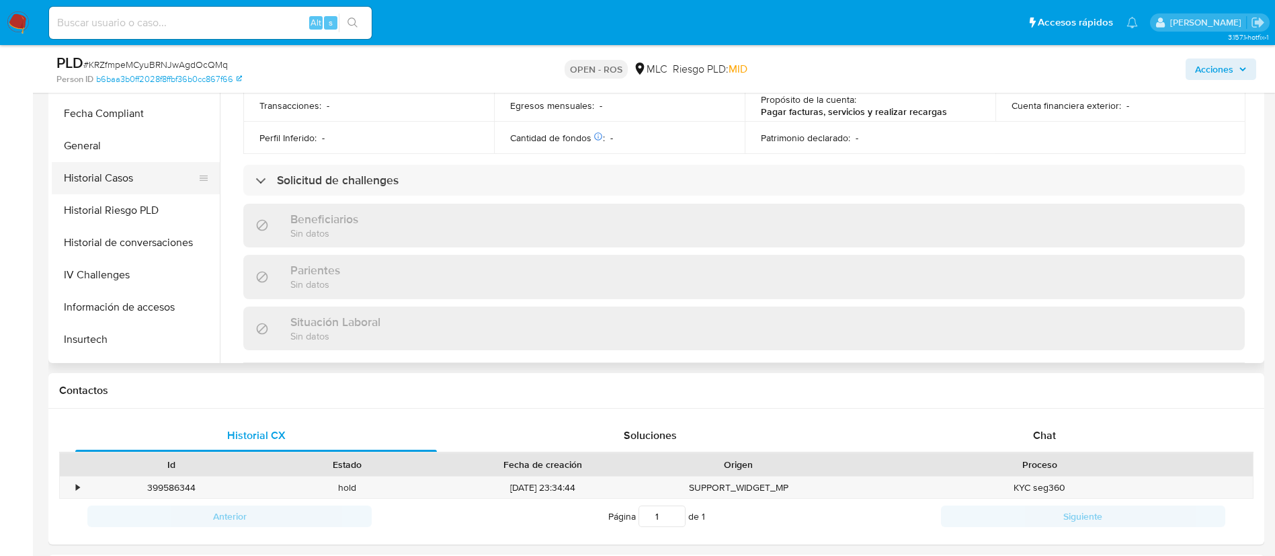
scroll to position [315, 0]
click at [119, 227] on button "Historial de conversaciones" at bounding box center [130, 243] width 157 height 32
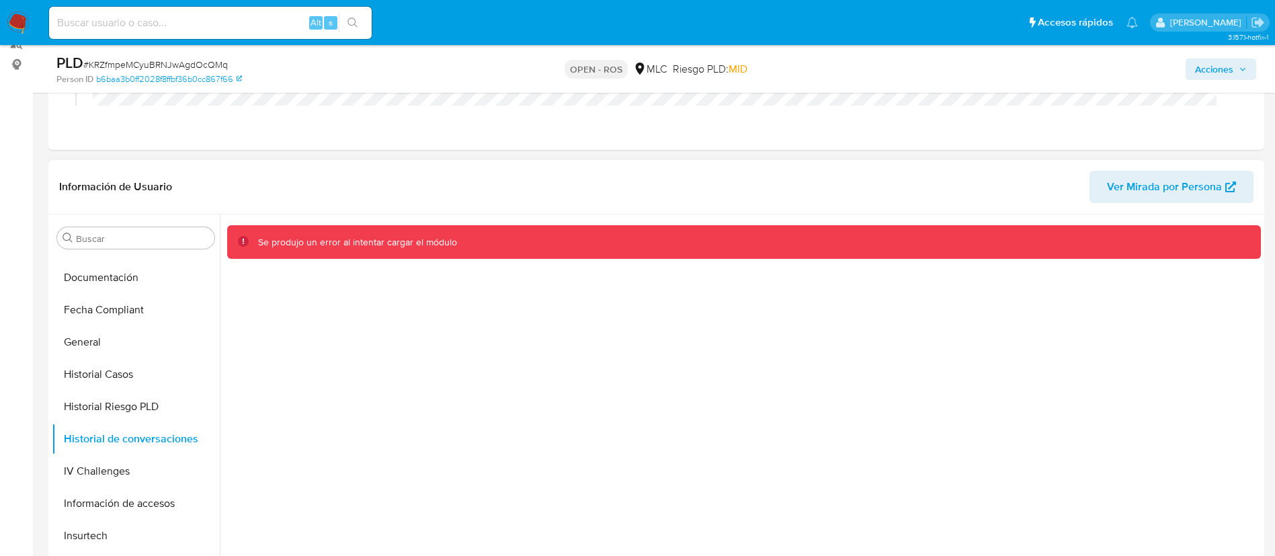
scroll to position [229, 0]
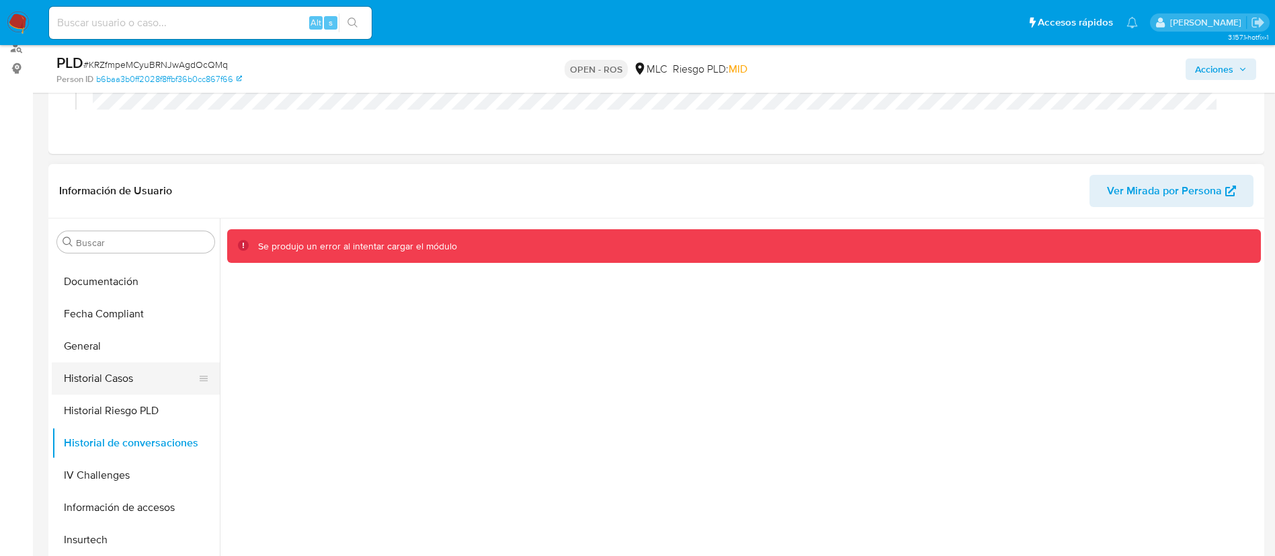
click at [95, 376] on button "Historial Casos" at bounding box center [130, 378] width 157 height 32
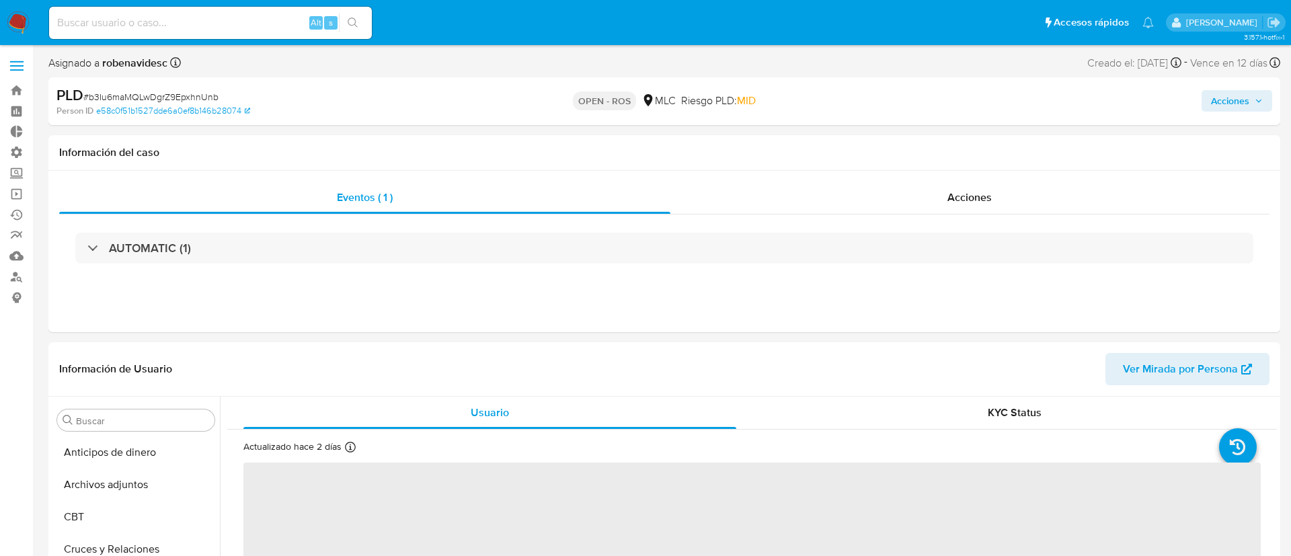
select select "10"
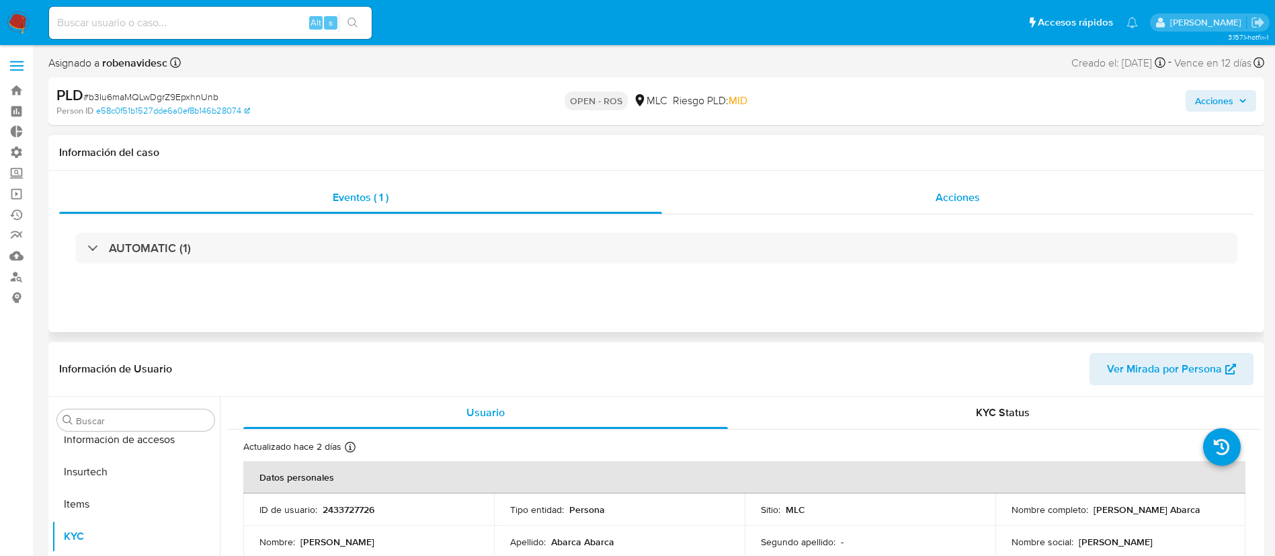
scroll to position [568, 0]
click at [993, 206] on div "Acciones" at bounding box center [958, 198] width 592 height 32
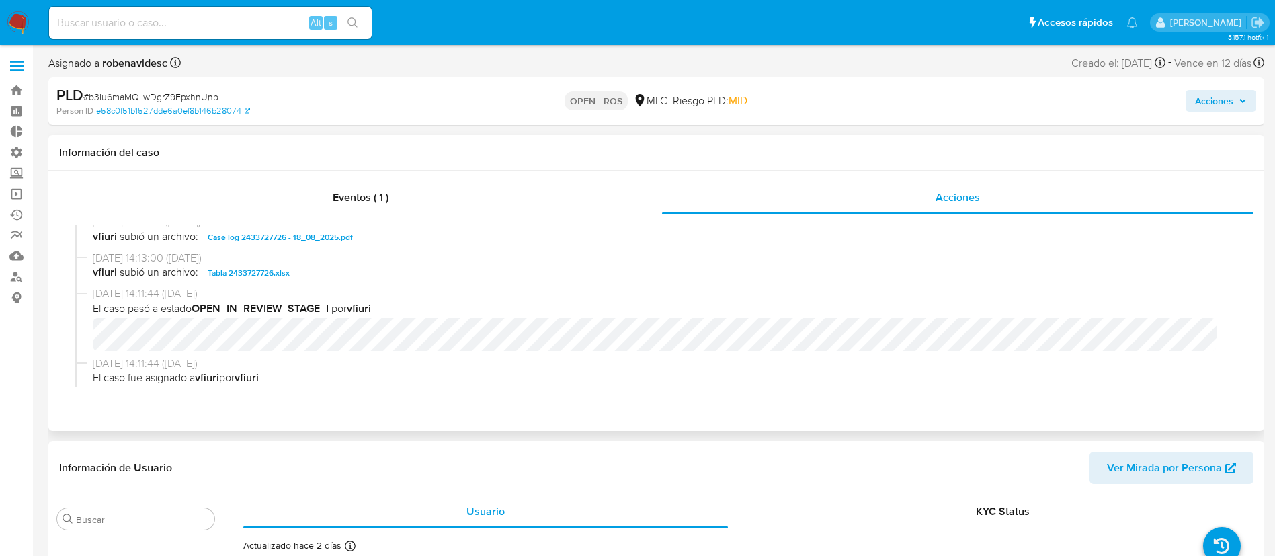
scroll to position [385, 0]
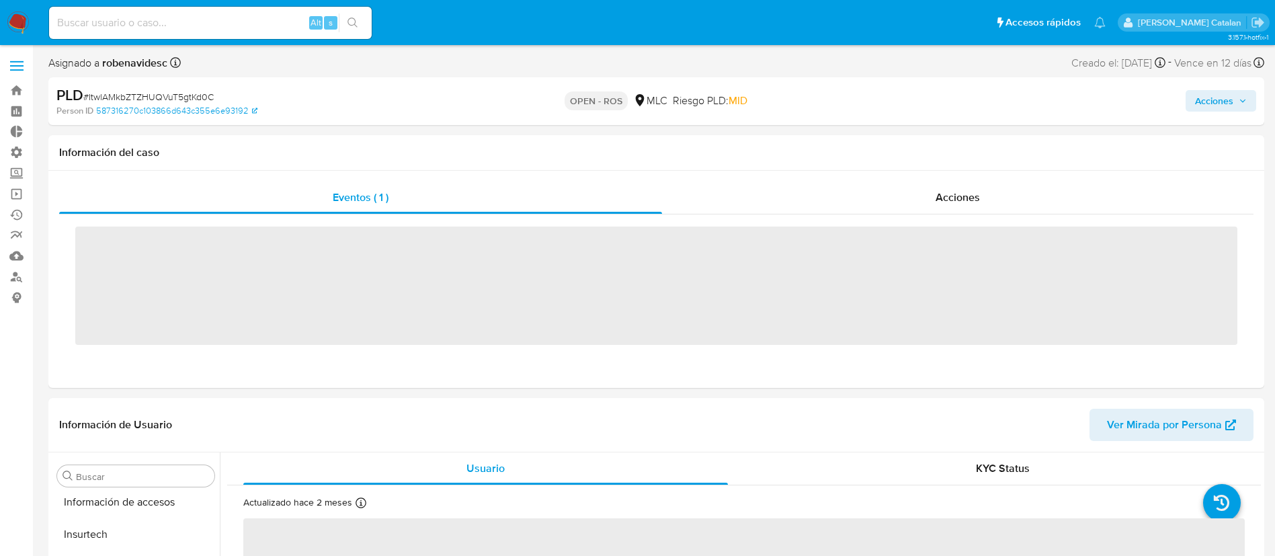
scroll to position [568, 0]
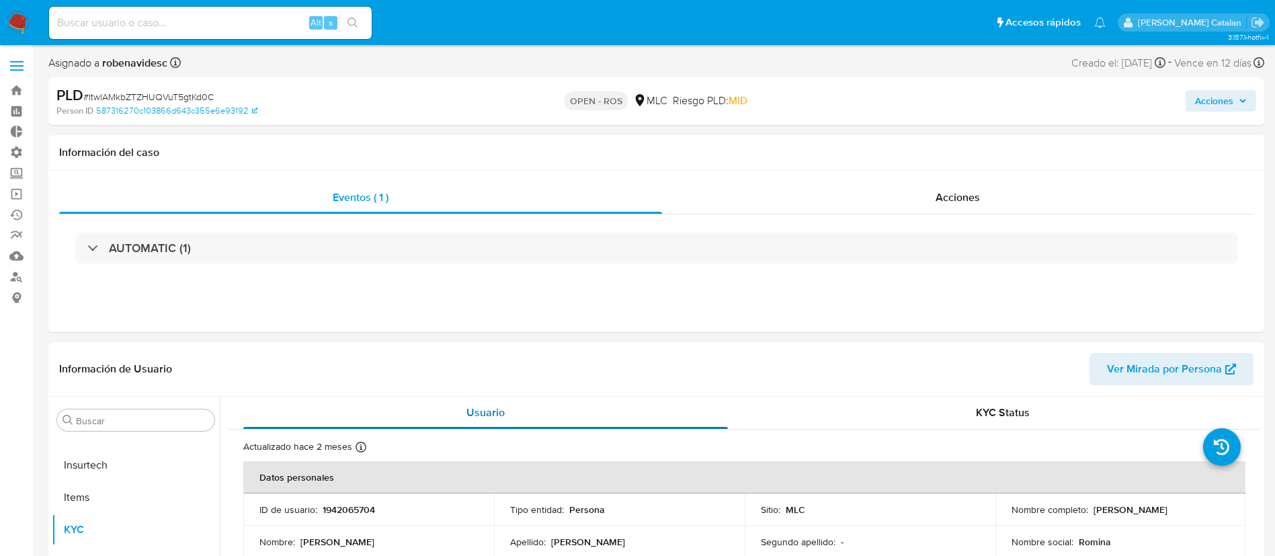
select select "10"
click at [857, 198] on div "Acciones" at bounding box center [958, 198] width 592 height 32
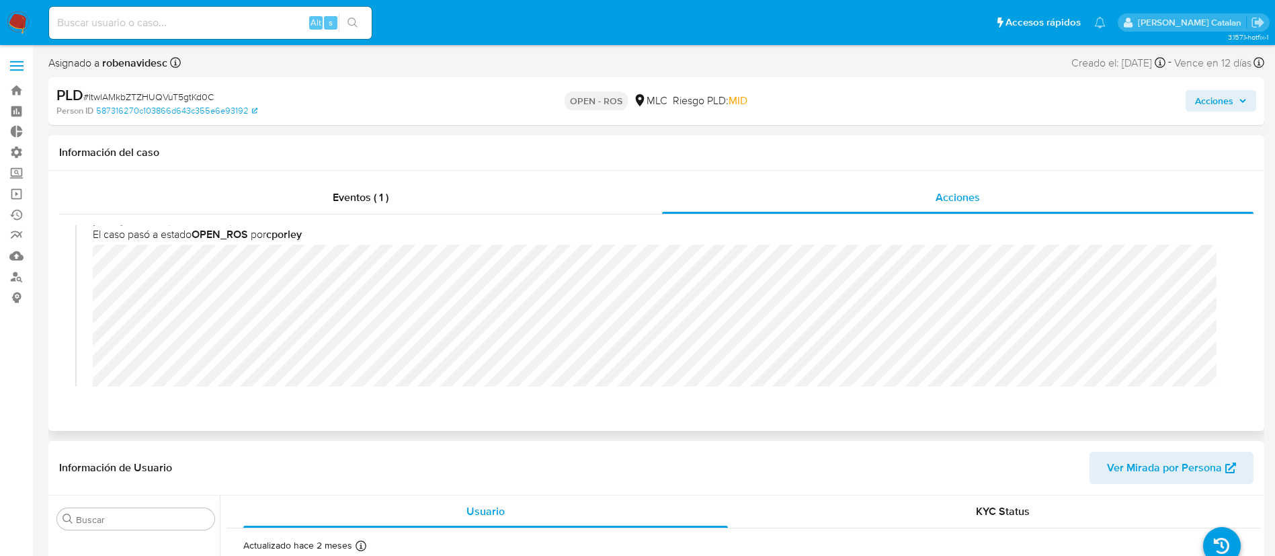
scroll to position [13, 0]
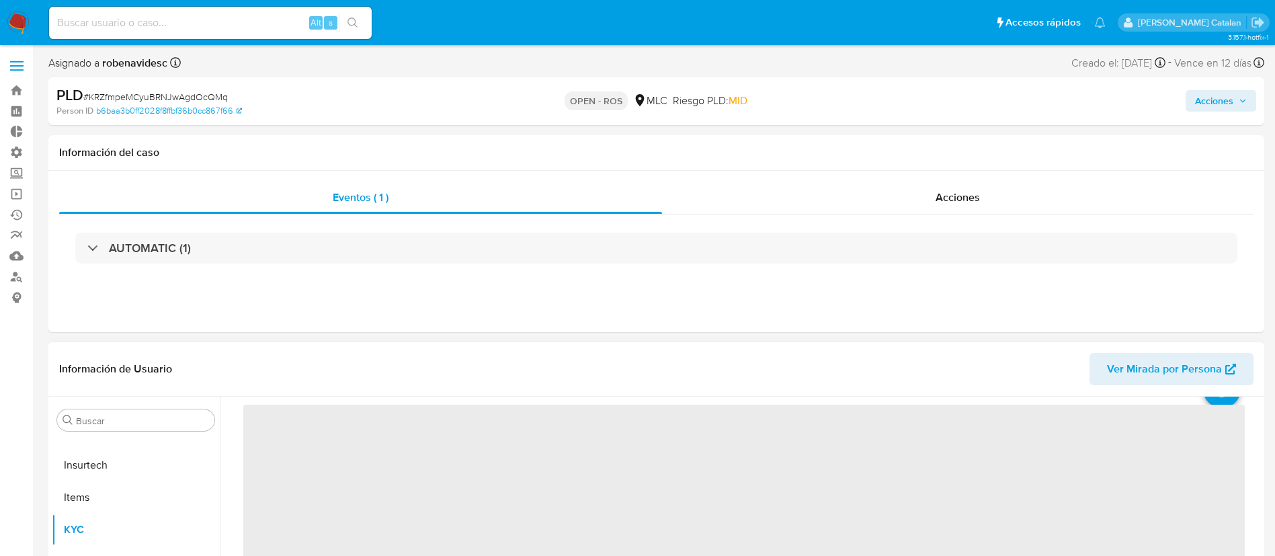
scroll to position [63, 0]
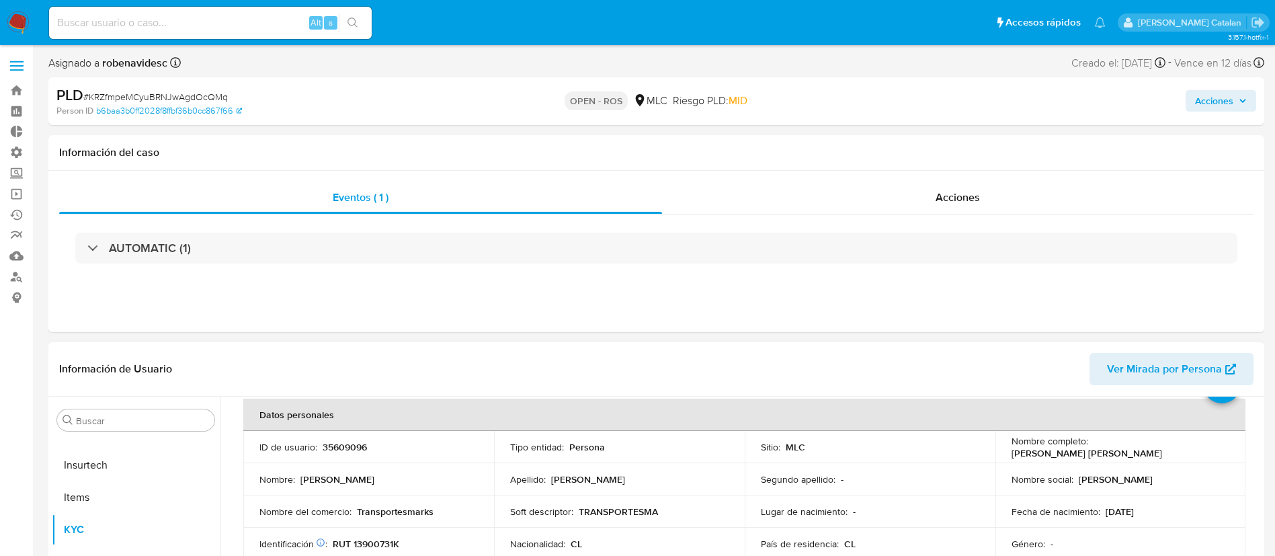
select select "10"
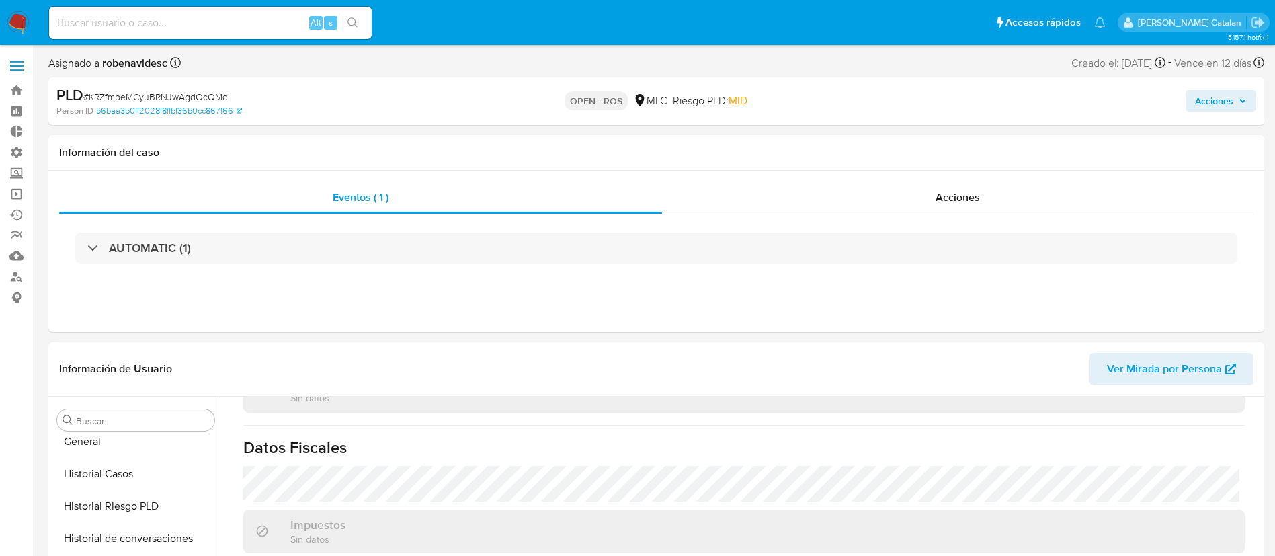
scroll to position [397, 0]
click at [110, 473] on button "Historial Casos" at bounding box center [130, 475] width 157 height 32
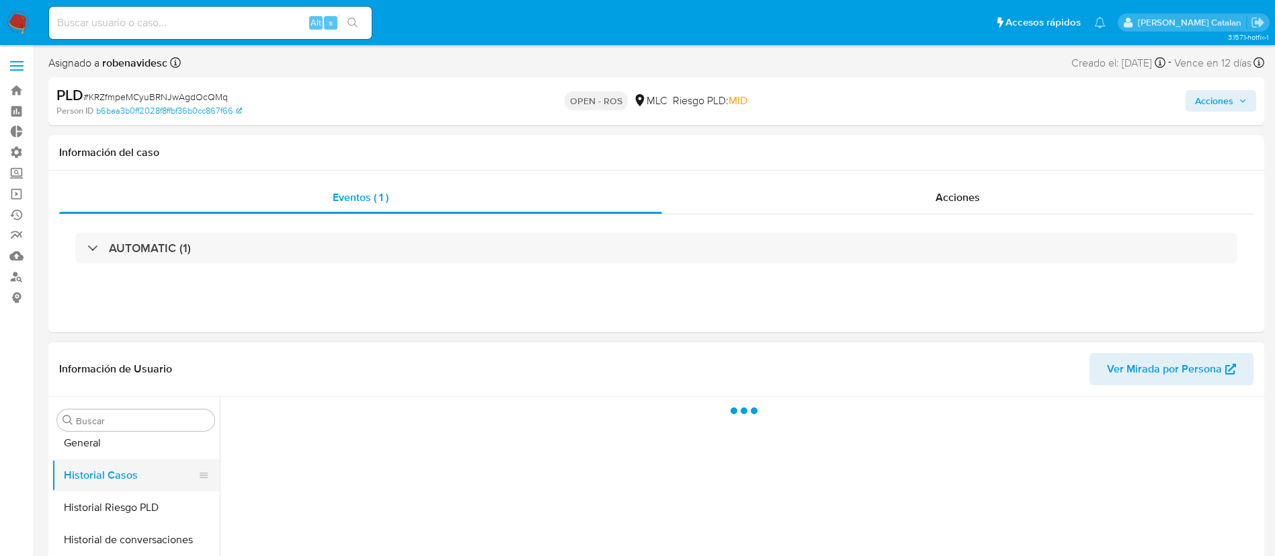
scroll to position [0, 0]
click at [122, 528] on button "Historial de conversaciones" at bounding box center [130, 540] width 157 height 32
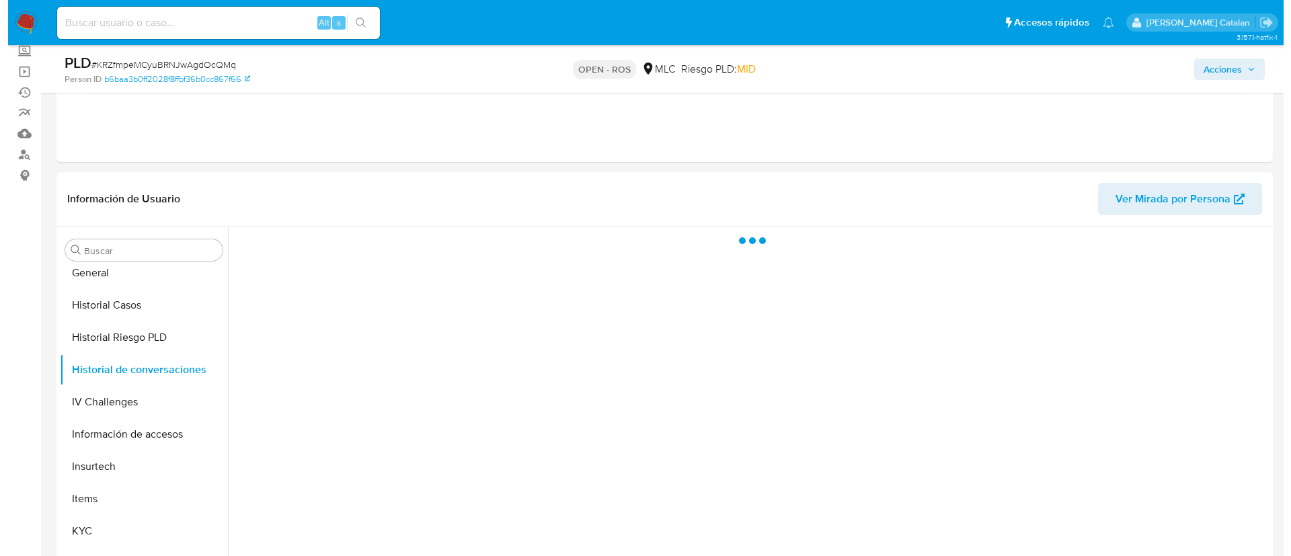
scroll to position [123, 0]
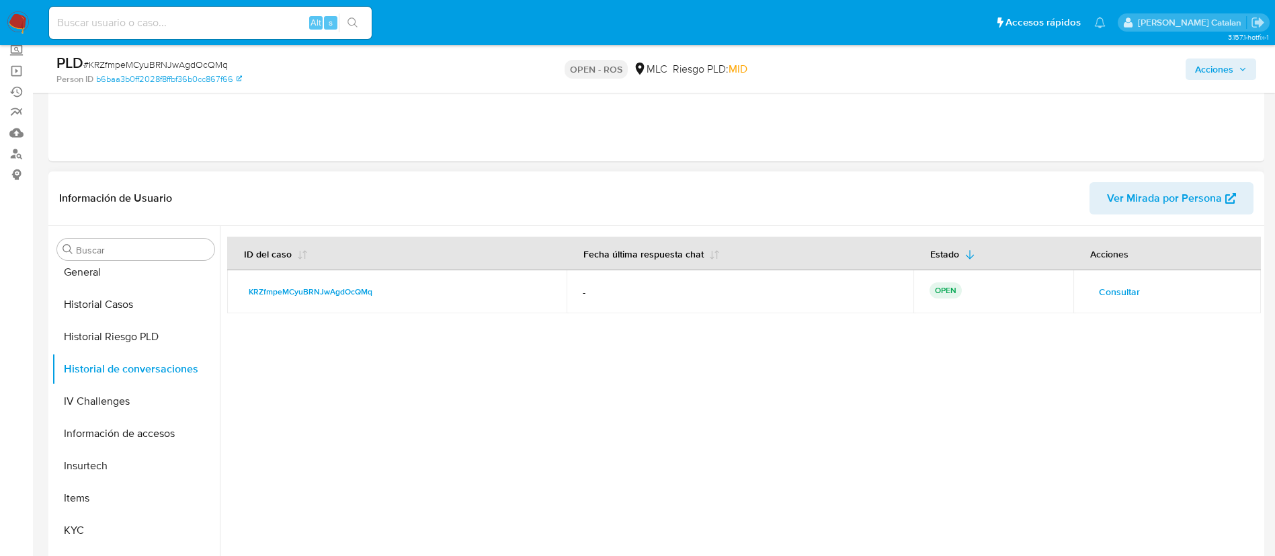
click at [700, 436] on div at bounding box center [740, 398] width 1041 height 344
click at [1130, 295] on span "Consultar" at bounding box center [1119, 291] width 41 height 19
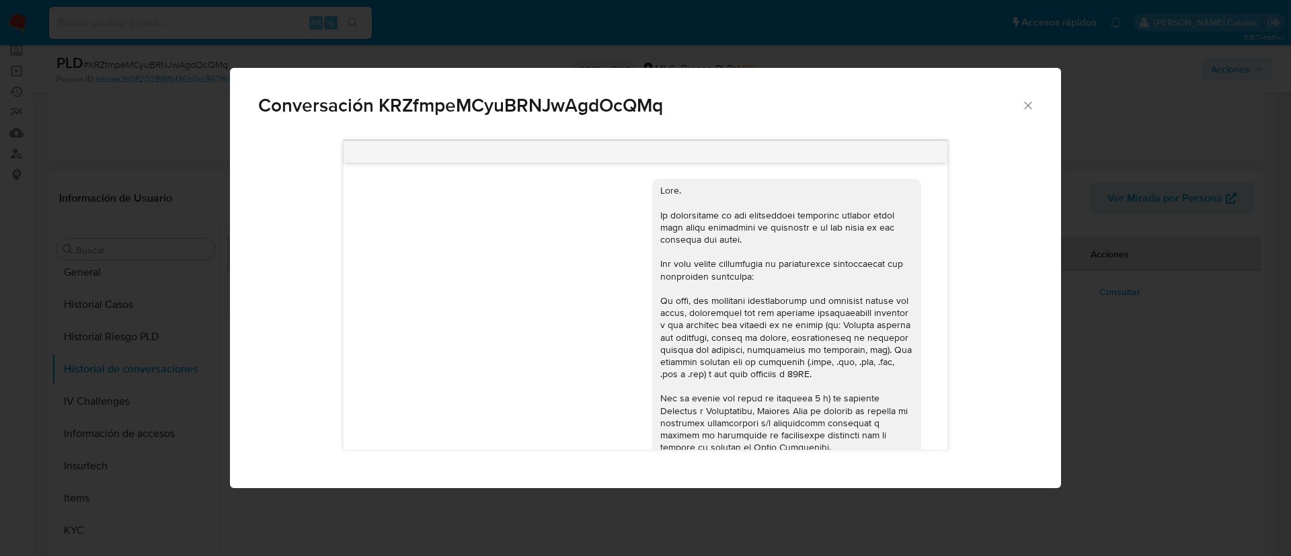
scroll to position [132, 0]
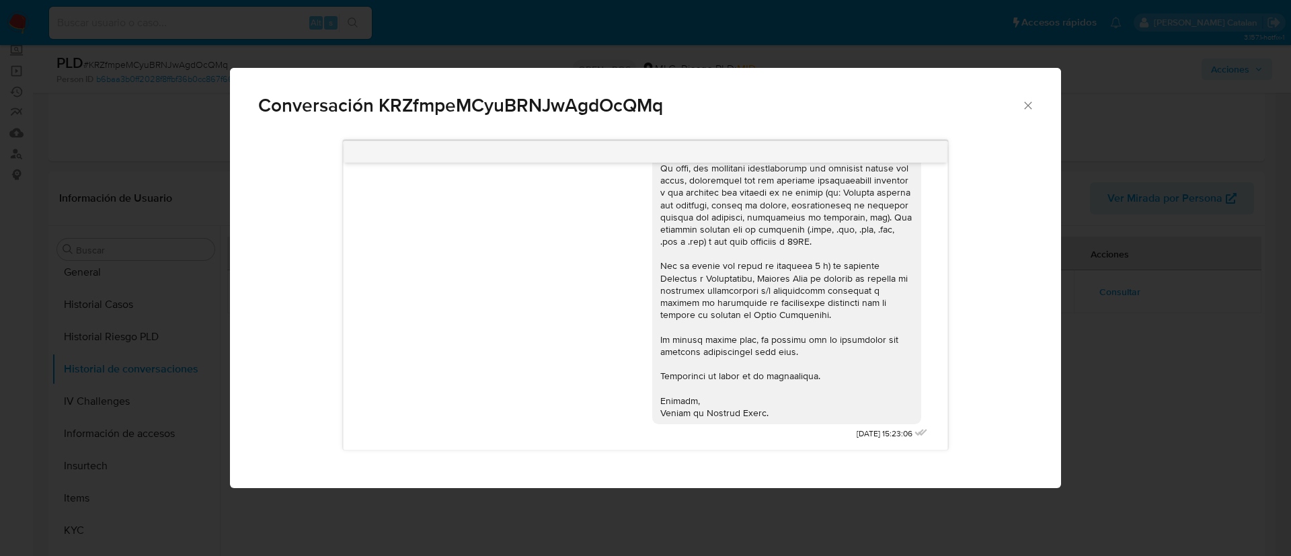
click at [816, 374] on div "Comunicación" at bounding box center [786, 235] width 253 height 367
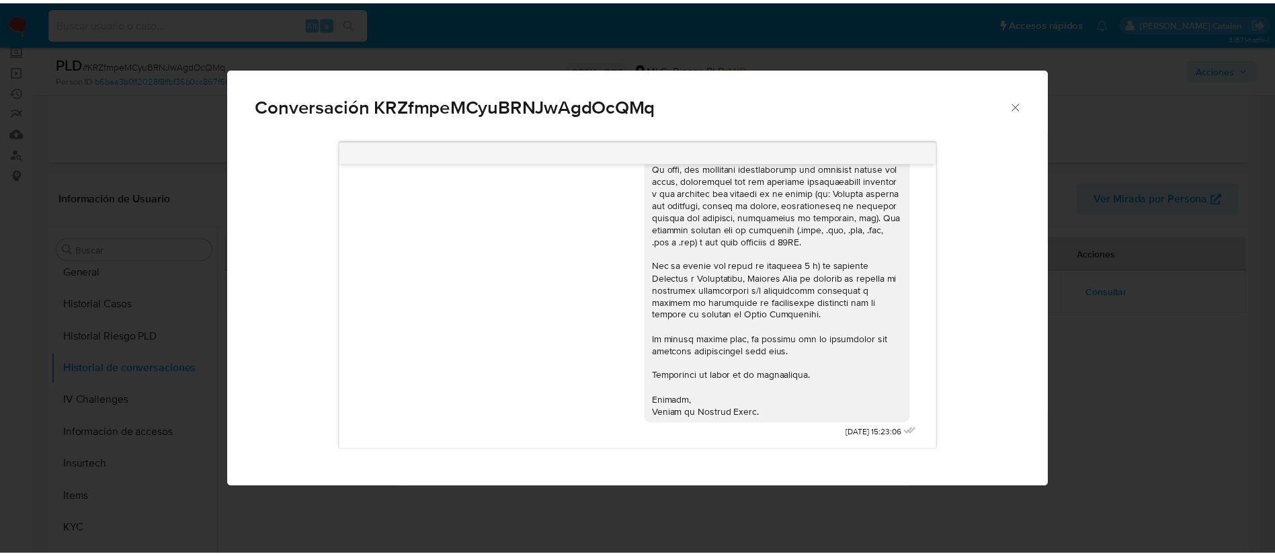
scroll to position [0, 0]
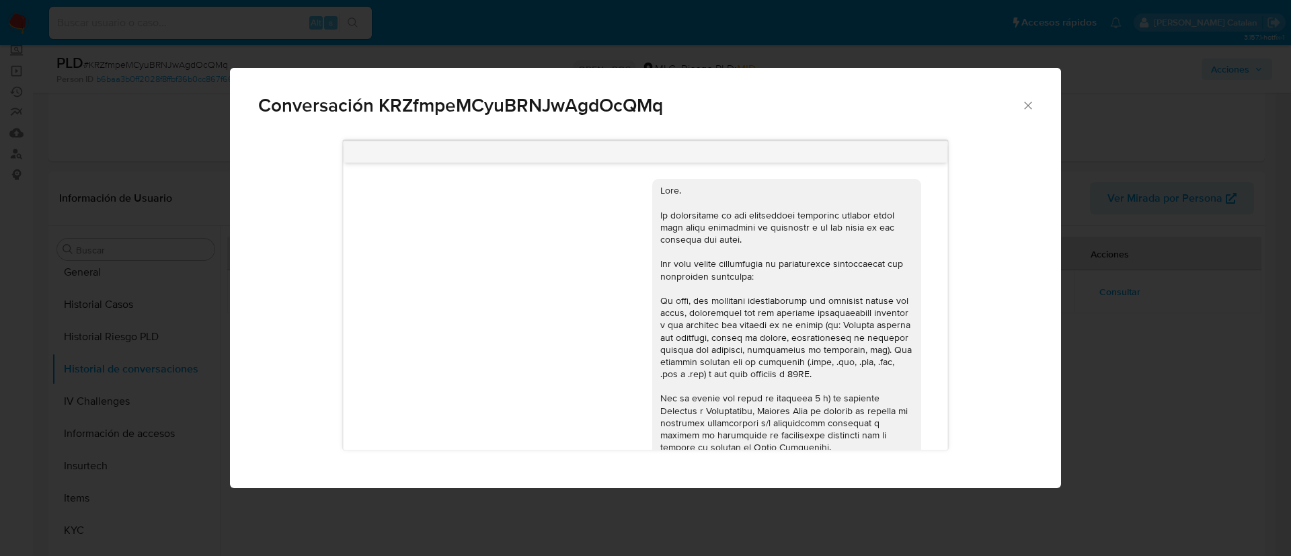
click at [1033, 107] on icon "Cerrar" at bounding box center [1027, 105] width 13 height 13
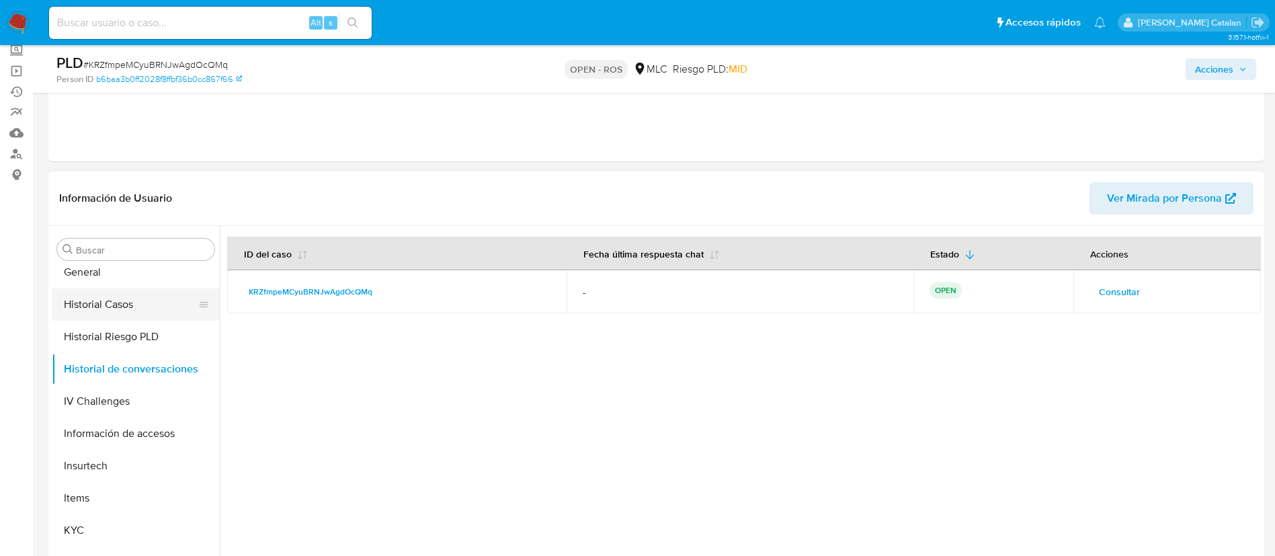
click at [112, 311] on button "Historial Casos" at bounding box center [130, 304] width 157 height 32
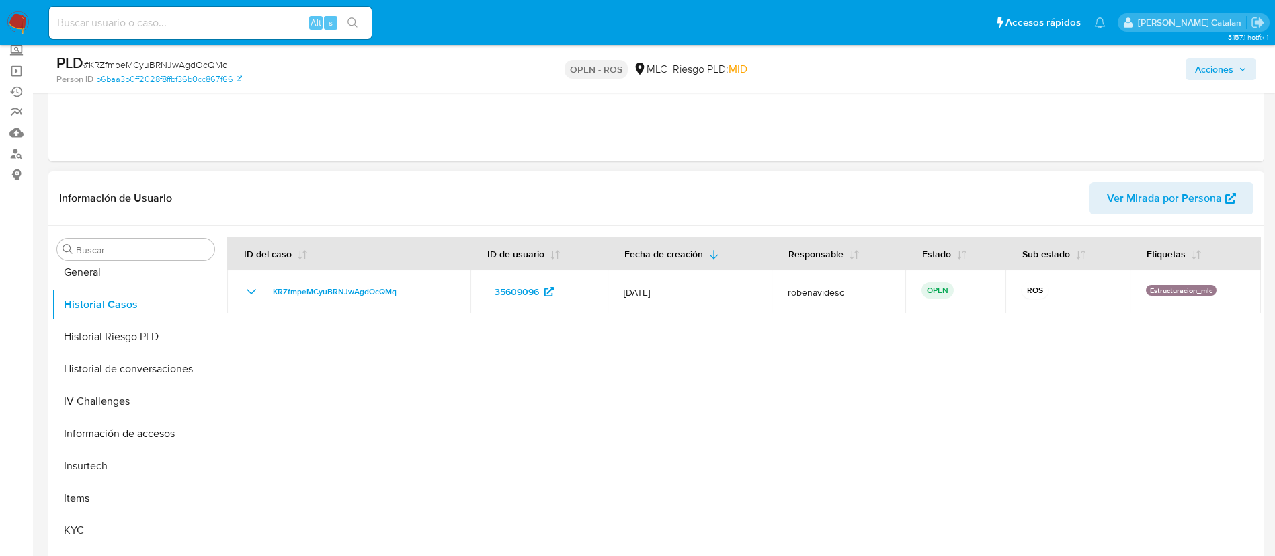
click at [637, 420] on div at bounding box center [740, 398] width 1041 height 344
click at [461, 406] on div at bounding box center [740, 398] width 1041 height 344
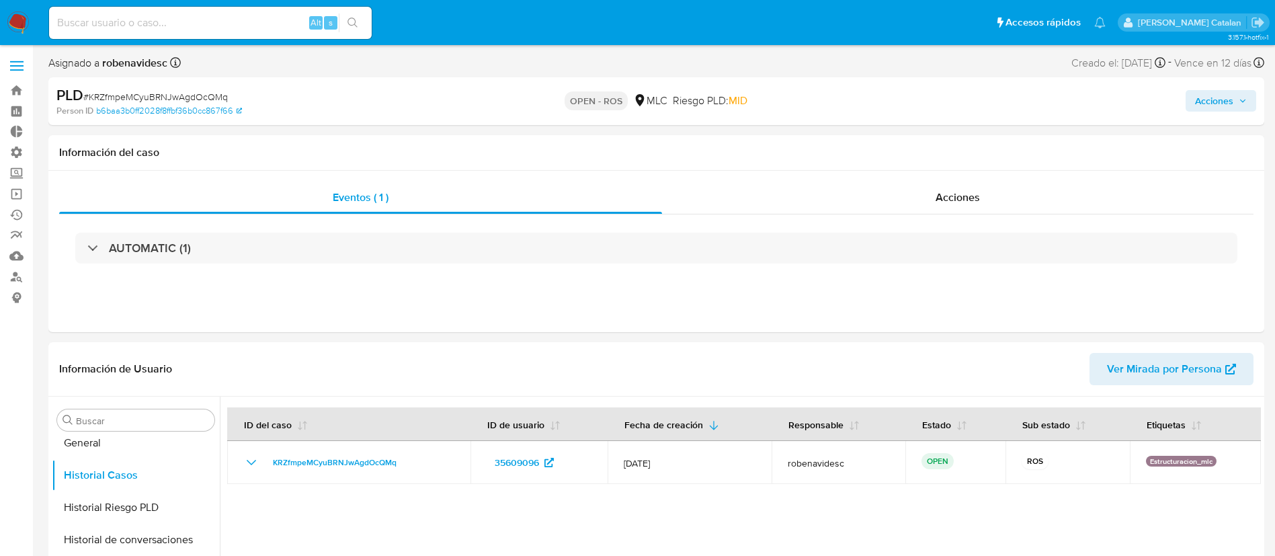
click at [1207, 104] on span "Acciones" at bounding box center [1214, 101] width 38 height 22
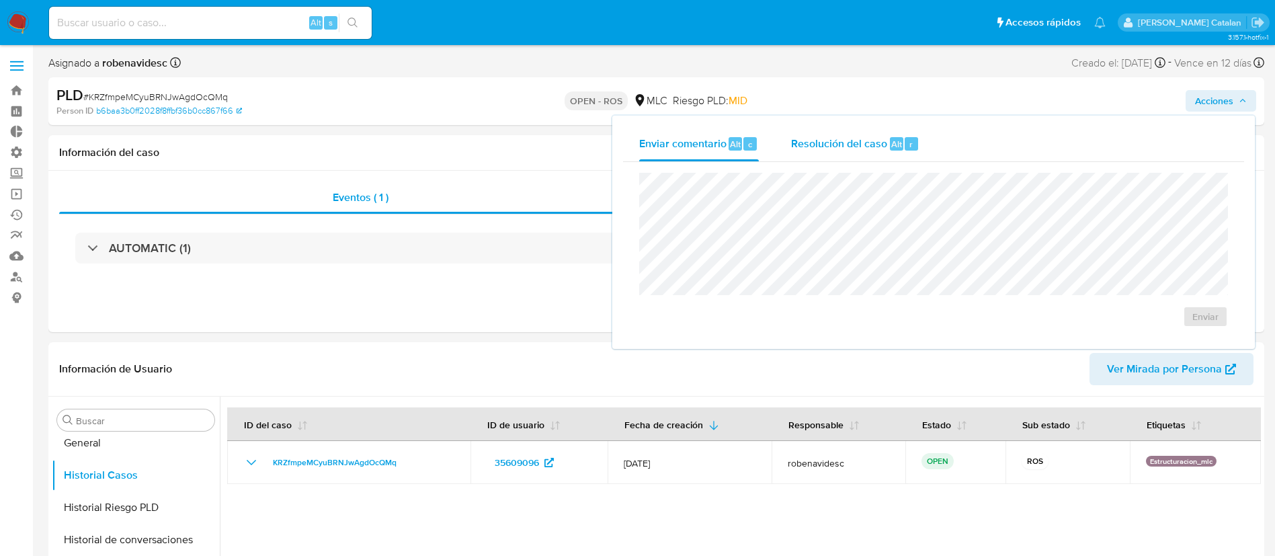
click at [899, 144] on span "Alt" at bounding box center [896, 144] width 11 height 13
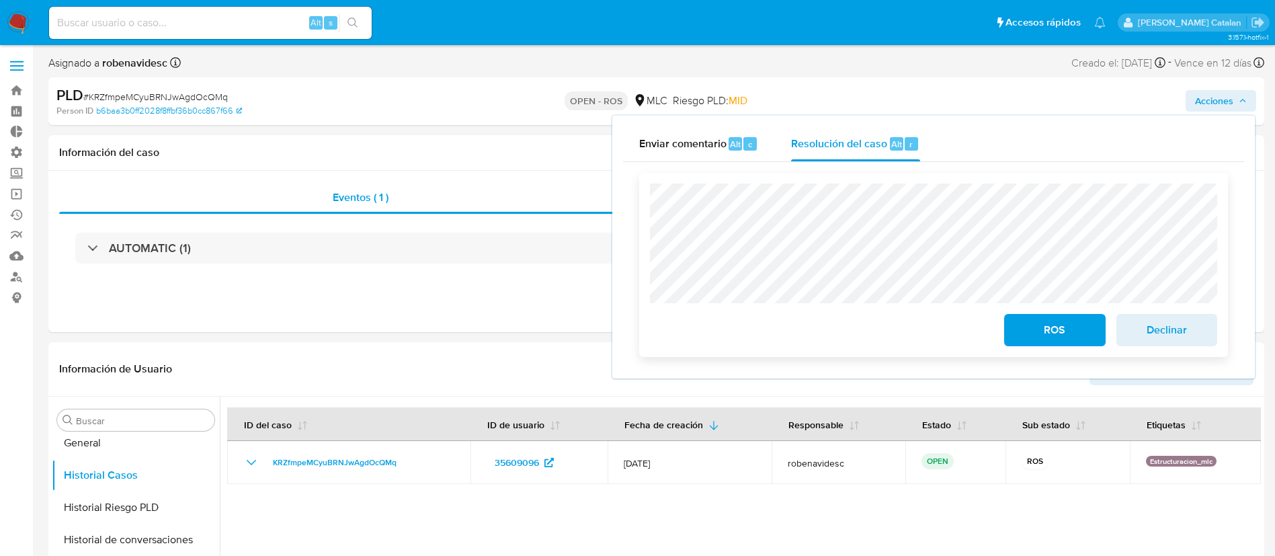
click at [1139, 332] on span "Declinar" at bounding box center [1167, 330] width 66 height 30
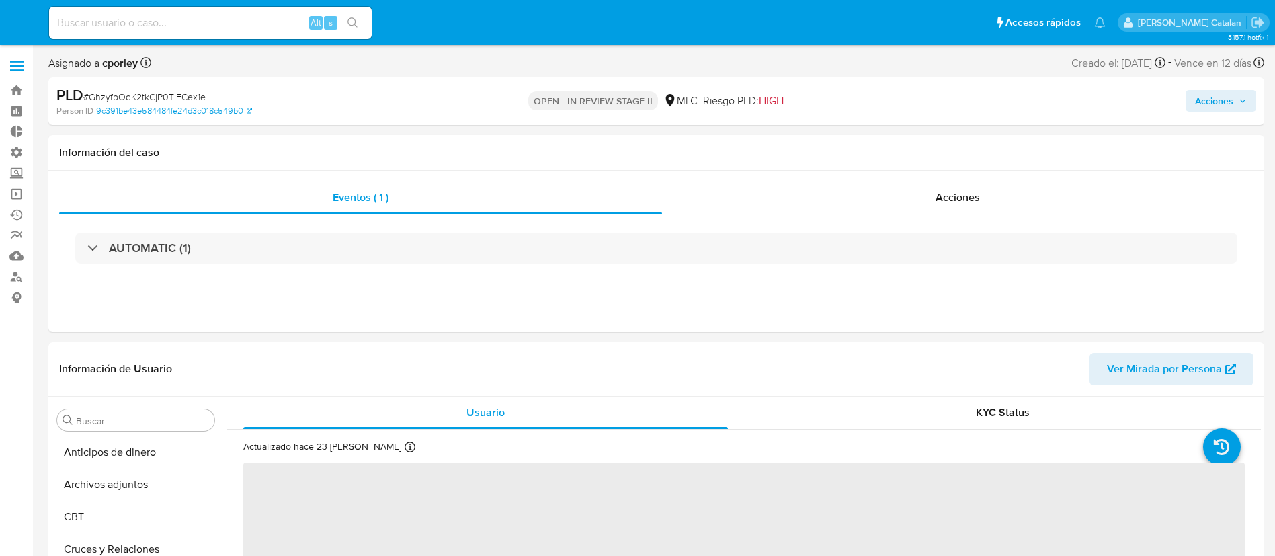
select select "10"
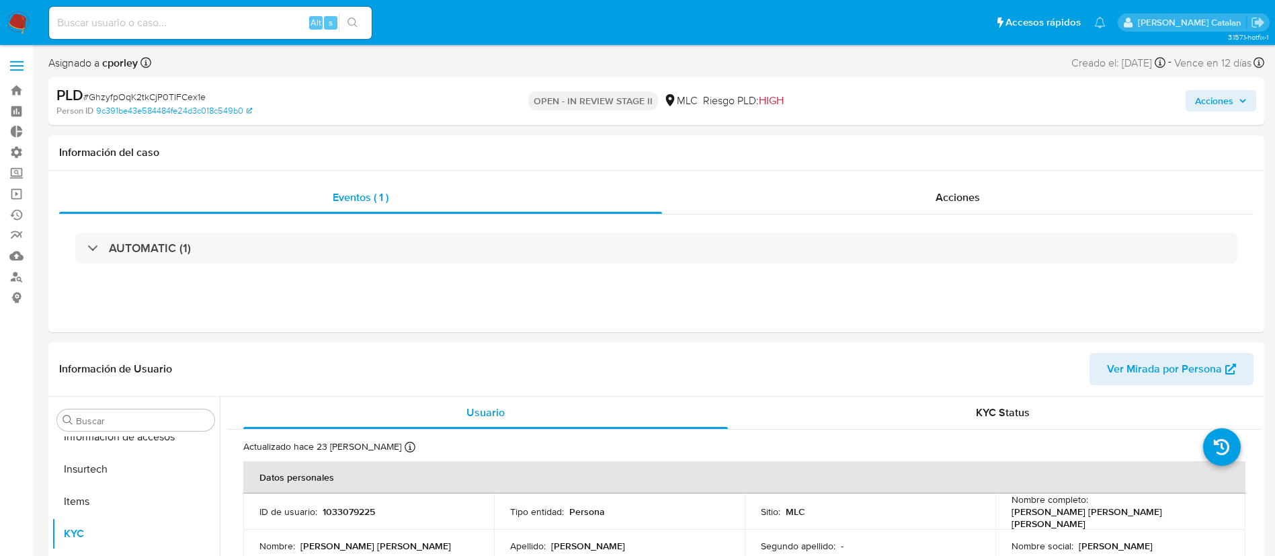
scroll to position [568, 0]
click at [910, 176] on div "Eventos ( 1 ) Acciones AUTOMATIC (1)" at bounding box center [656, 251] width 1216 height 161
click at [928, 192] on div "Acciones" at bounding box center [958, 198] width 592 height 32
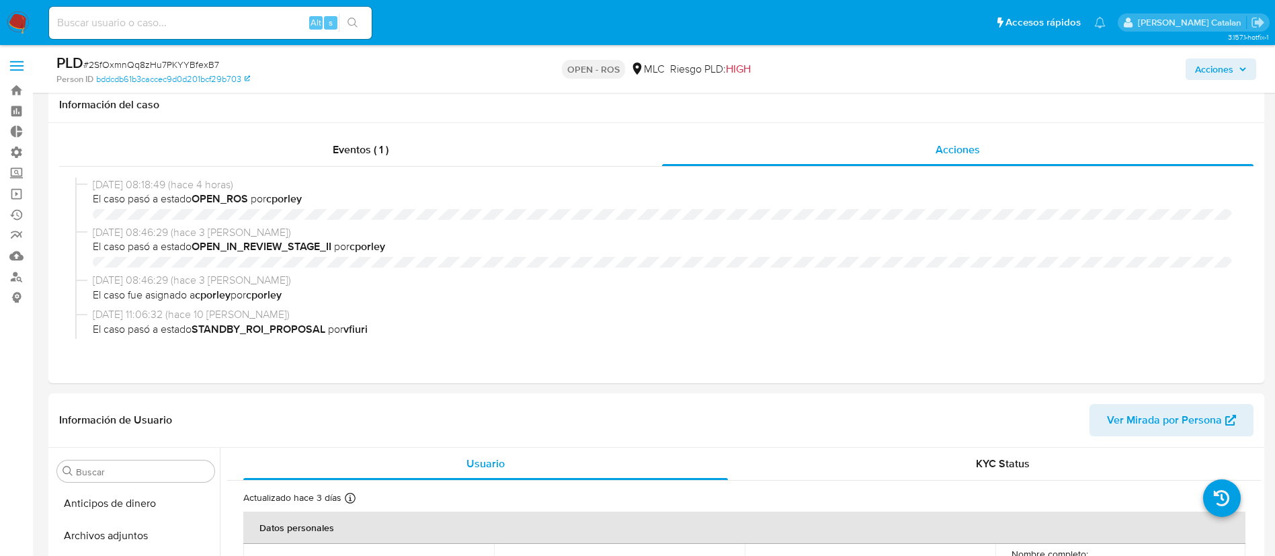
select select "10"
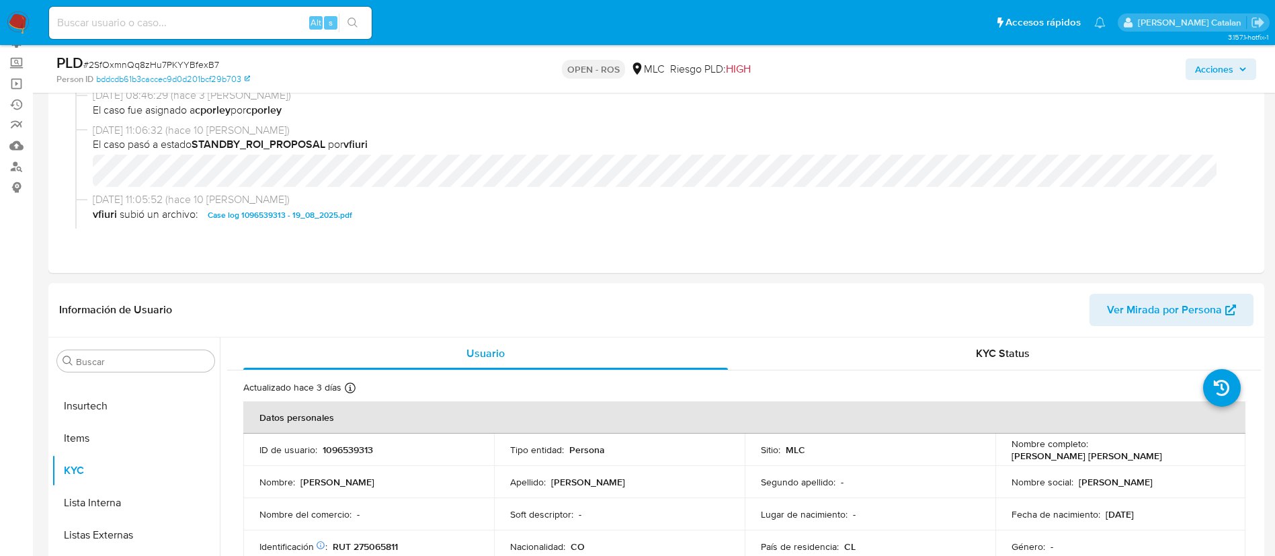
scroll to position [112, 0]
drag, startPoint x: 387, startPoint y: 455, endPoint x: 319, endPoint y: 446, distance: 68.5
click at [319, 446] on td "ID de usuario : 1096539313" at bounding box center [368, 448] width 251 height 32
copy div "1096539313"
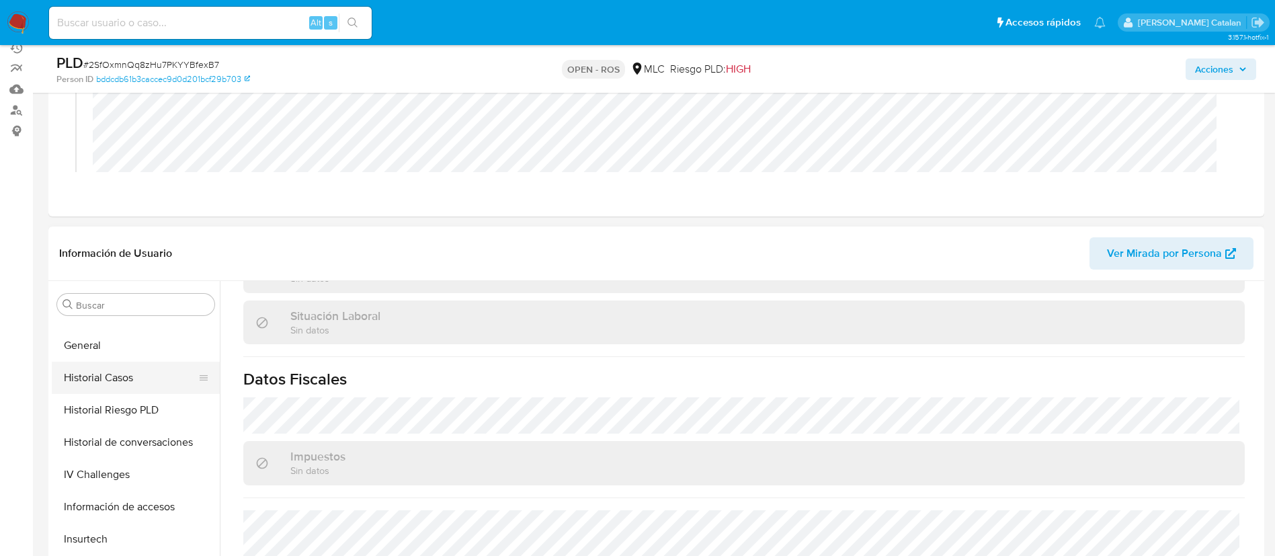
scroll to position [376, 0]
click at [98, 430] on button "Historial de conversaciones" at bounding box center [130, 444] width 157 height 32
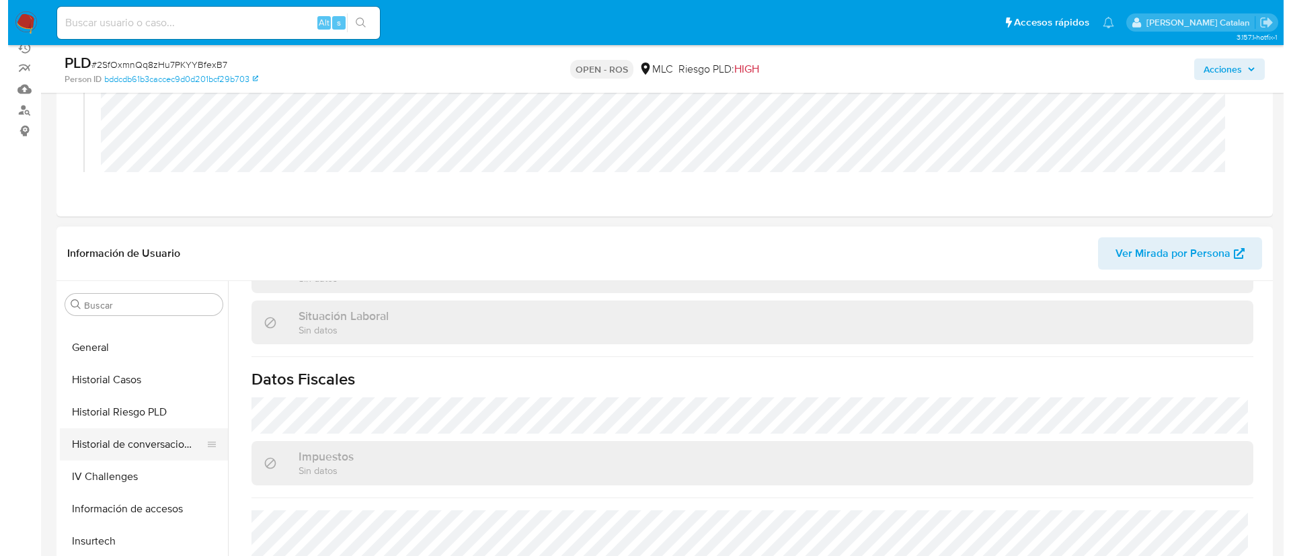
scroll to position [0, 0]
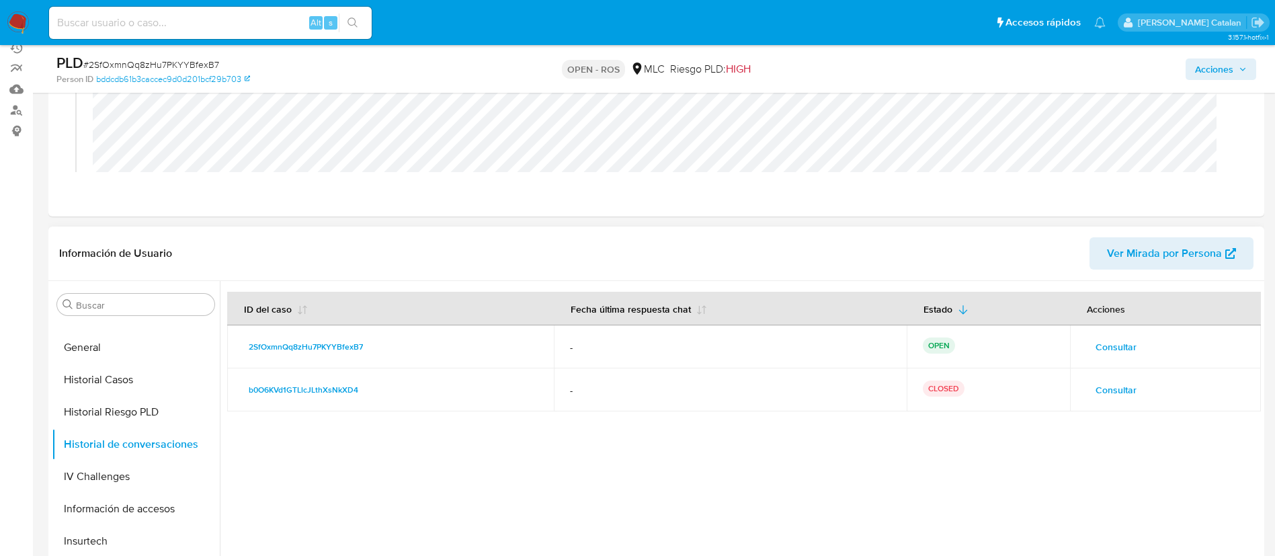
click at [1088, 340] on button "Consultar" at bounding box center [1116, 347] width 60 height 22
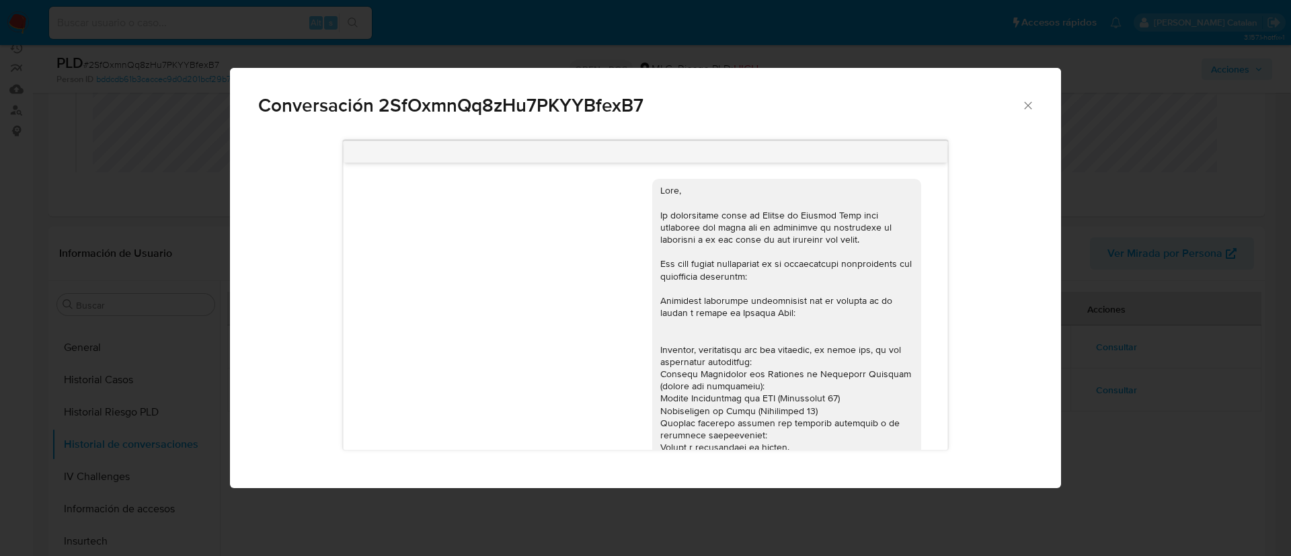
click at [1034, 102] on icon "Cerrar" at bounding box center [1027, 105] width 13 height 13
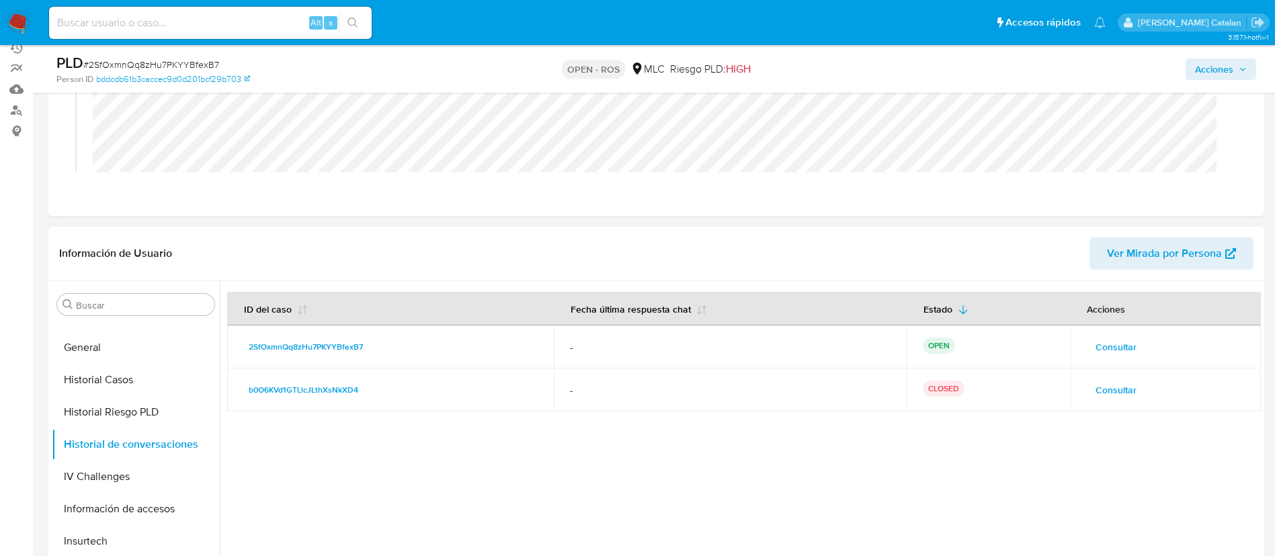
click at [1117, 394] on span "Consultar" at bounding box center [1116, 390] width 41 height 19
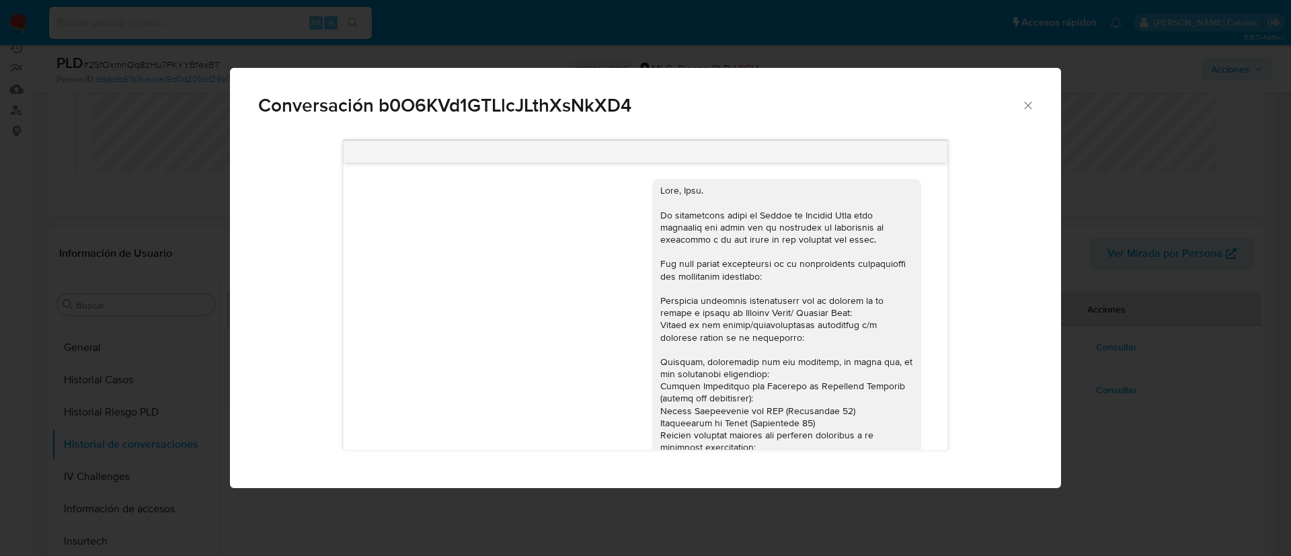
click at [1025, 102] on icon "Cerrar" at bounding box center [1027, 105] width 13 height 13
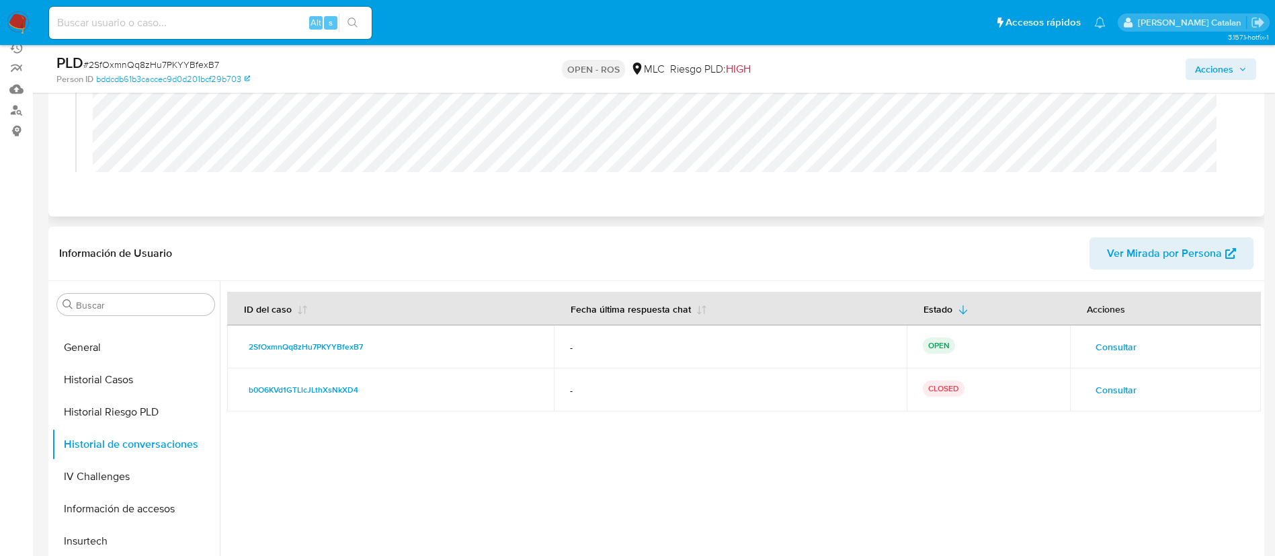
click at [799, 202] on div "Eventos ( 1 ) Acciones 29/08/2025 08:18:49 (hace 5 horas) El caso pasó a estado…" at bounding box center [656, 86] width 1216 height 260
click at [101, 449] on button "Documentación" at bounding box center [130, 442] width 157 height 32
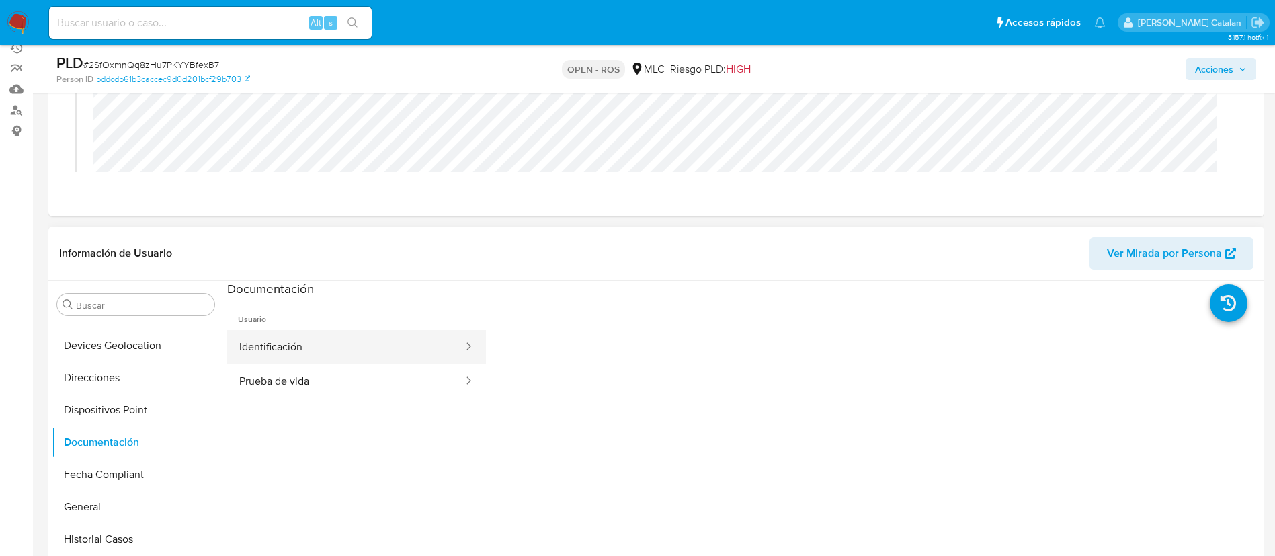
click at [356, 351] on button "Identificación" at bounding box center [345, 347] width 237 height 34
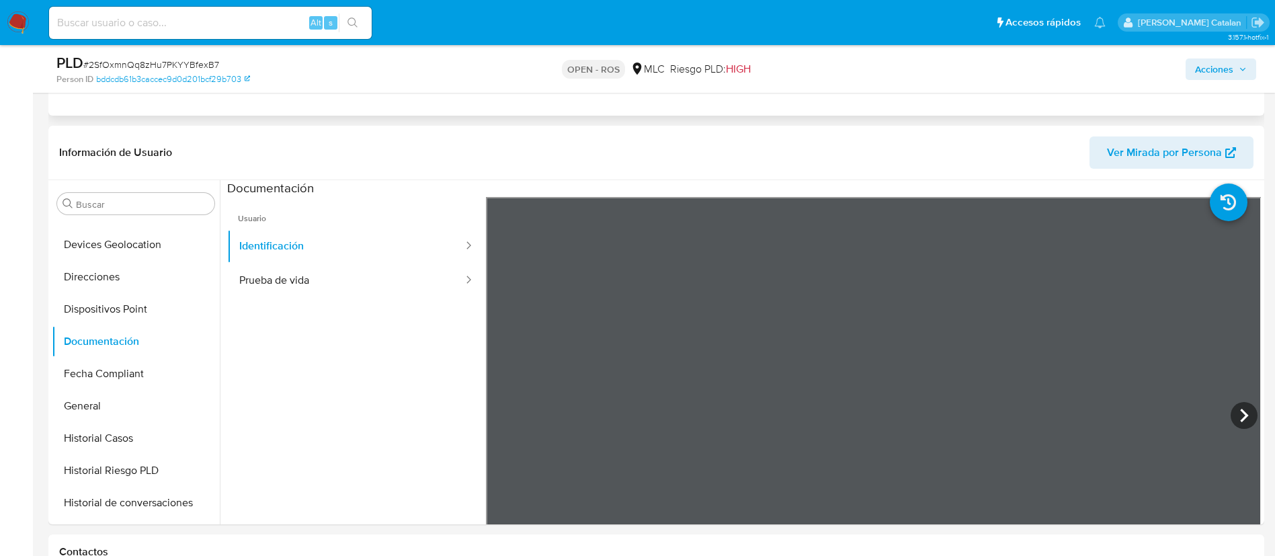
scroll to position [280, 0]
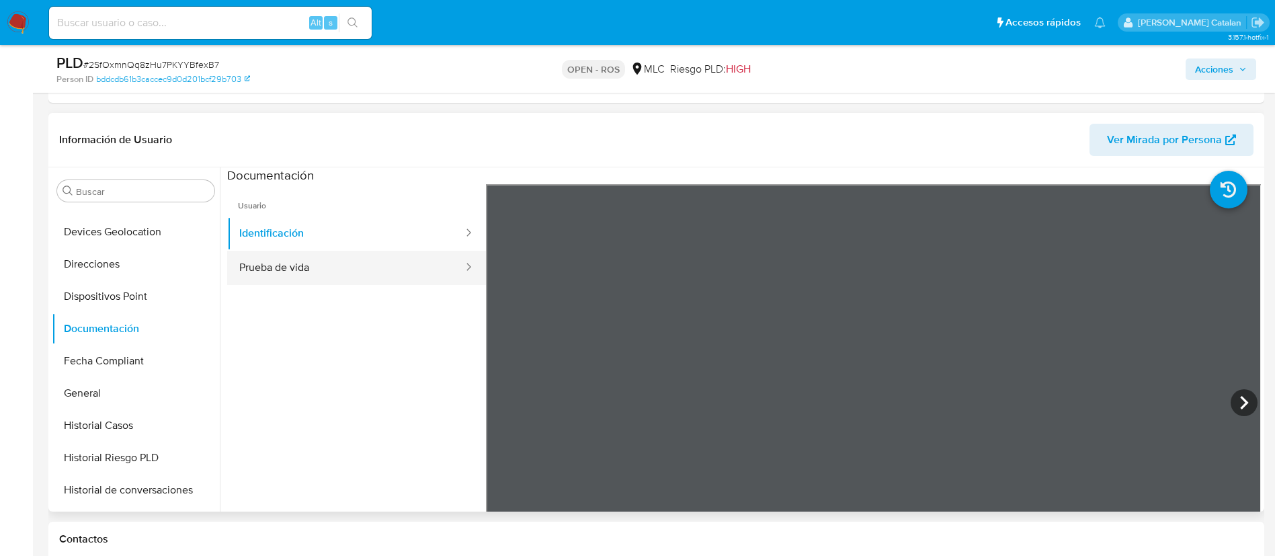
click at [319, 259] on button "Prueba de vida" at bounding box center [345, 268] width 237 height 34
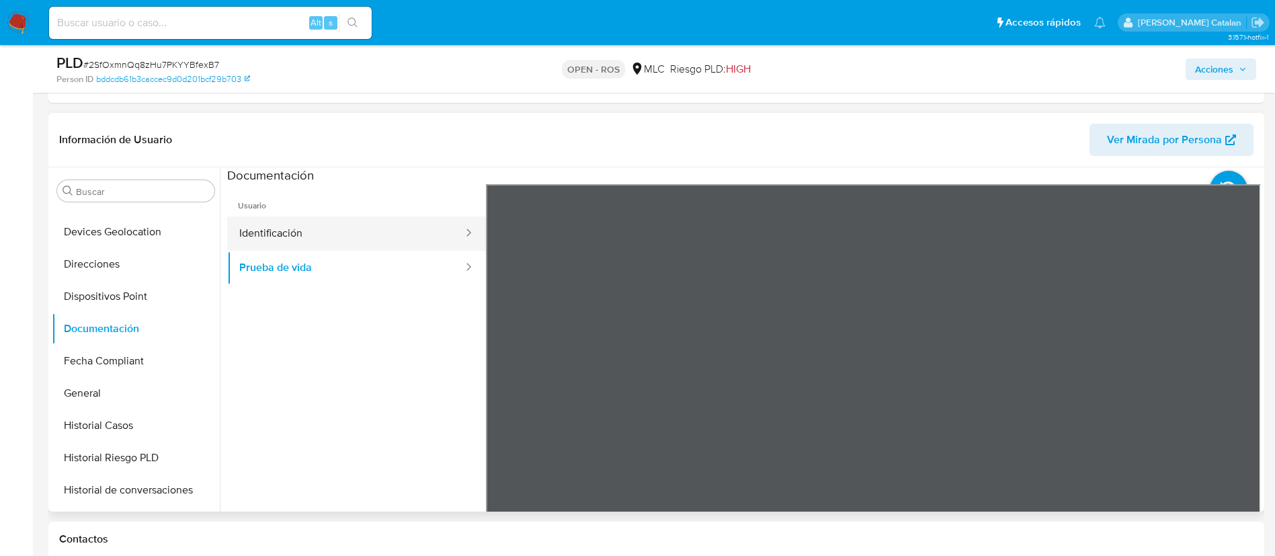
click at [303, 234] on button "Identificación" at bounding box center [345, 233] width 237 height 34
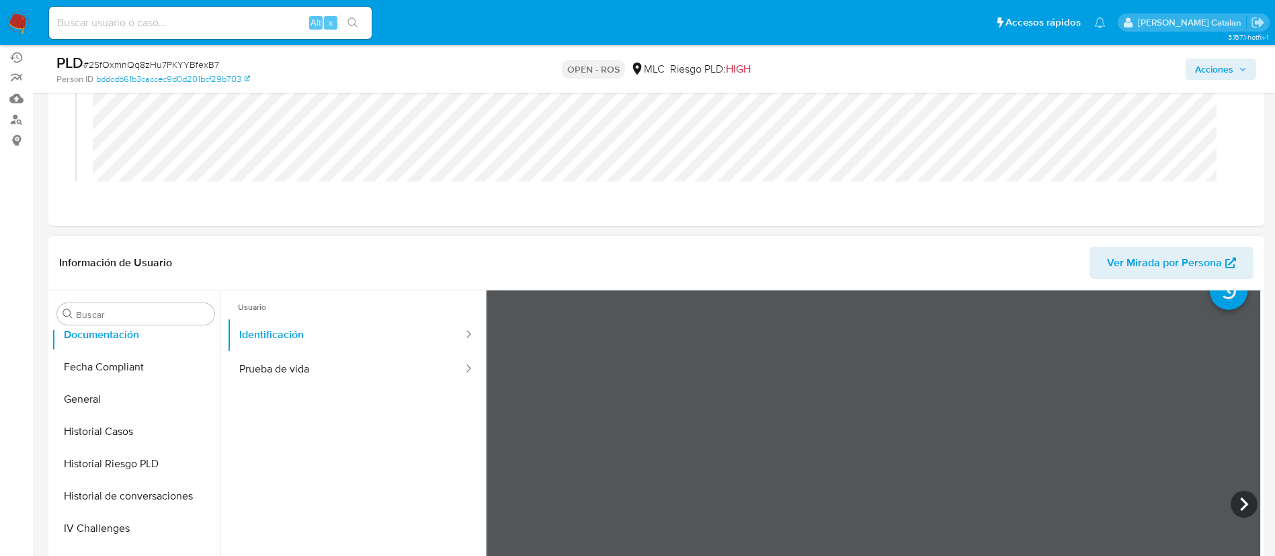
scroll to position [338, 0]
click at [106, 418] on button "Historial Casos" at bounding box center [130, 427] width 157 height 32
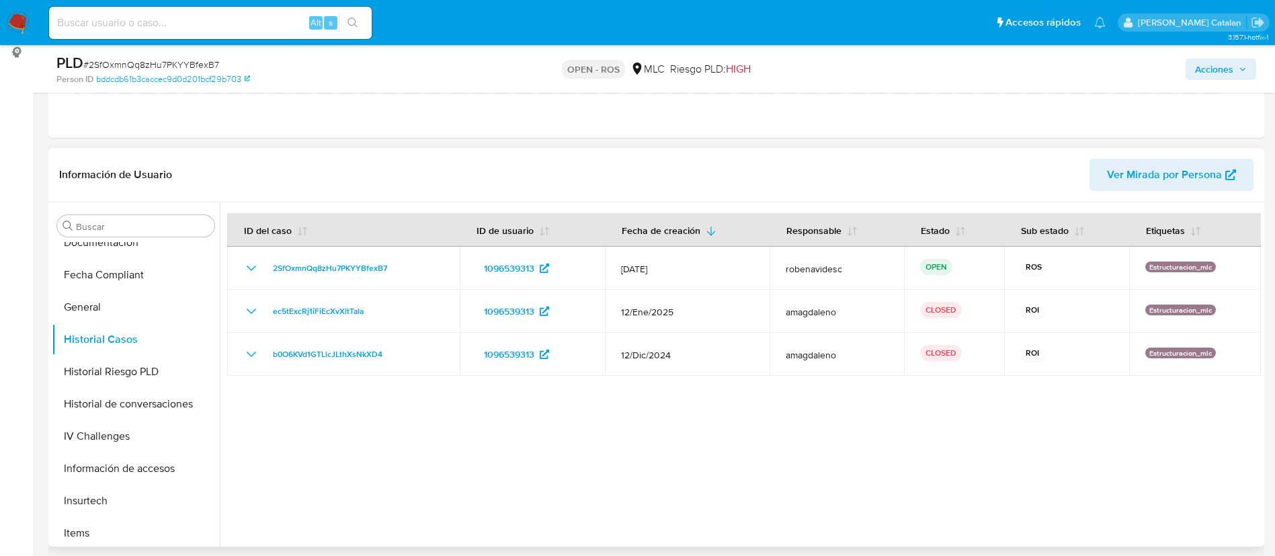
scroll to position [0, 0]
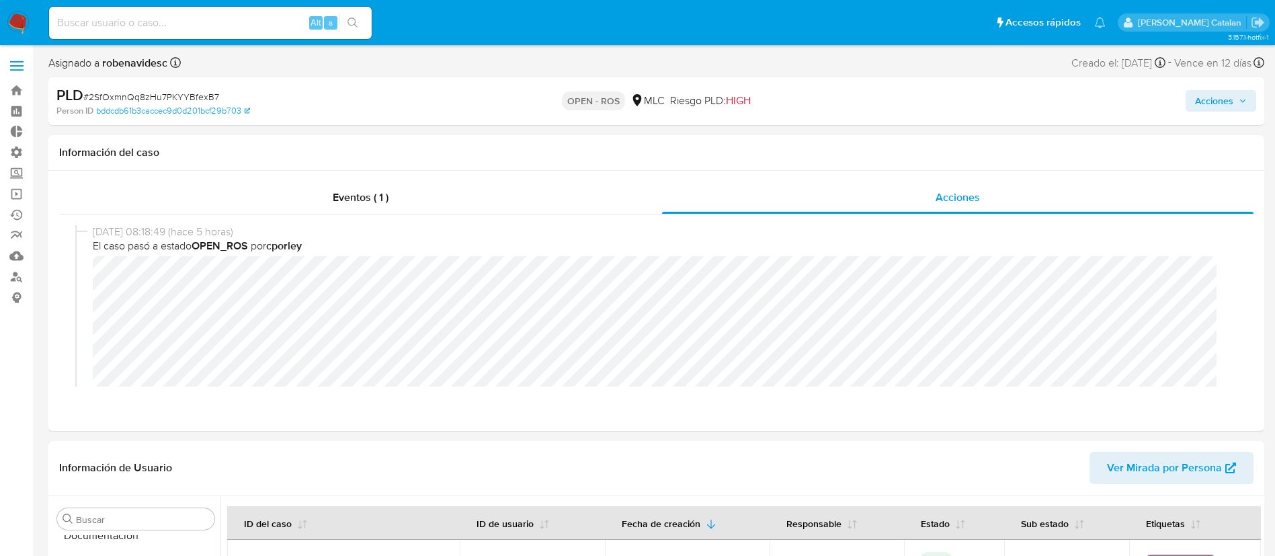
click at [1245, 104] on icon "button" at bounding box center [1243, 101] width 8 height 8
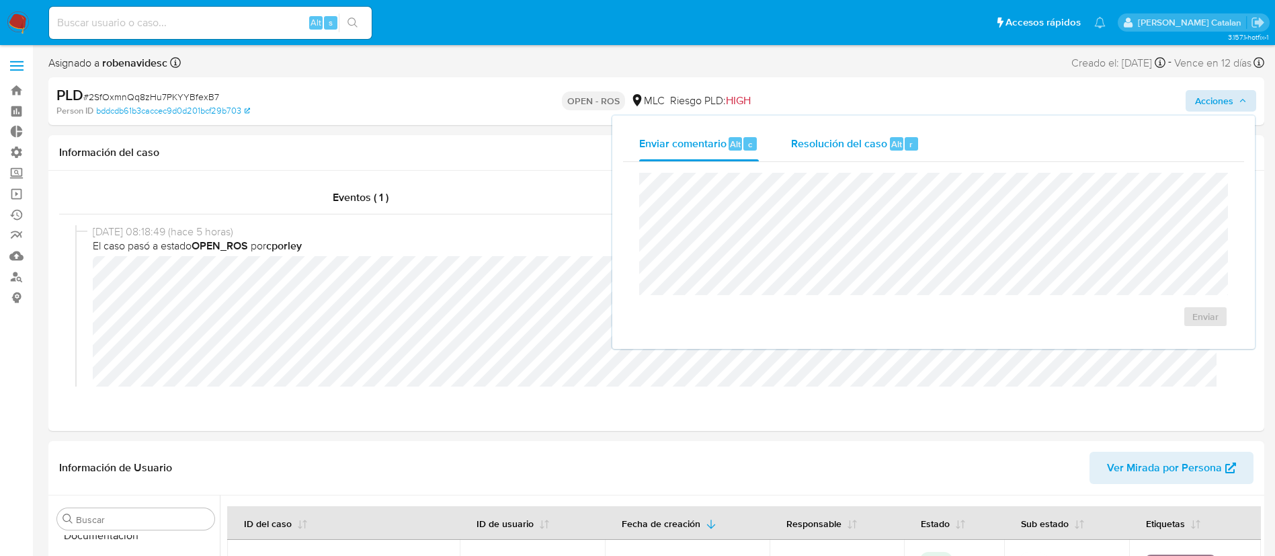
click at [884, 140] on span "Resolución del caso" at bounding box center [839, 143] width 96 height 15
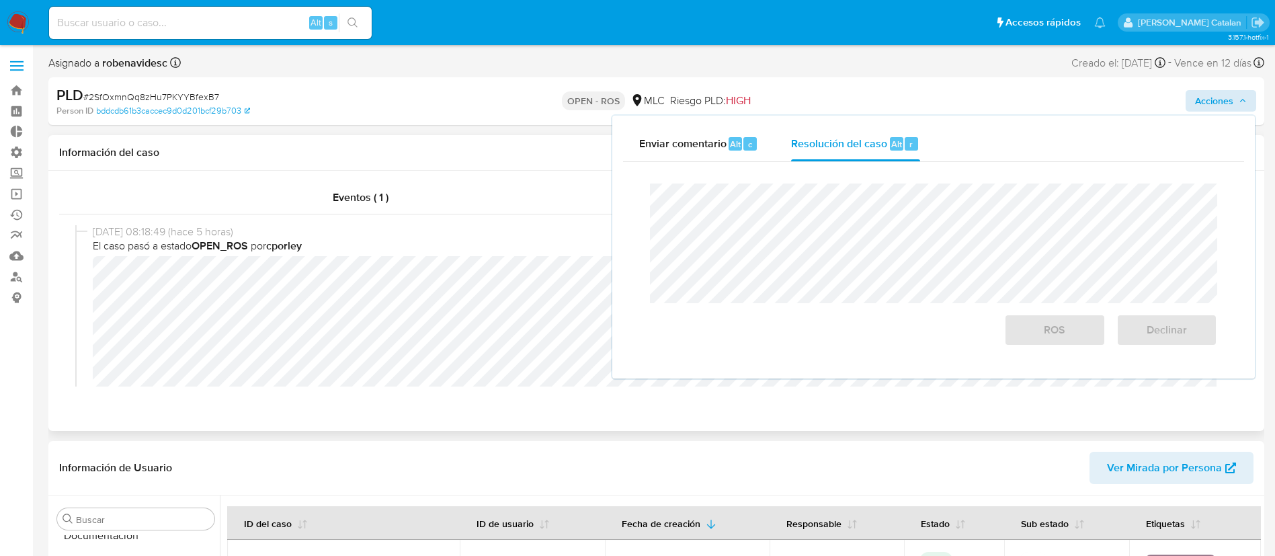
click at [417, 418] on div "Eventos ( 1 ) Acciones 29/08/2025 08:18:49 (hace 5 horas) El caso pasó a estado…" at bounding box center [656, 301] width 1216 height 260
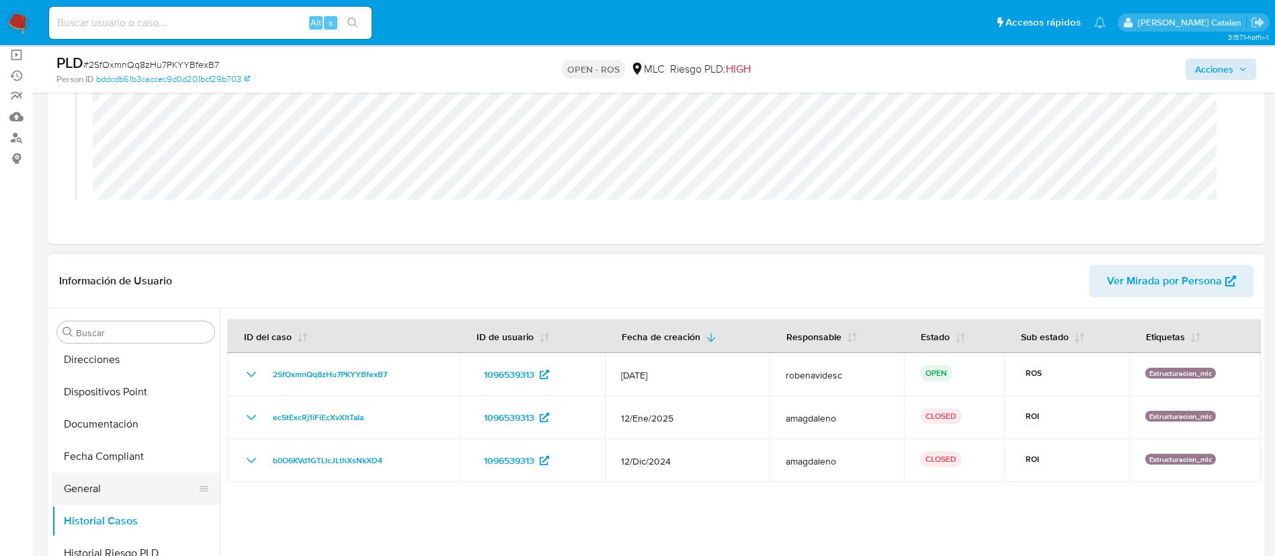
scroll to position [262, 0]
click at [102, 424] on button "Documentación" at bounding box center [130, 425] width 157 height 32
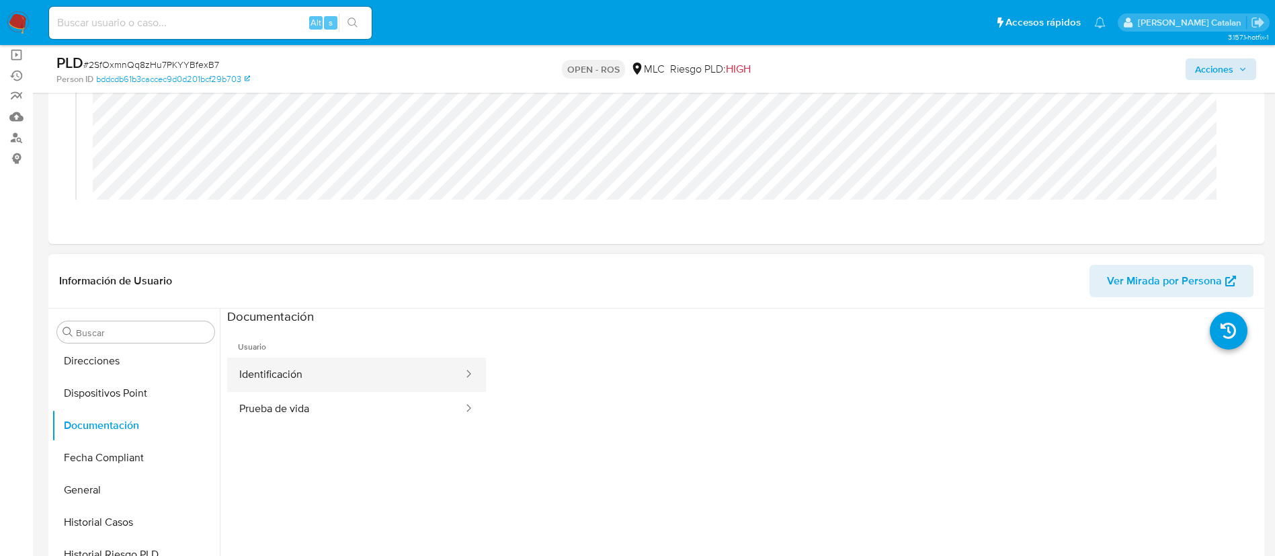
click at [381, 383] on button "Identificación" at bounding box center [345, 375] width 237 height 34
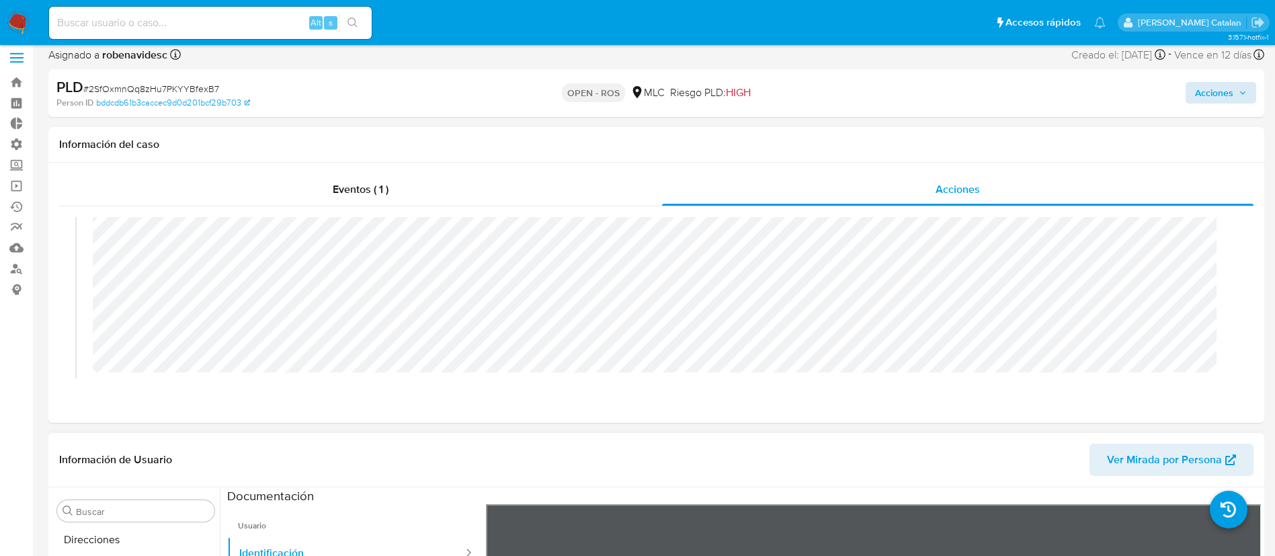
scroll to position [96, 0]
click at [1203, 96] on span "Acciones" at bounding box center [1214, 93] width 38 height 22
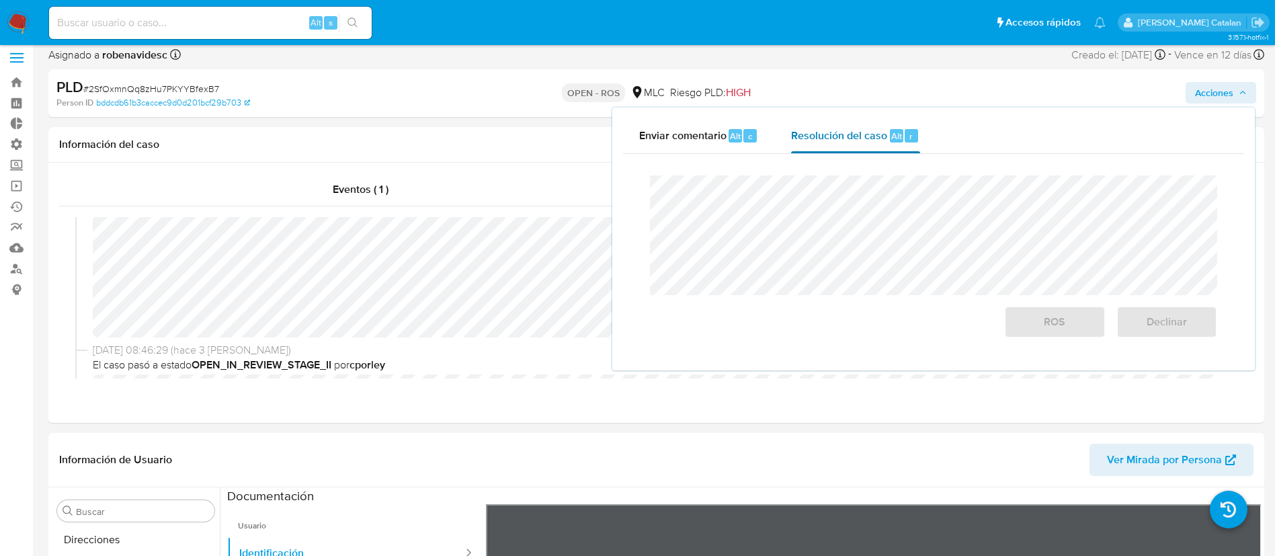
click at [863, 153] on div "Resolución del caso Alt r" at bounding box center [855, 135] width 128 height 35
click at [619, 170] on div "Enviar comentario Alt c Resolución del caso Alt r Cierre de caso ROS Declinar" at bounding box center [933, 239] width 643 height 263
click at [1050, 315] on span "ROS" at bounding box center [1055, 322] width 66 height 30
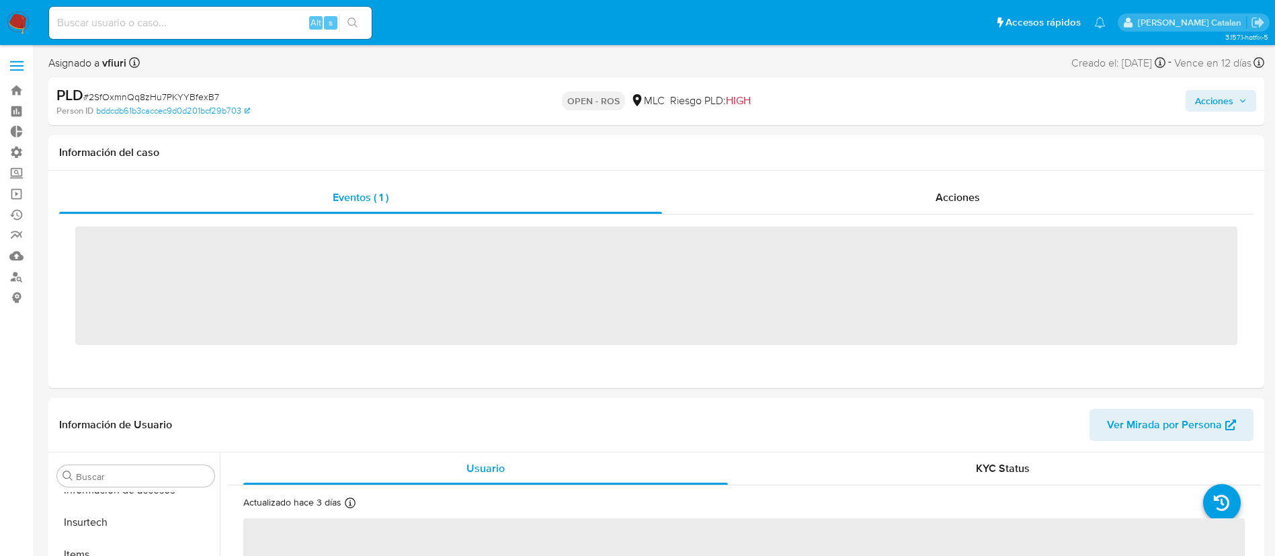
scroll to position [568, 0]
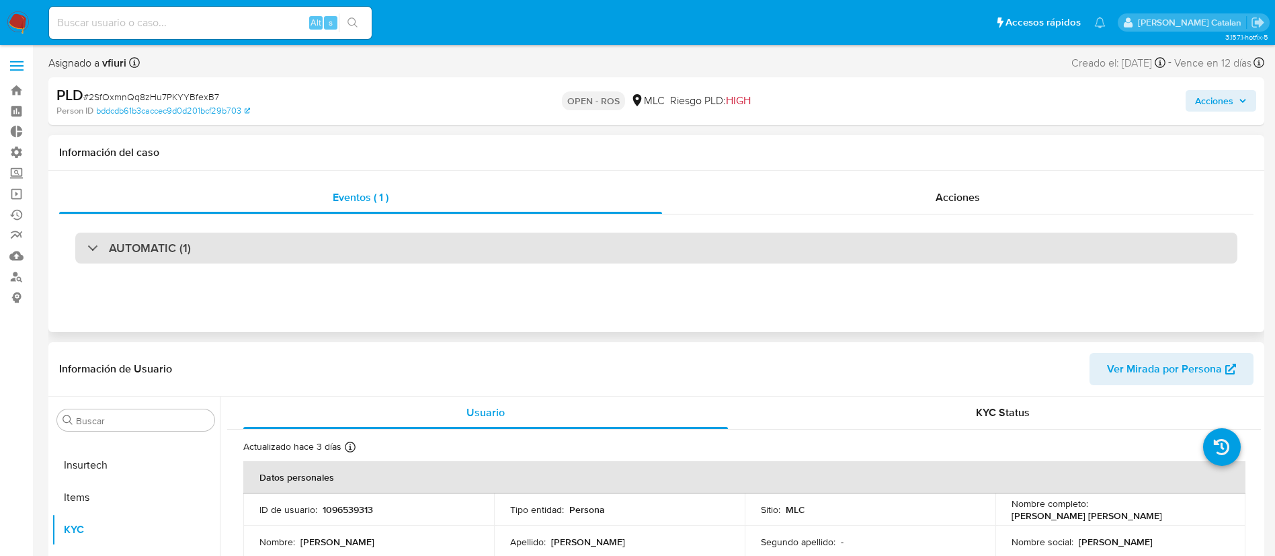
click at [770, 249] on div "AUTOMATIC (1)" at bounding box center [656, 248] width 1162 height 31
select select "10"
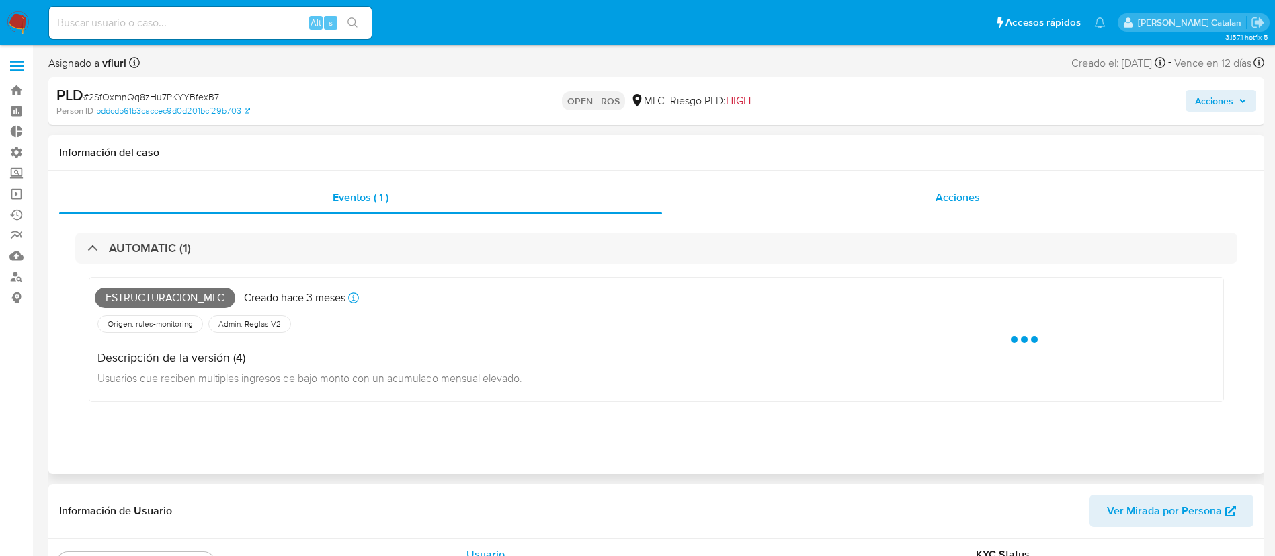
click at [958, 204] on span "Acciones" at bounding box center [958, 197] width 44 height 15
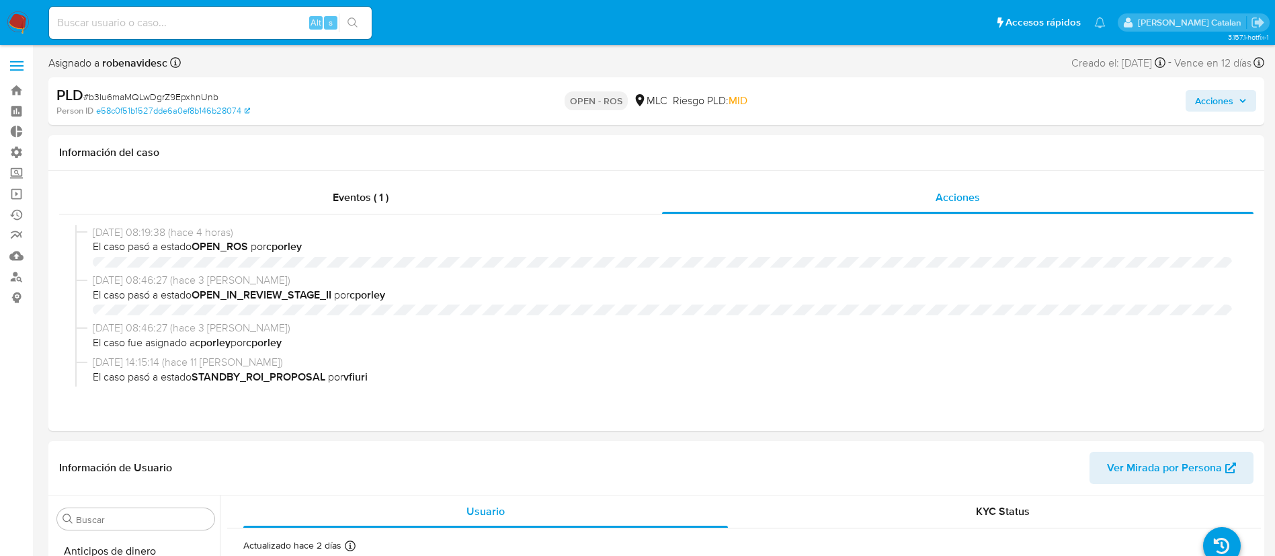
select select "10"
